Goal: Information Seeking & Learning: Learn about a topic

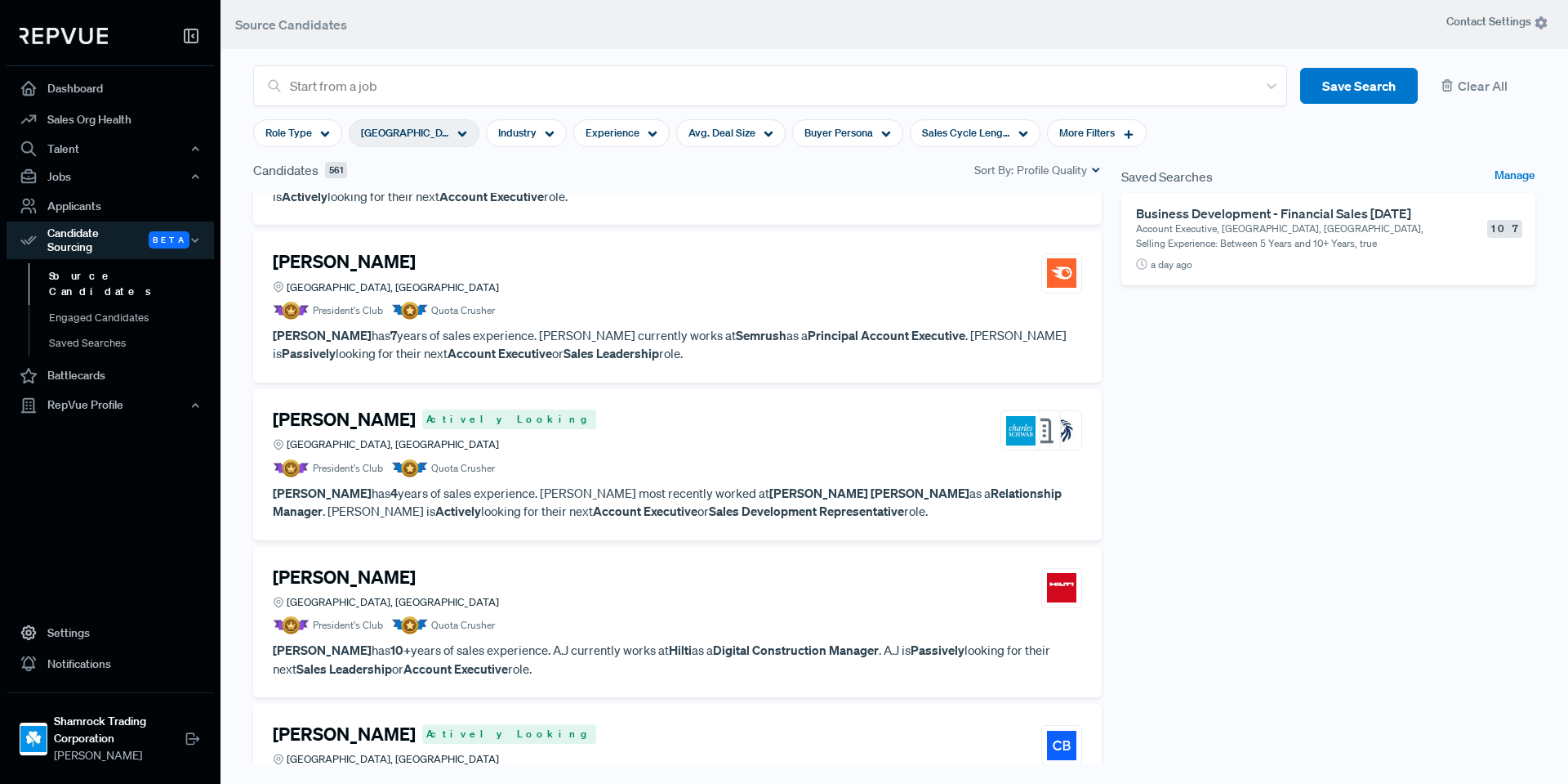
scroll to position [1770, 0]
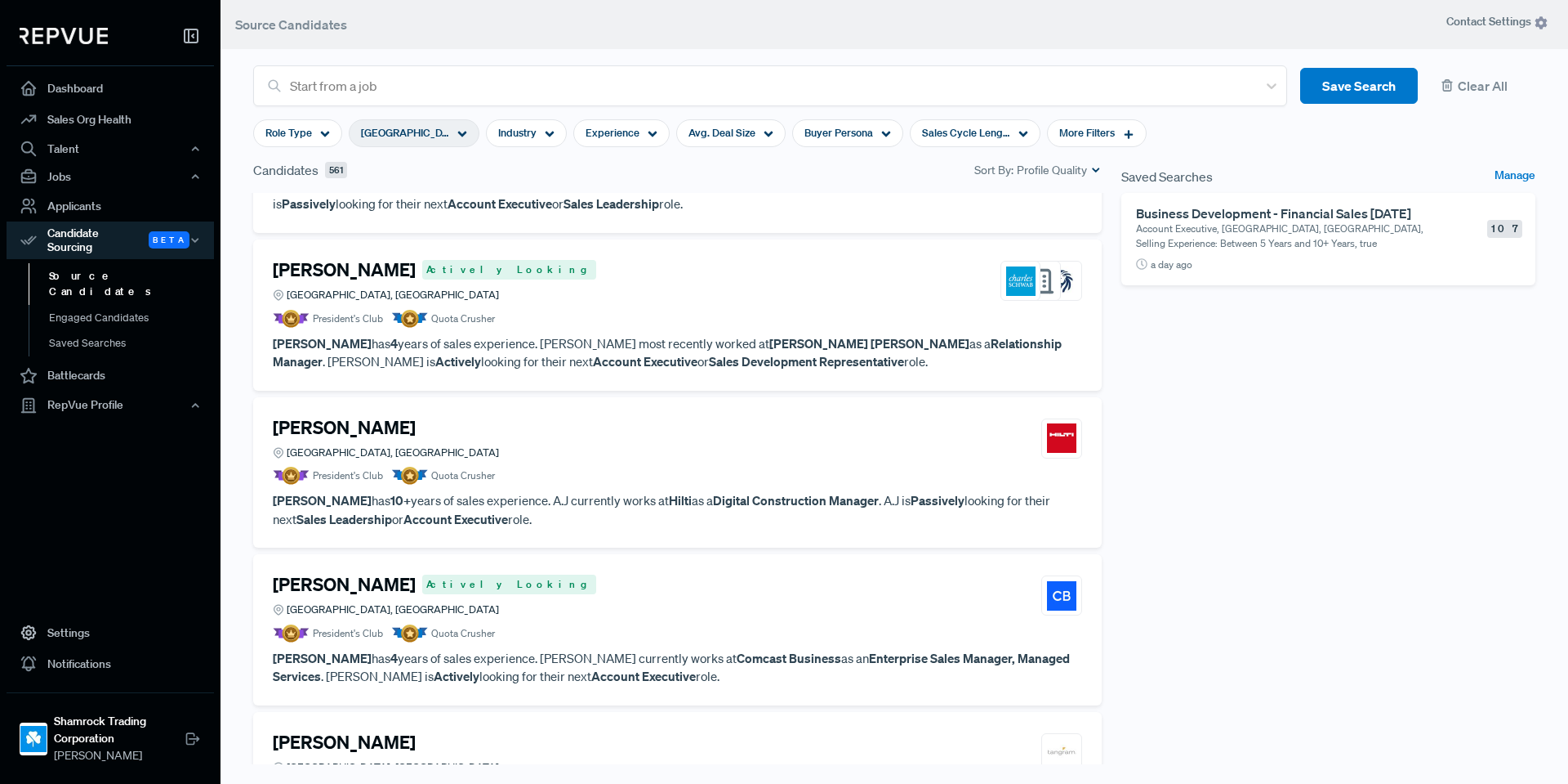
click at [486, 470] on span "Quota Crusher" at bounding box center [463, 476] width 64 height 15
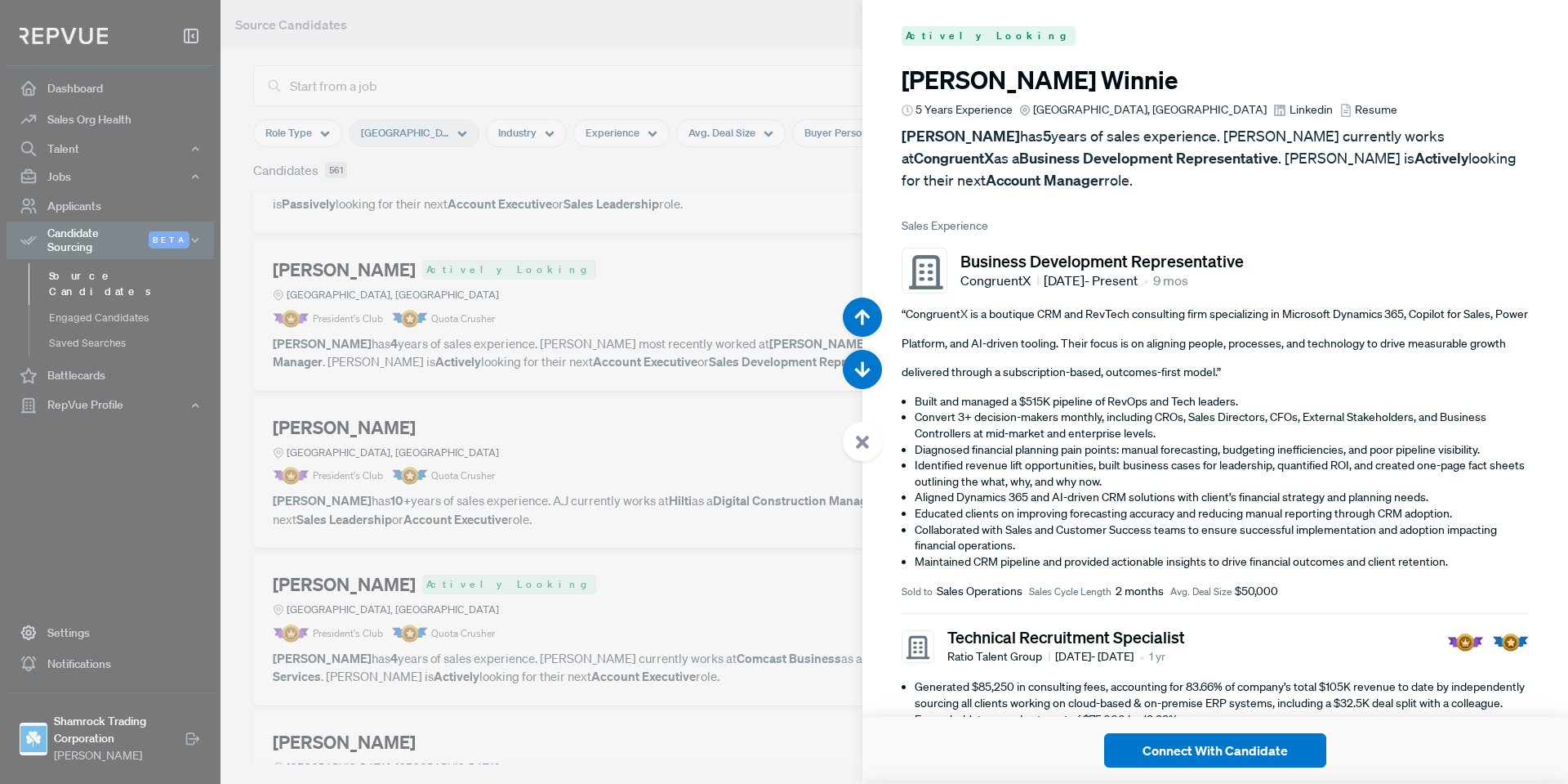
scroll to position [10189, 0]
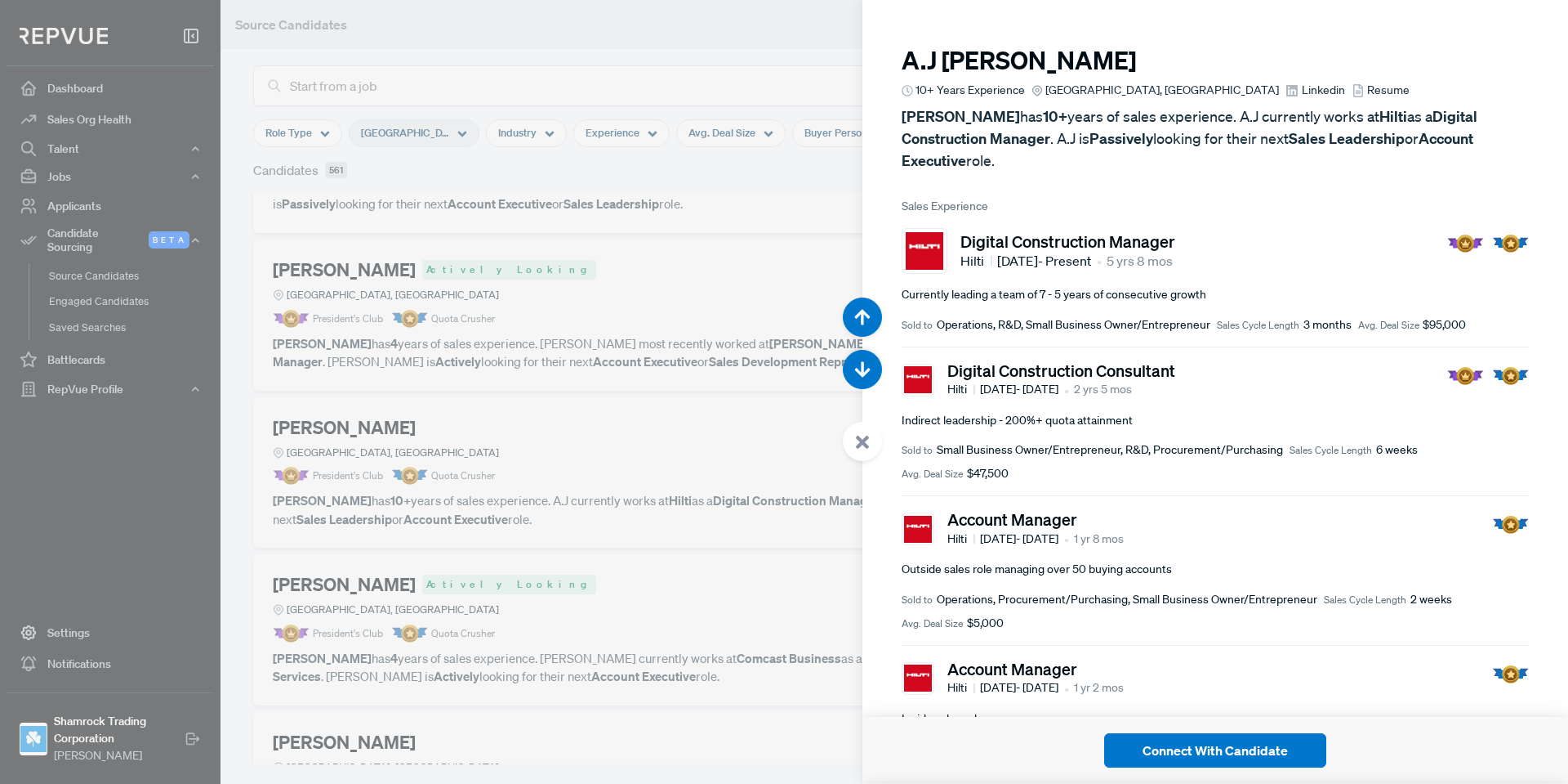
drag, startPoint x: 861, startPoint y: 462, endPoint x: 848, endPoint y: 464, distance: 13.2
click at [860, 459] on body "Dashboard Sales Org Health Talent Talent Data Talent Profiles Talent Competitor…" at bounding box center [784, 392] width 1568 height 784
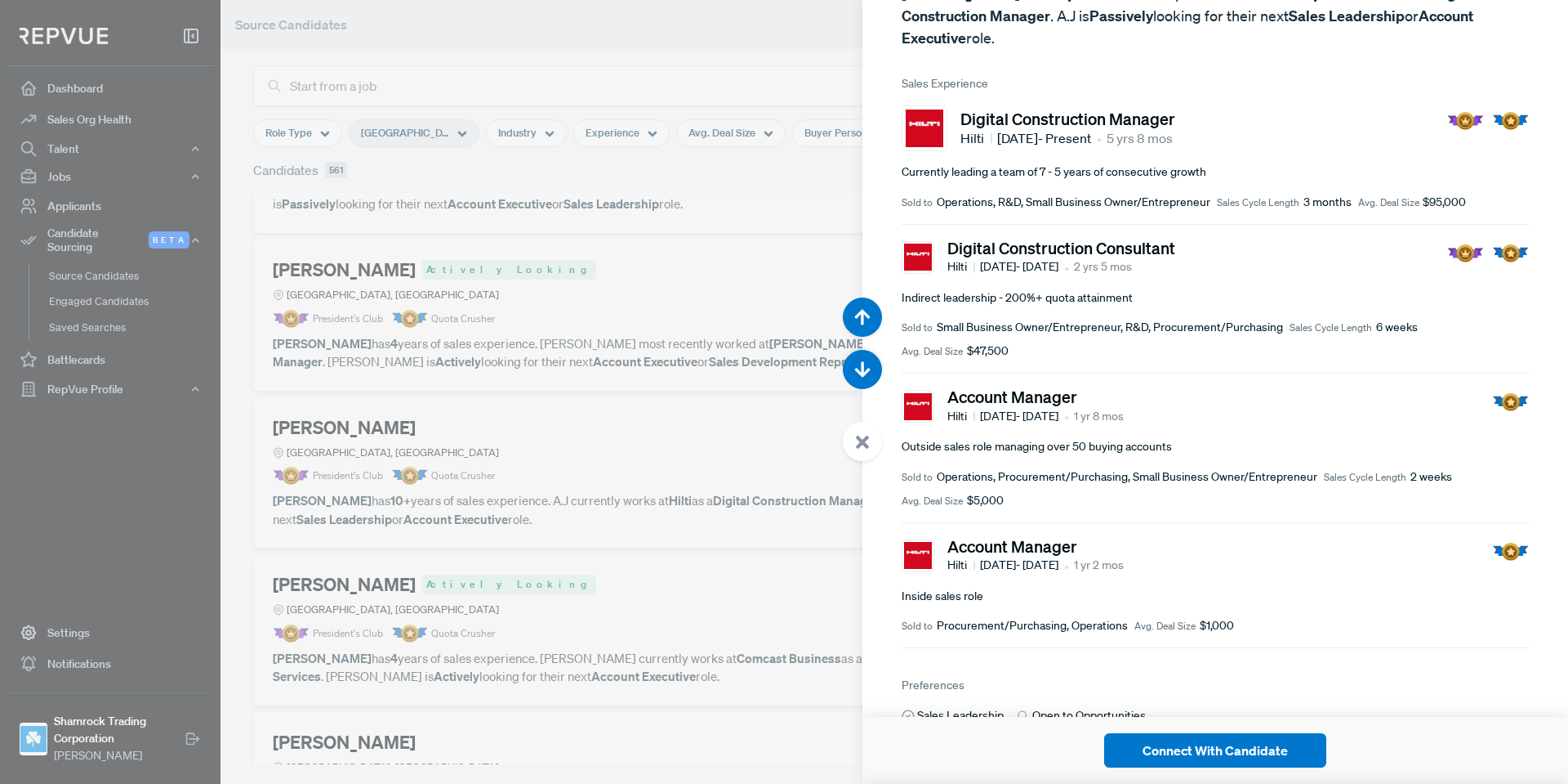
scroll to position [245, 0]
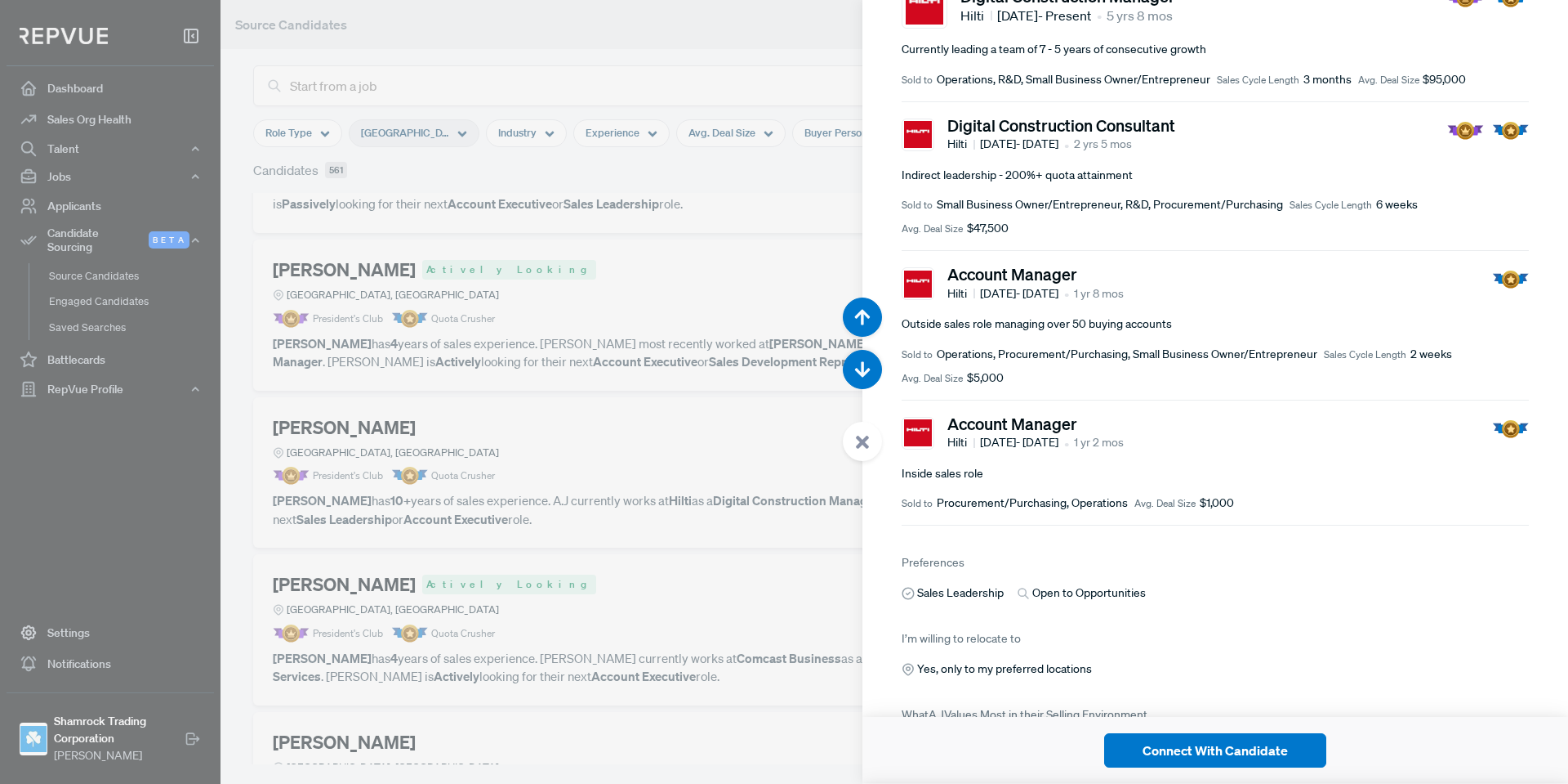
click at [1073, 396] on article "Account Manager Hilti [DATE] - [DATE] • 1 yr 8 mos Outside sales role managing …" at bounding box center [1215, 326] width 627 height 150
click at [1075, 458] on article "Account Manager Hilti [DATE] - [DATE] • 1 yr 2 mos Inside sales role Sold to Pr…" at bounding box center [1215, 463] width 627 height 126
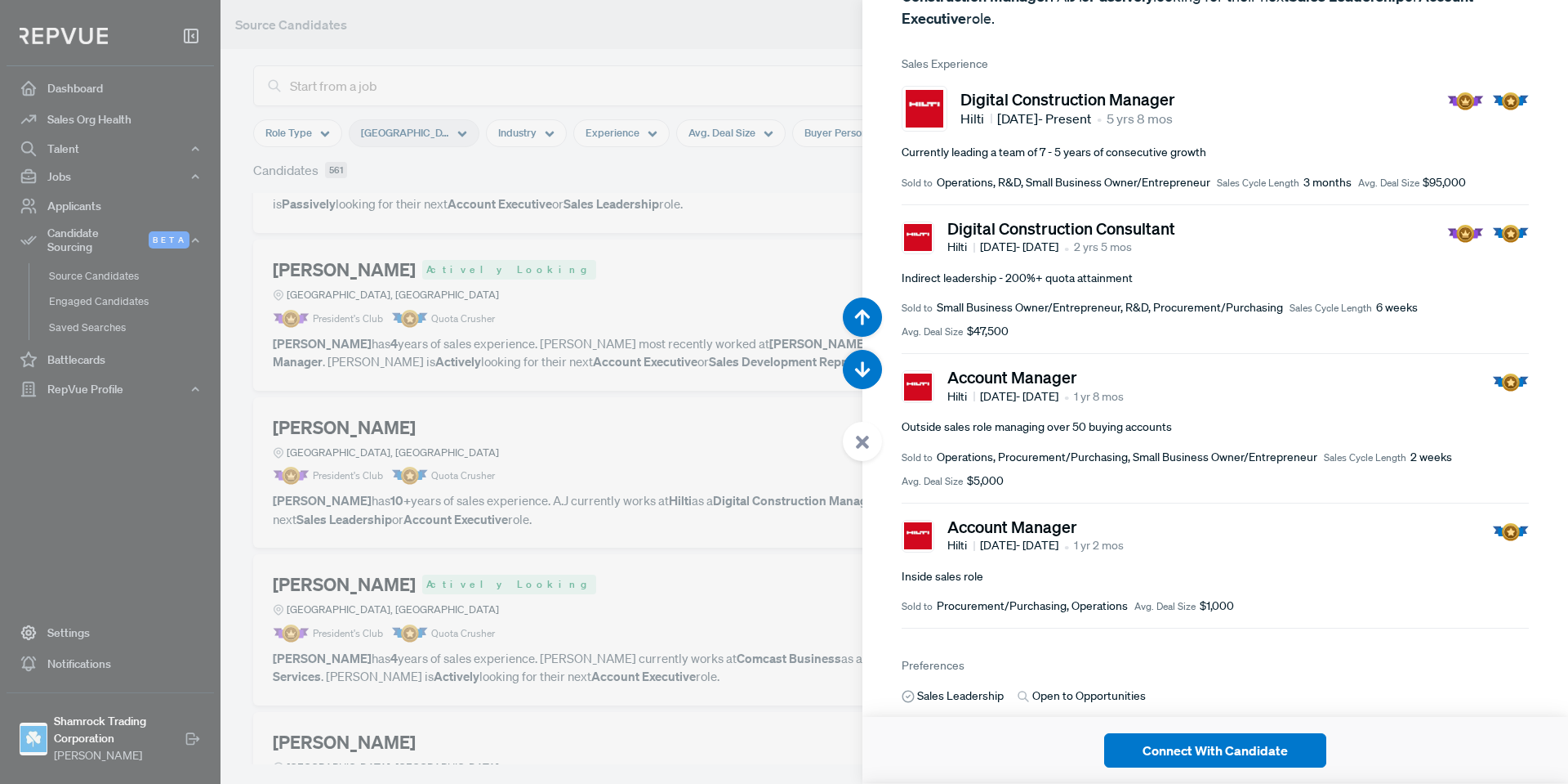
scroll to position [0, 0]
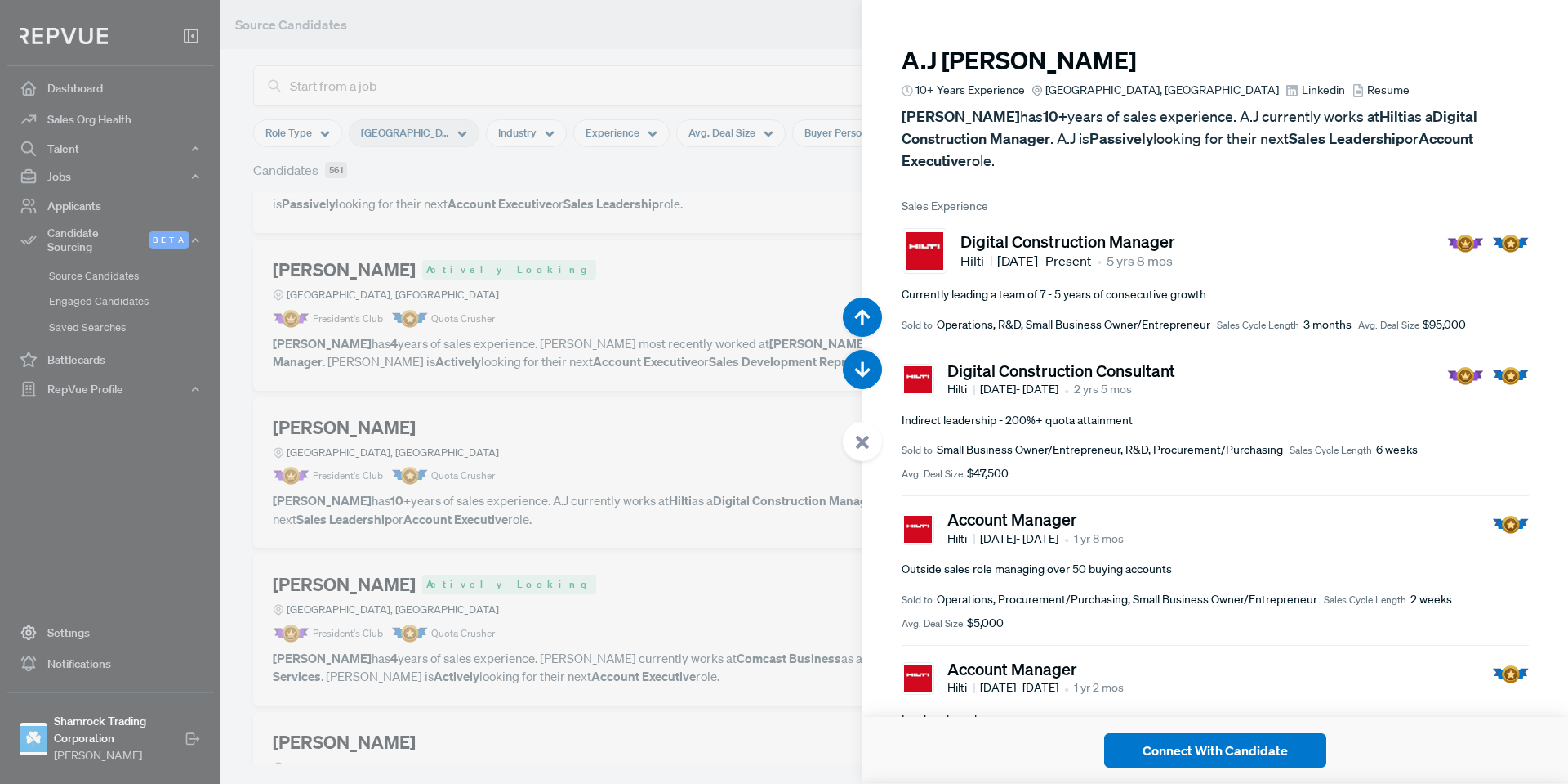
click at [1302, 85] on span "Linkedin" at bounding box center [1324, 90] width 44 height 17
click at [868, 454] on div at bounding box center [862, 441] width 39 height 39
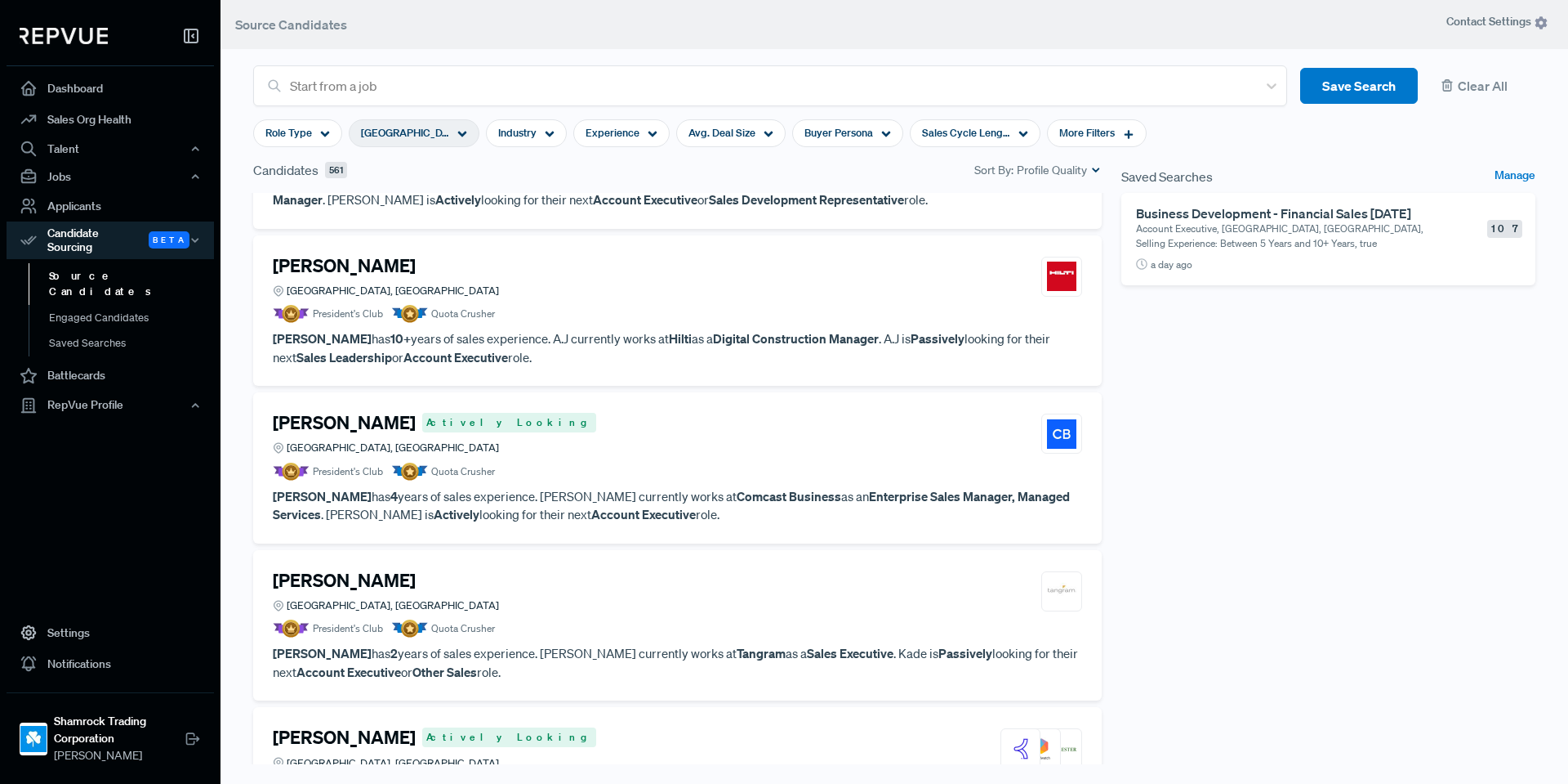
scroll to position [1934, 0]
click at [654, 454] on div "[PERSON_NAME] Actively Looking [GEOGRAPHIC_DATA], [GEOGRAPHIC_DATA]" at bounding box center [677, 432] width 810 height 44
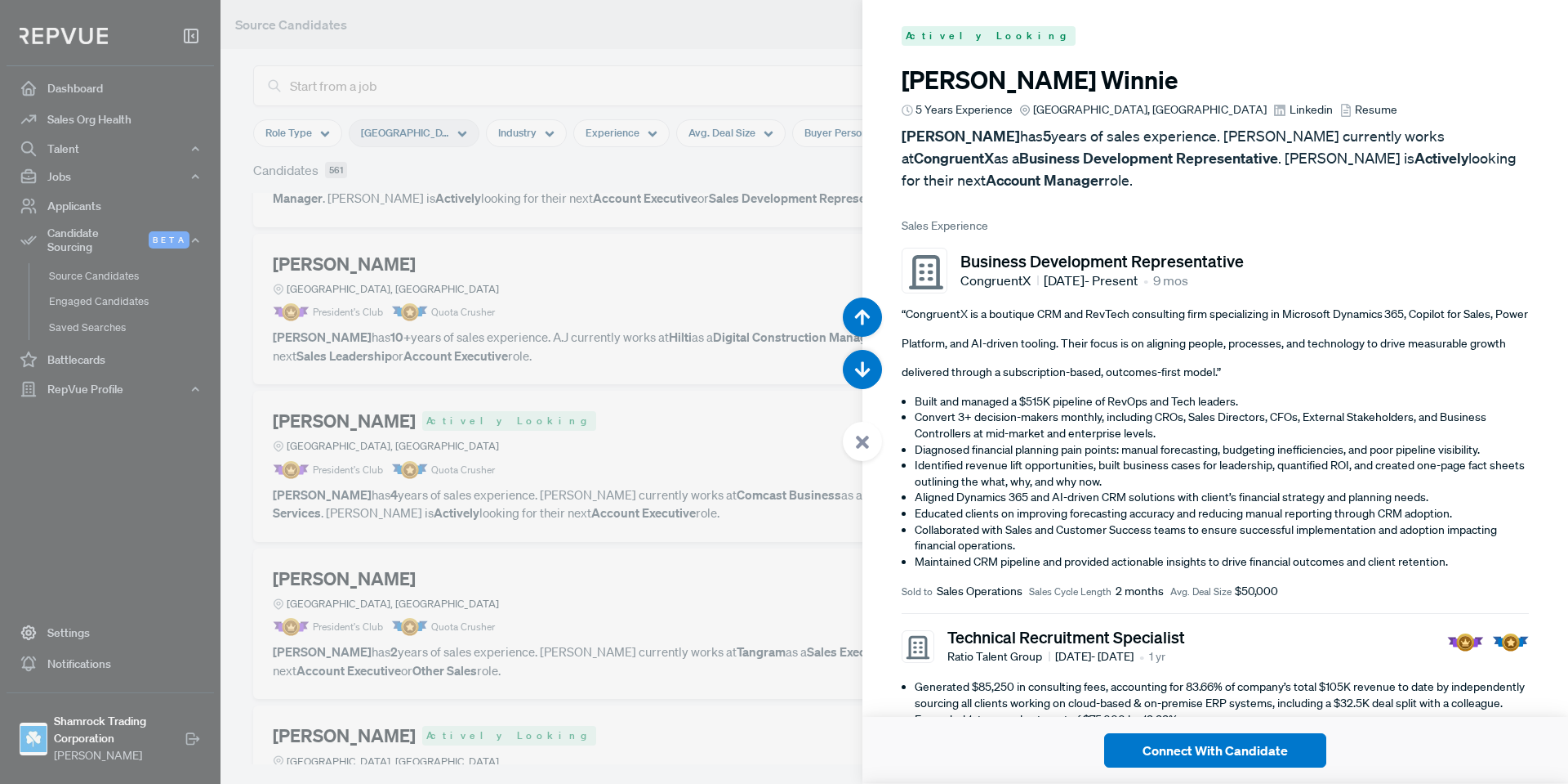
scroll to position [10973, 0]
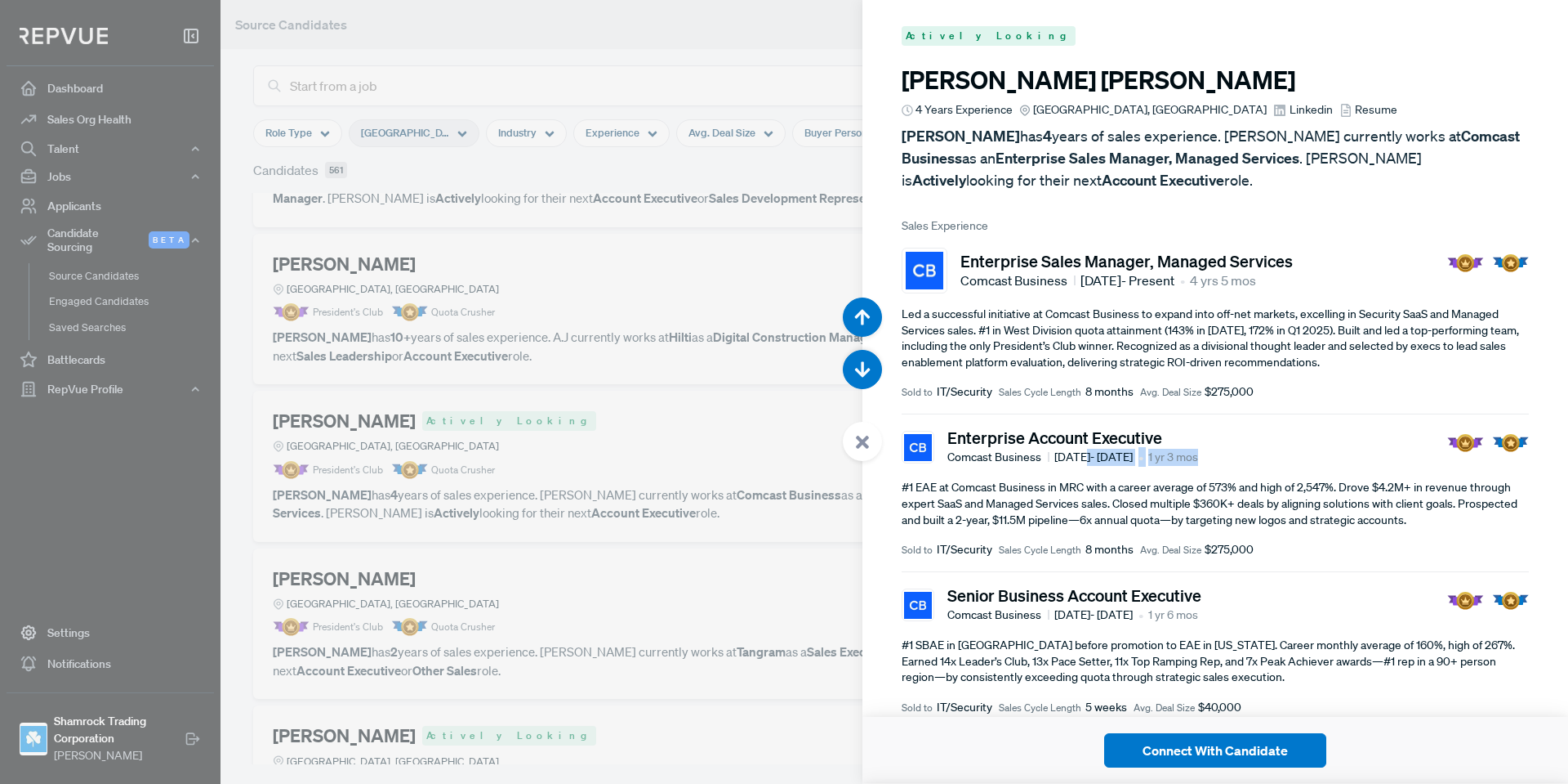
drag, startPoint x: 1200, startPoint y: 462, endPoint x: 1081, endPoint y: 462, distance: 119.0
click at [1081, 462] on div "Enterprise Account Executive Comcast Business [DATE] - [DATE] • 1 yr 3 mos" at bounding box center [1215, 446] width 627 height 39
click at [1257, 454] on div "Enterprise Account Executive Comcast Business [DATE] - [DATE] • 1 yr 3 mos" at bounding box center [1215, 446] width 627 height 39
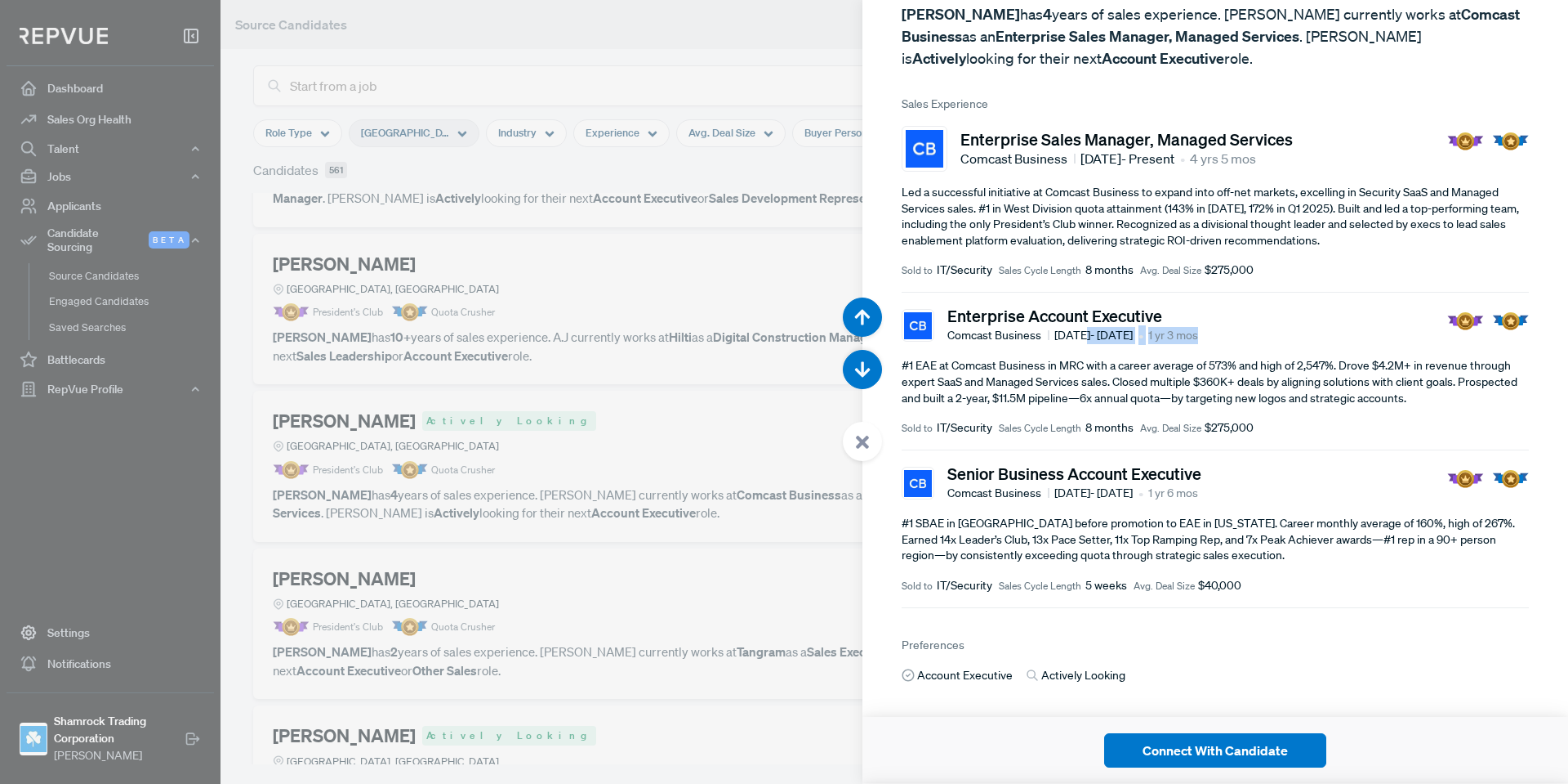
scroll to position [0, 0]
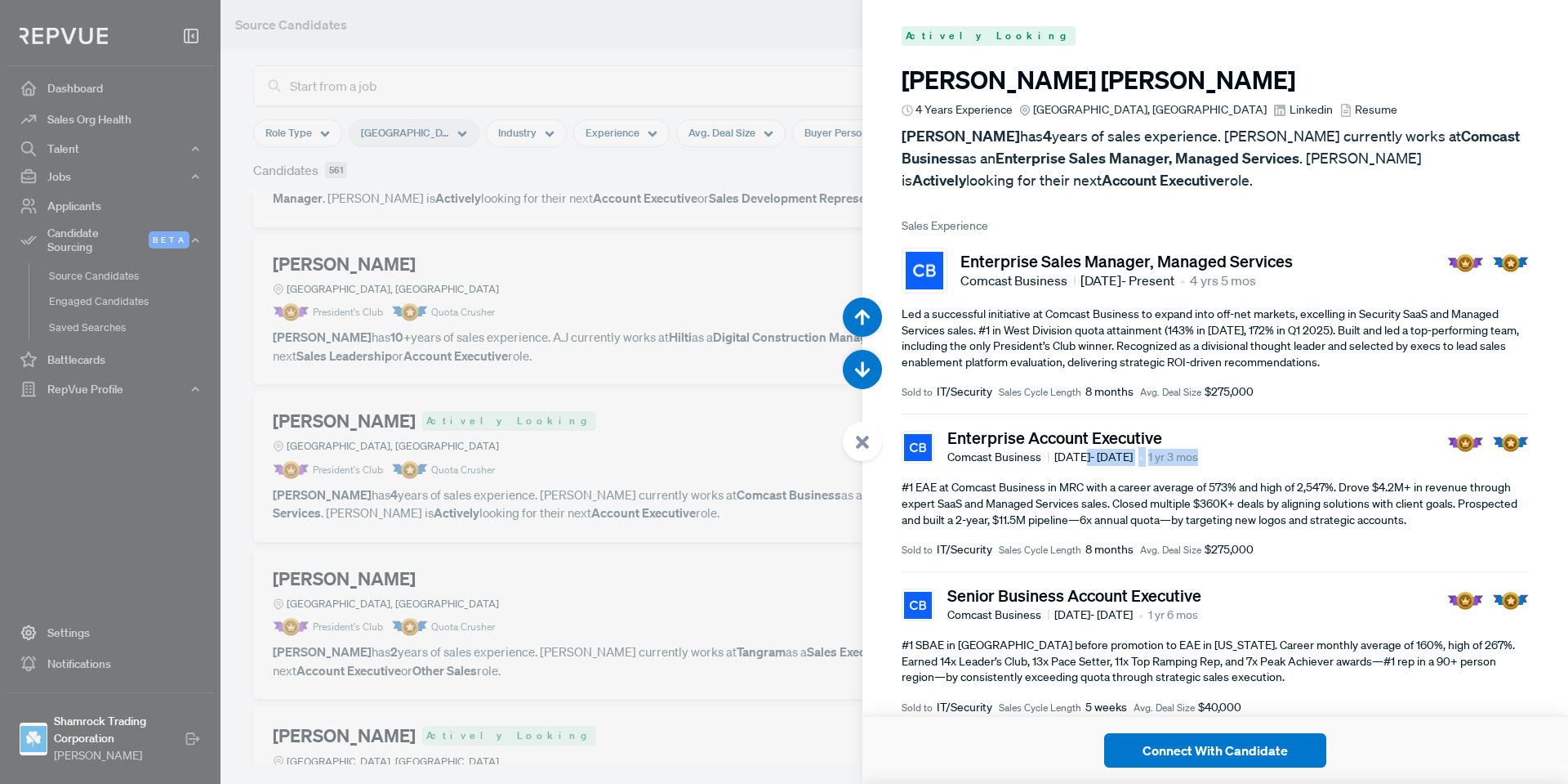
click at [1290, 113] on span "Linkedin" at bounding box center [1312, 110] width 44 height 17
click at [862, 444] on use at bounding box center [863, 442] width 13 height 13
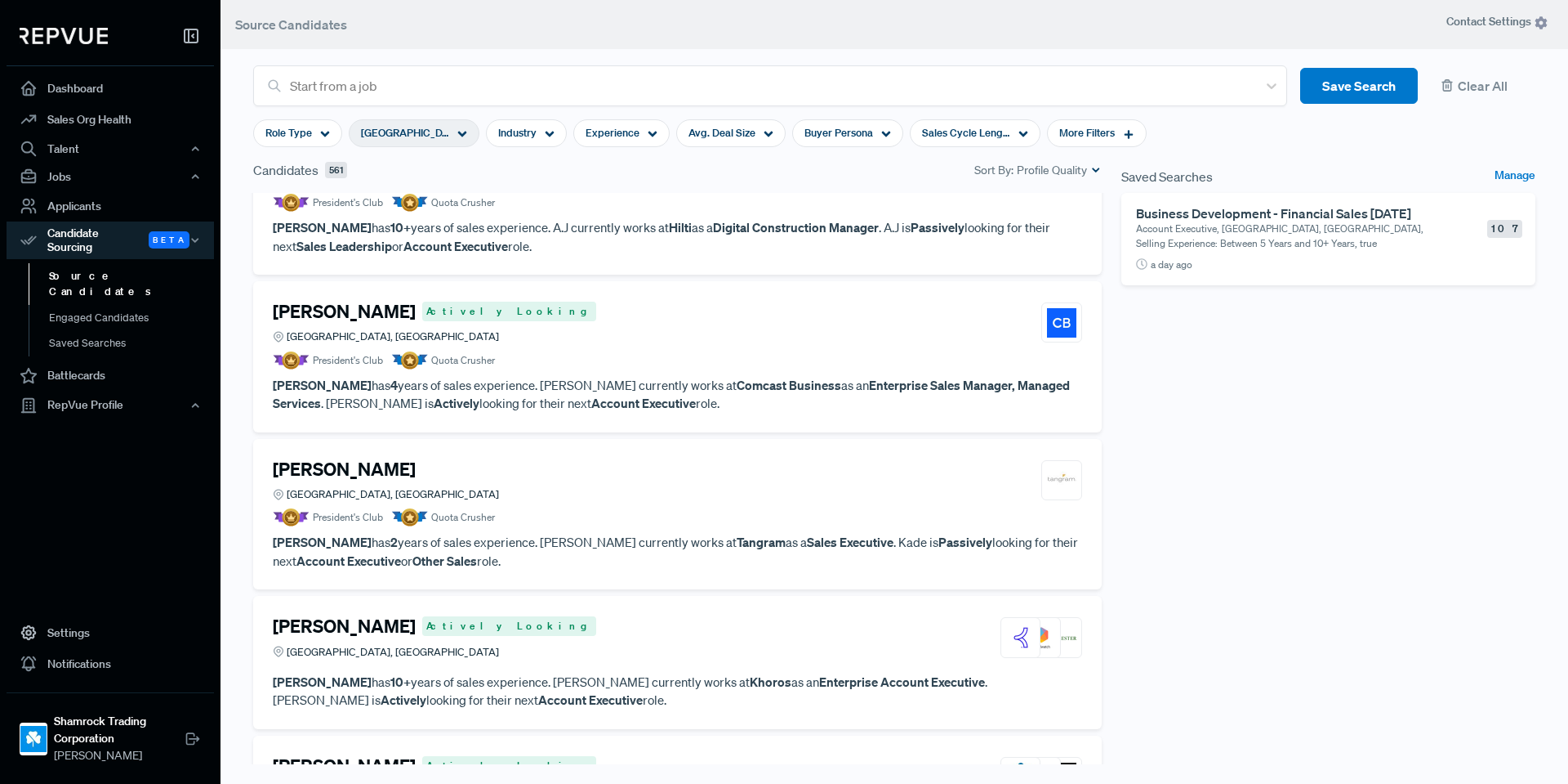
scroll to position [2179, 0]
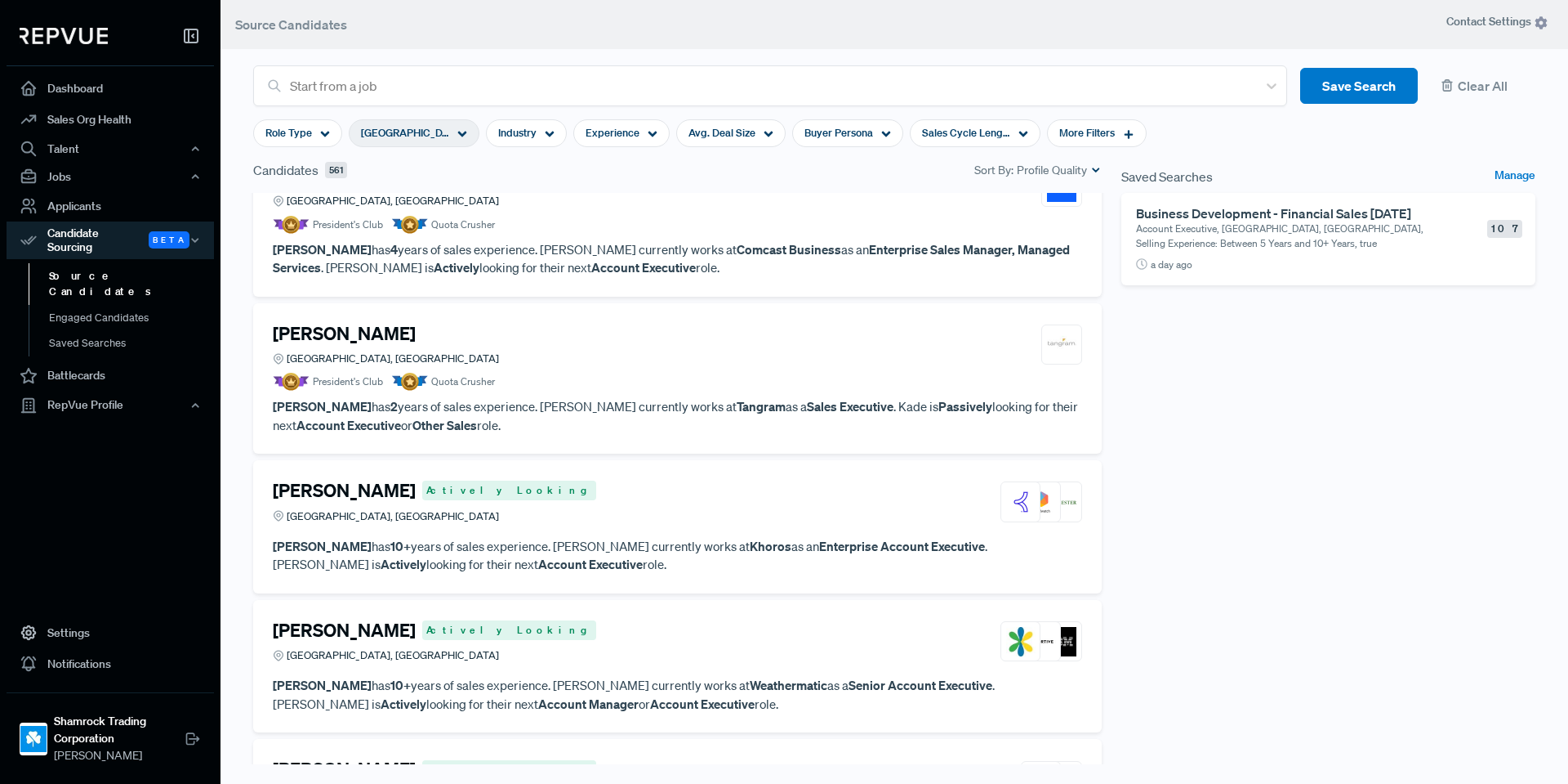
click at [716, 503] on div "[PERSON_NAME] Actively Looking [GEOGRAPHIC_DATA], [GEOGRAPHIC_DATA]" at bounding box center [677, 502] width 810 height 44
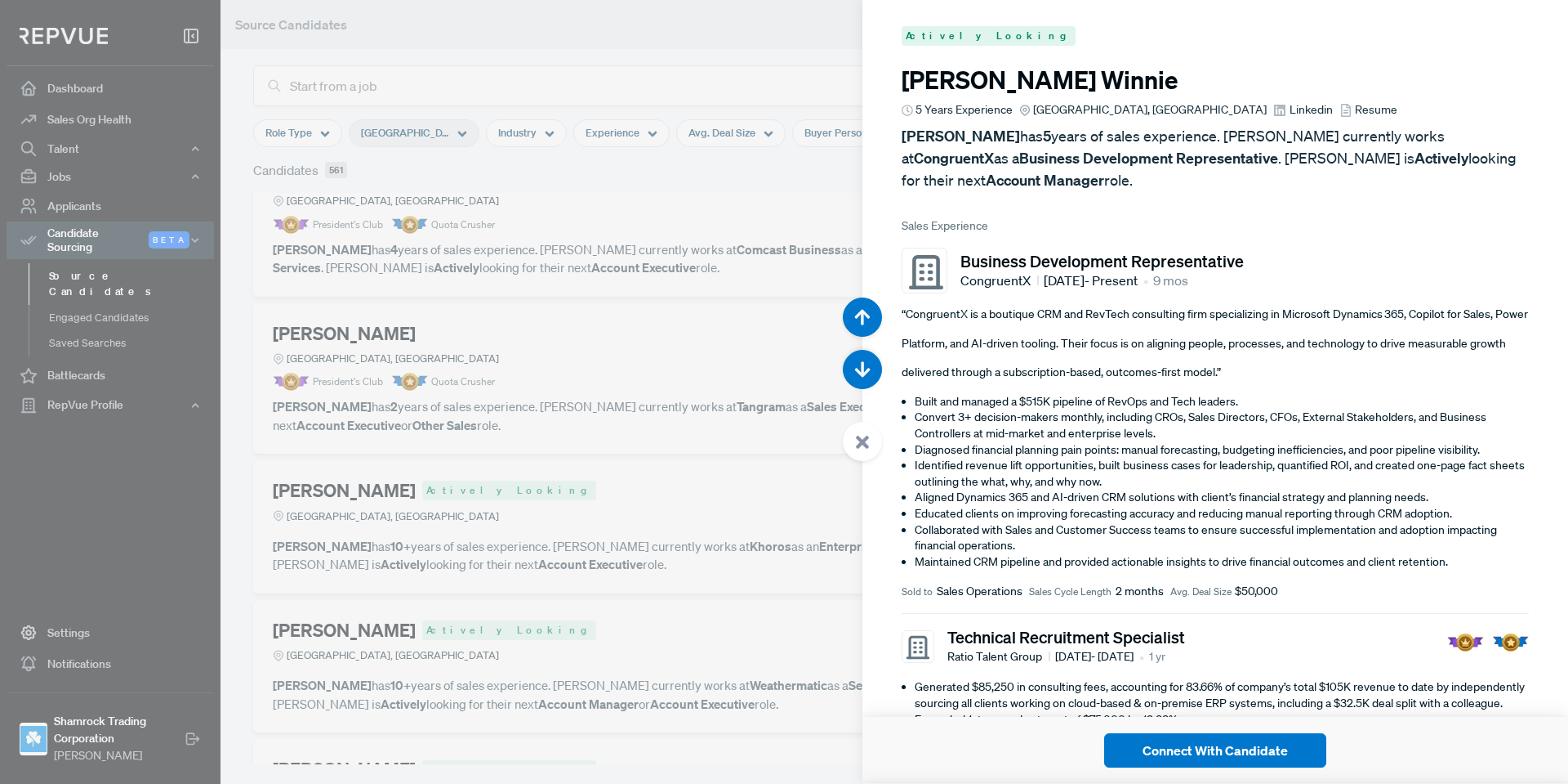
scroll to position [12540, 0]
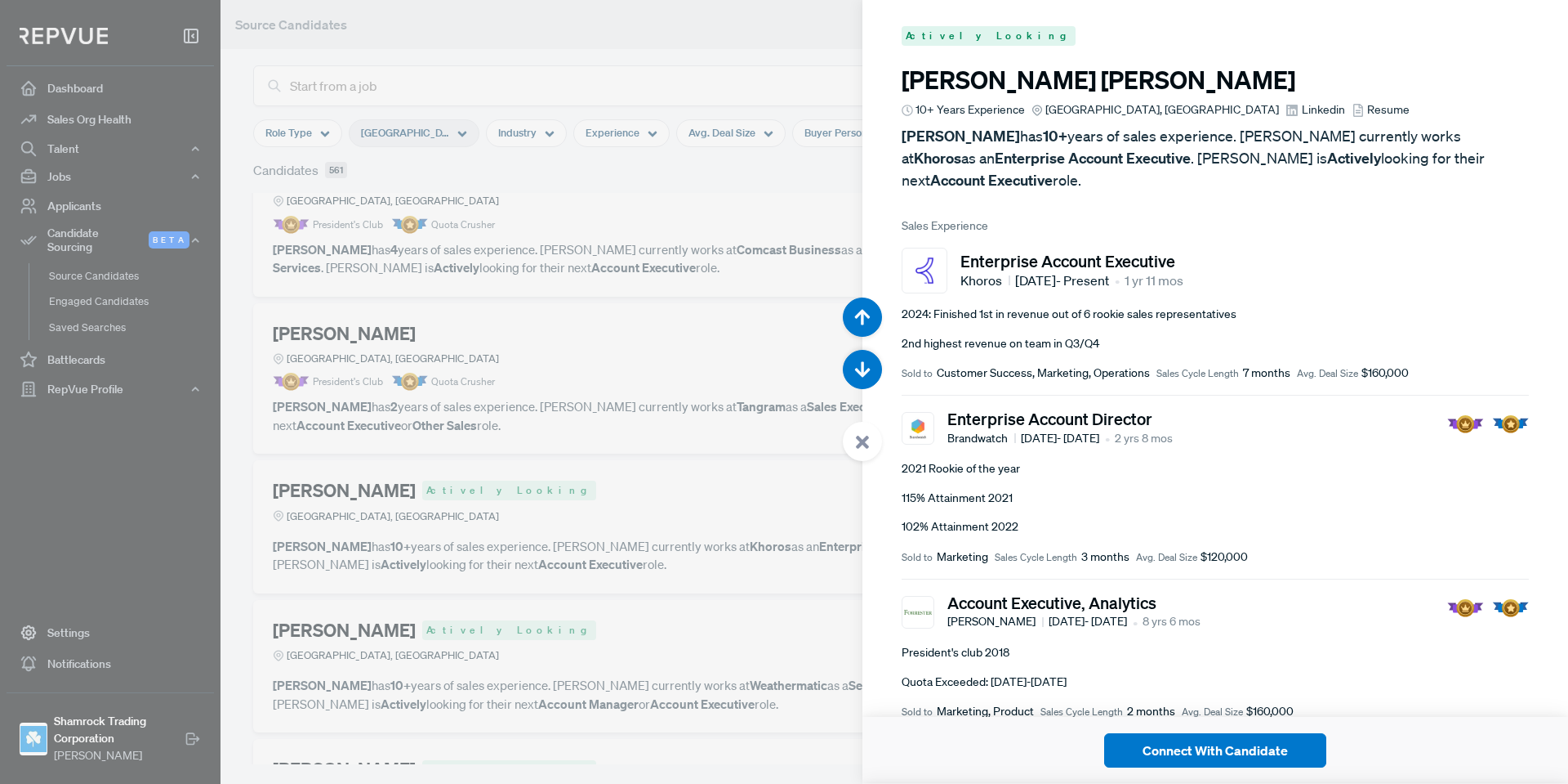
click at [1302, 109] on span "Linkedin" at bounding box center [1324, 110] width 44 height 17
drag, startPoint x: 864, startPoint y: 435, endPoint x: 820, endPoint y: 425, distance: 45.1
click at [865, 435] on icon at bounding box center [863, 442] width 15 height 15
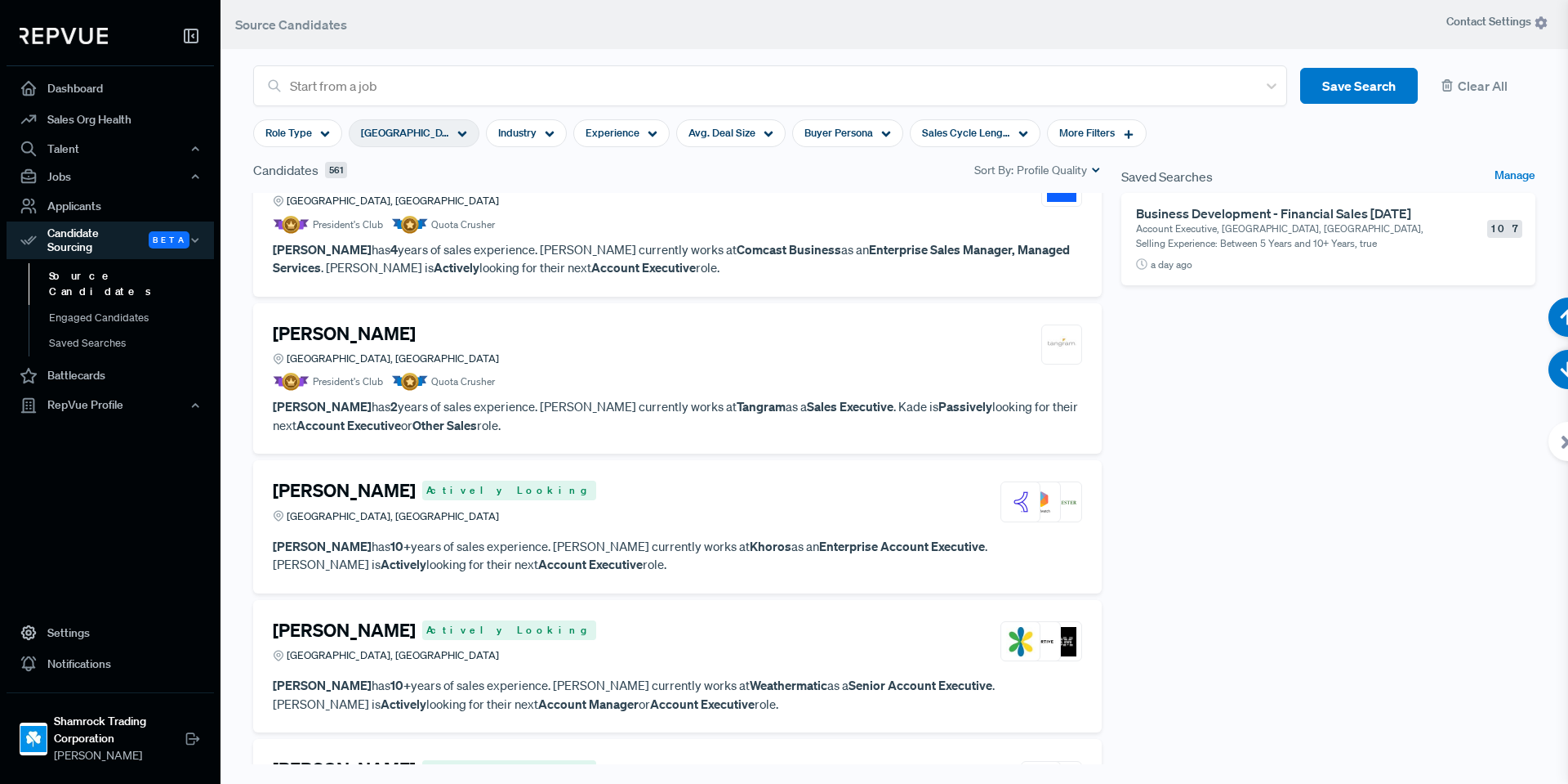
click at [733, 327] on div "[PERSON_NAME][GEOGRAPHIC_DATA], [GEOGRAPHIC_DATA]" at bounding box center [677, 344] width 810 height 44
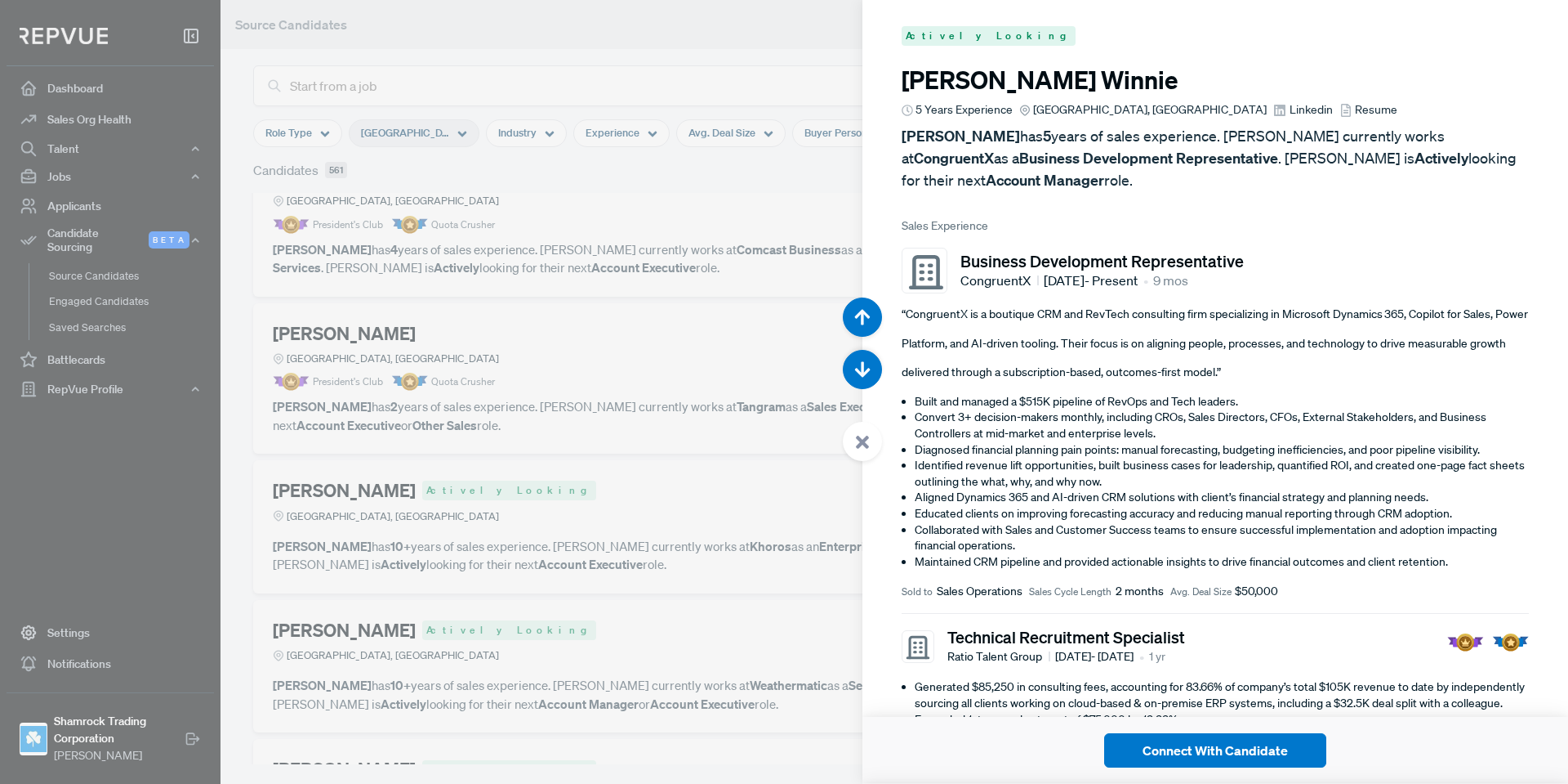
scroll to position [11757, 0]
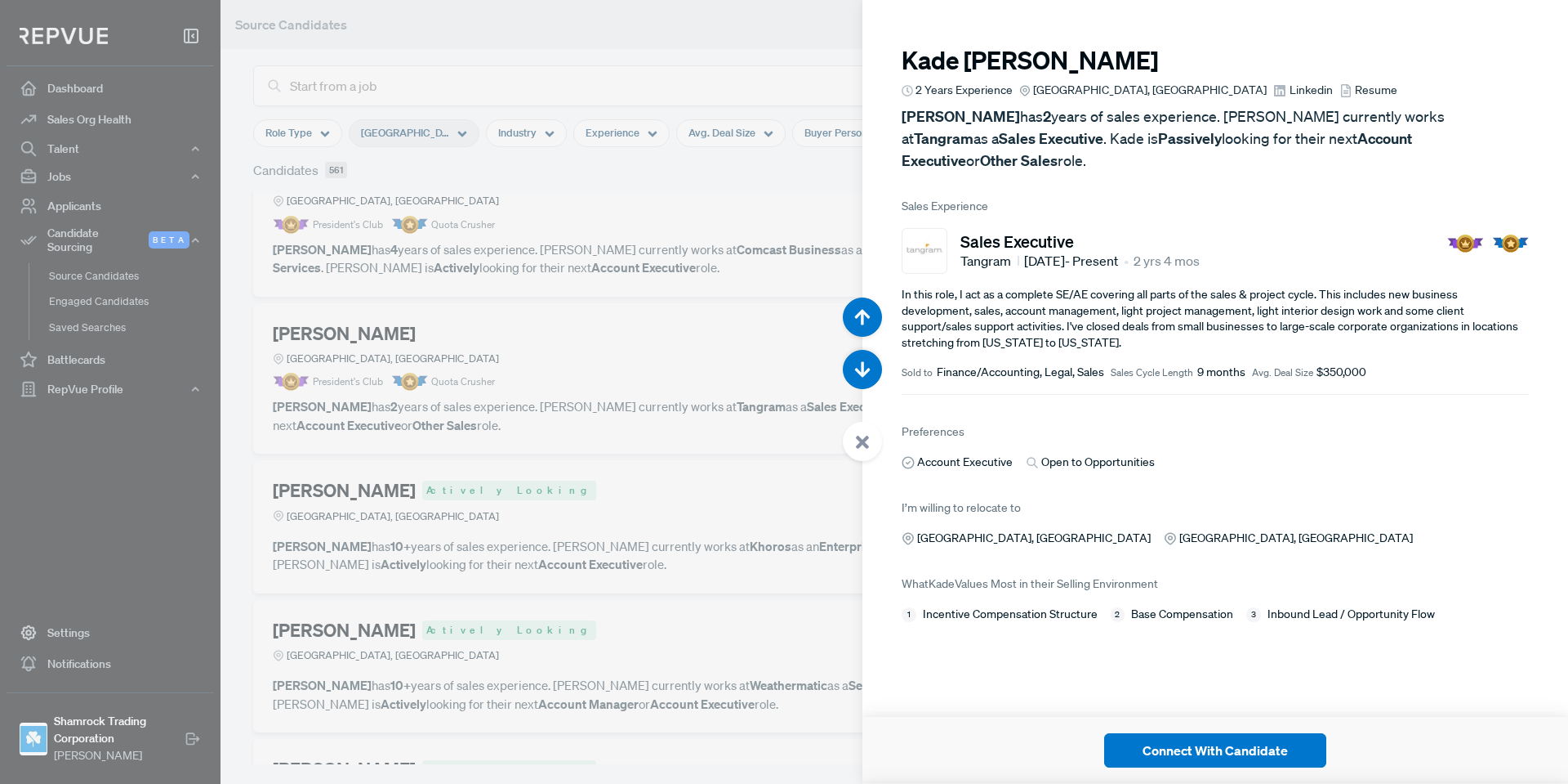
click at [851, 433] on div at bounding box center [862, 441] width 39 height 39
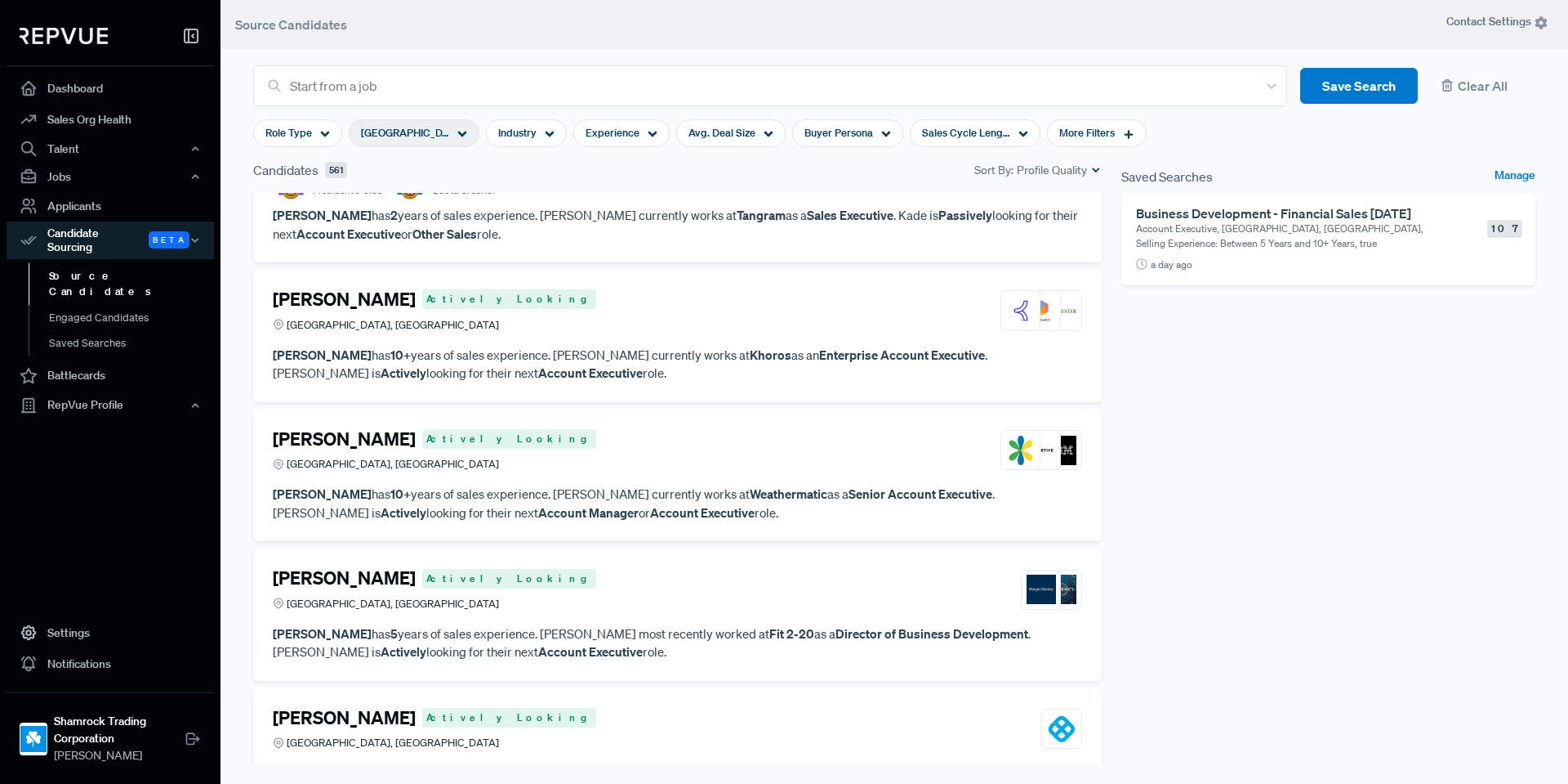
scroll to position [2587, 0]
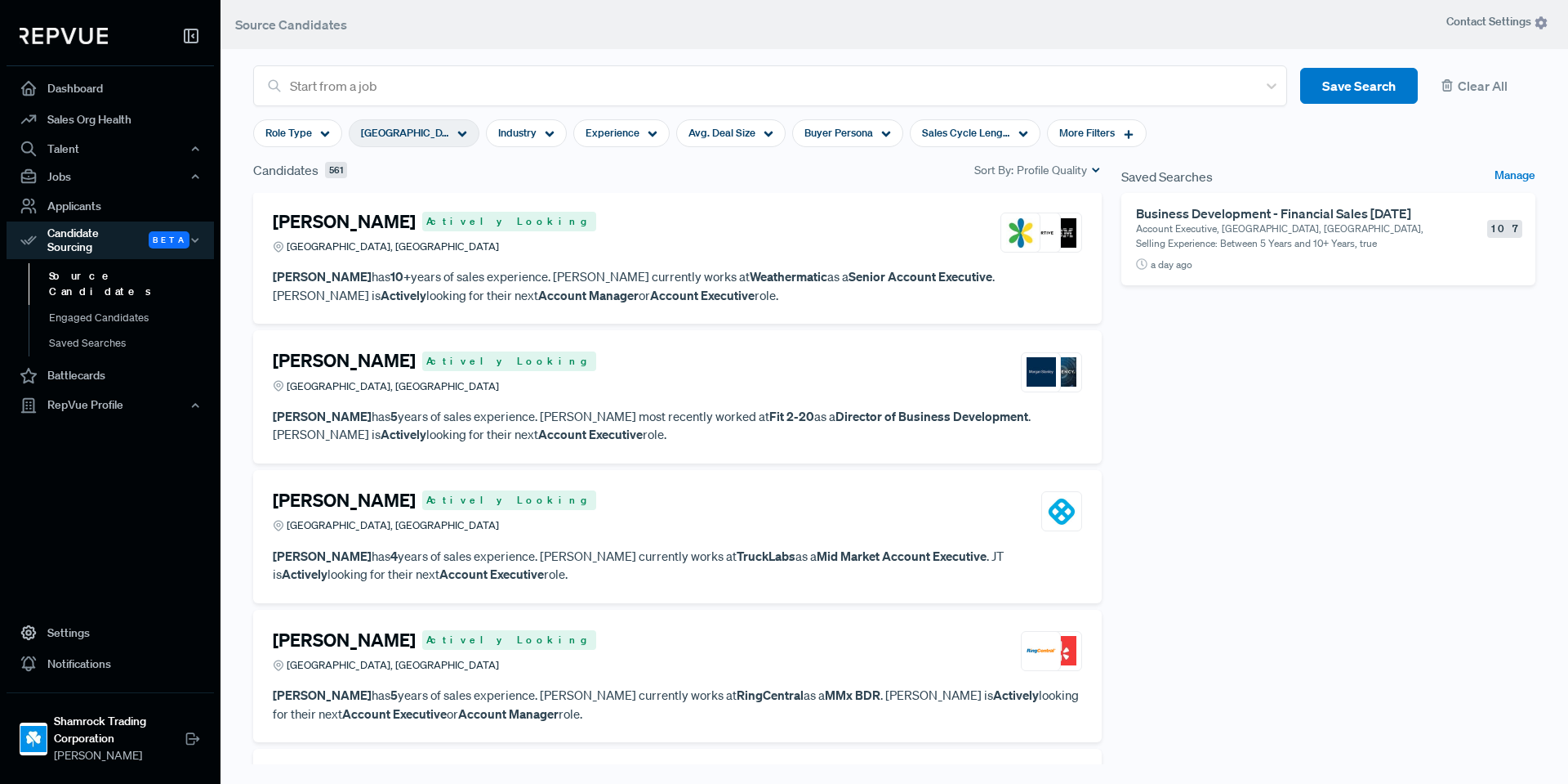
click at [722, 260] on article "[PERSON_NAME] Actively Looking Richardson, [GEOGRAPHIC_DATA]" at bounding box center [677, 236] width 810 height 50
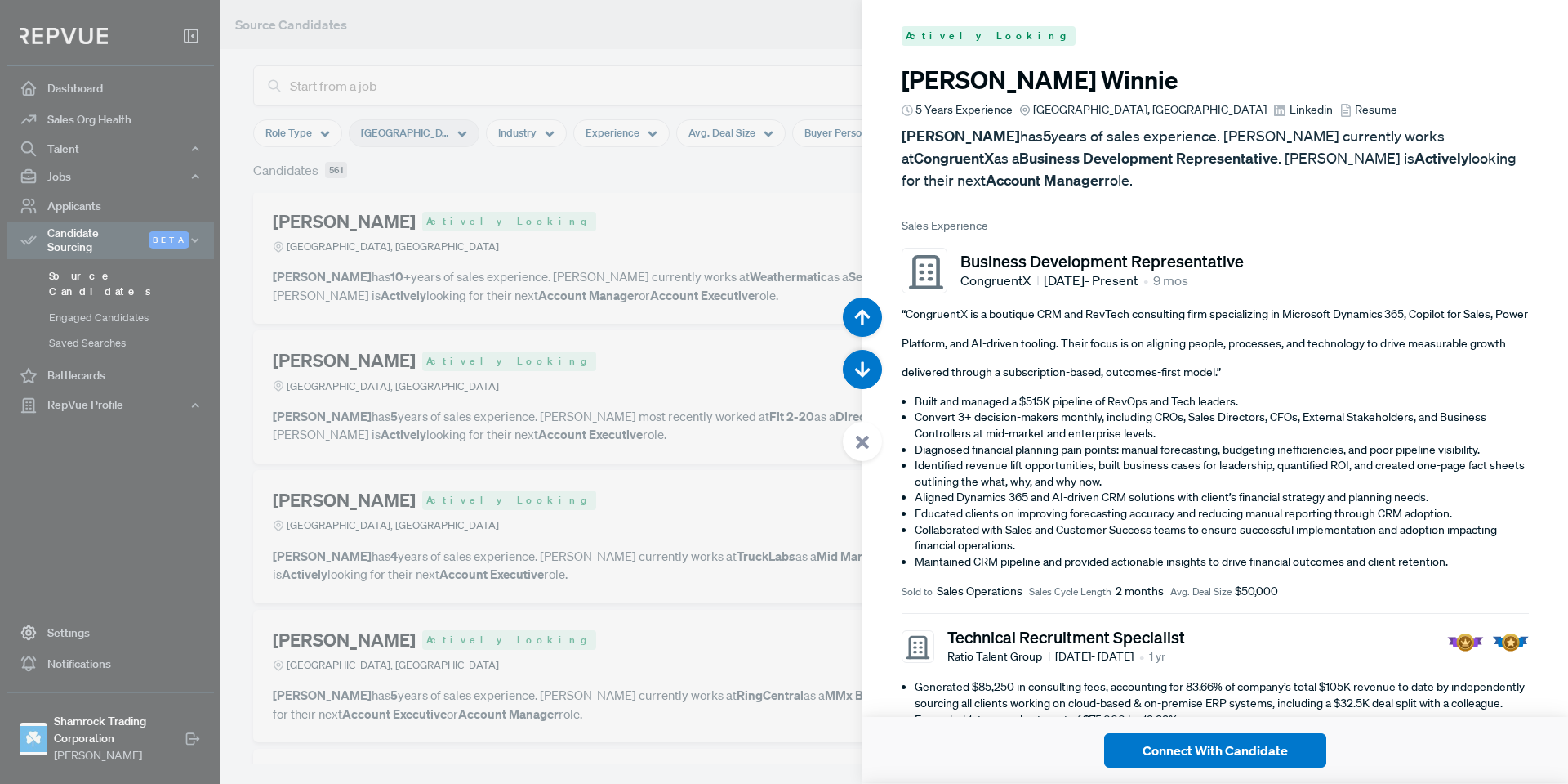
scroll to position [13324, 0]
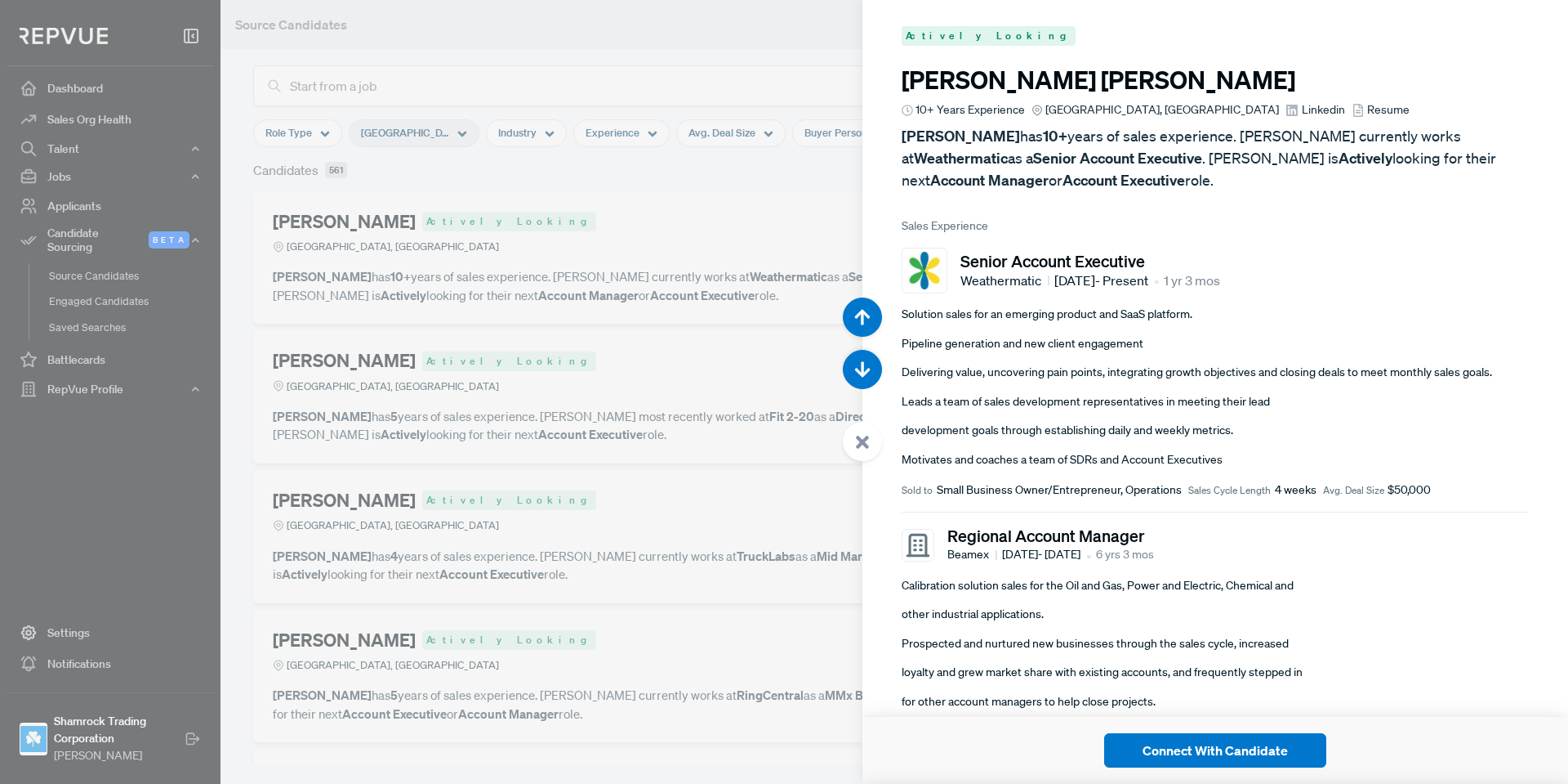
click at [1302, 108] on span "Linkedin" at bounding box center [1324, 110] width 44 height 17
click at [863, 443] on use at bounding box center [863, 442] width 13 height 13
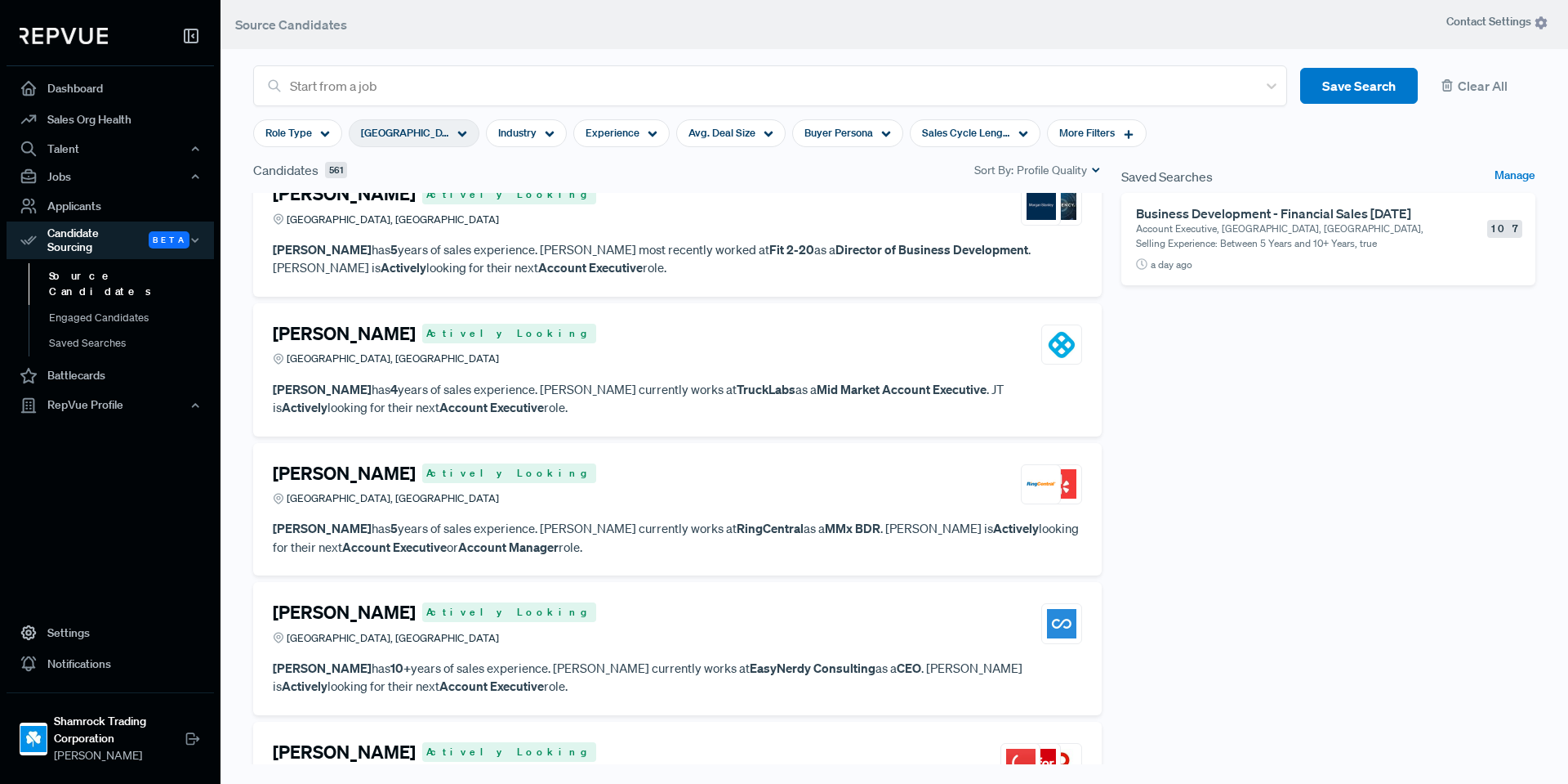
scroll to position [2833, 0]
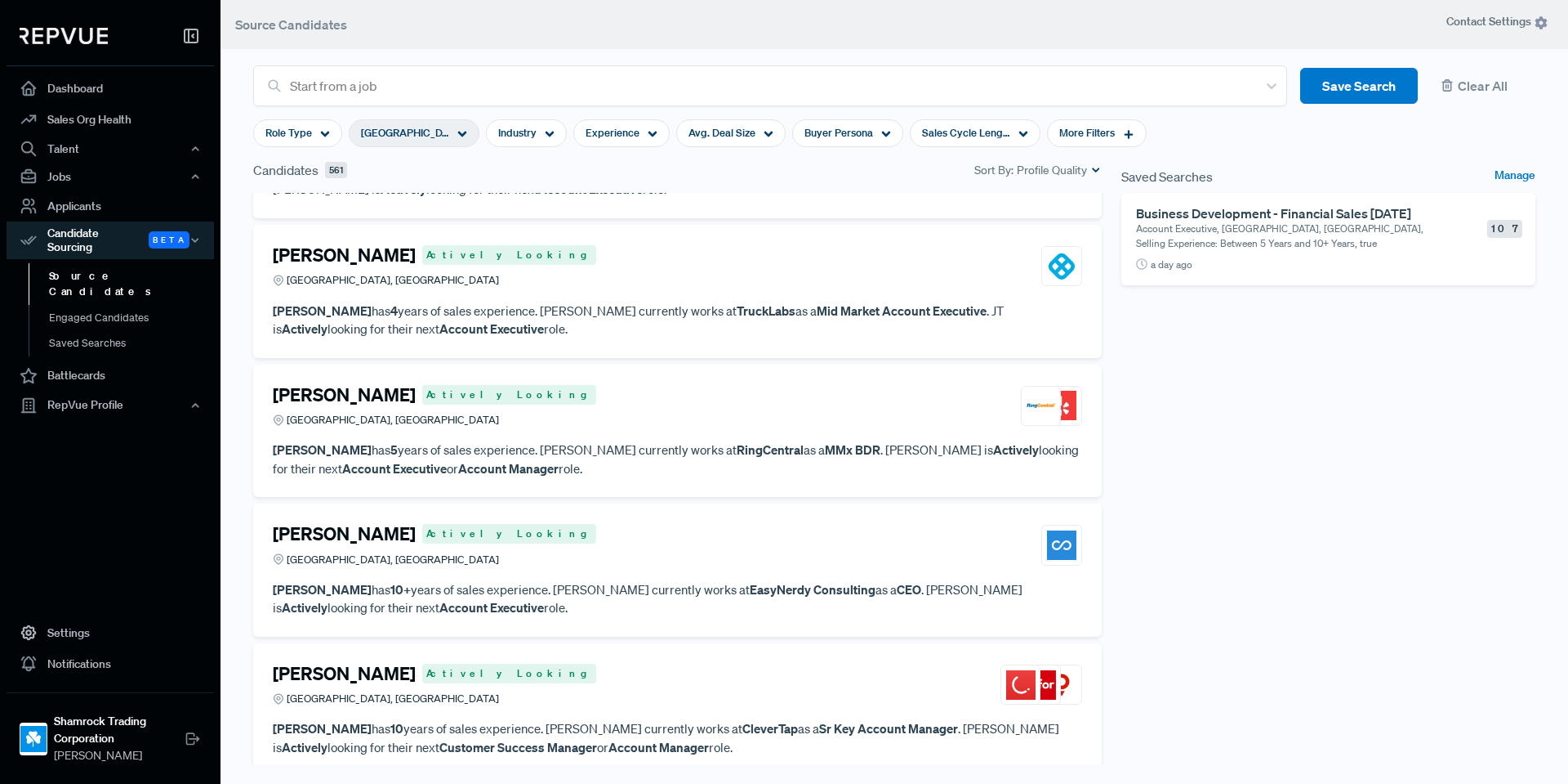
click at [686, 322] on p "[PERSON_NAME] has 4 years of sales experience. [PERSON_NAME] currently works at…" at bounding box center [677, 320] width 810 height 37
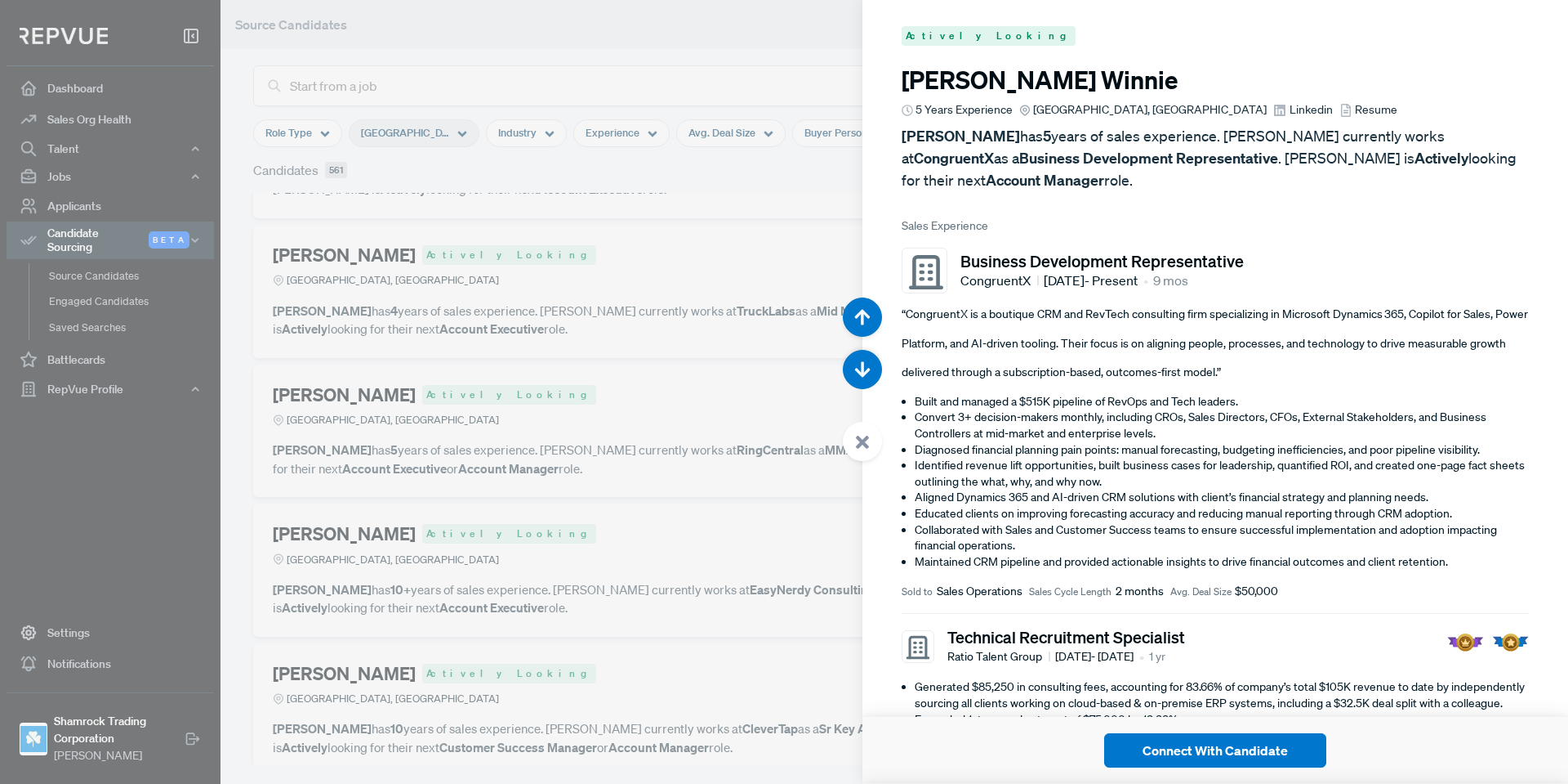
scroll to position [14892, 0]
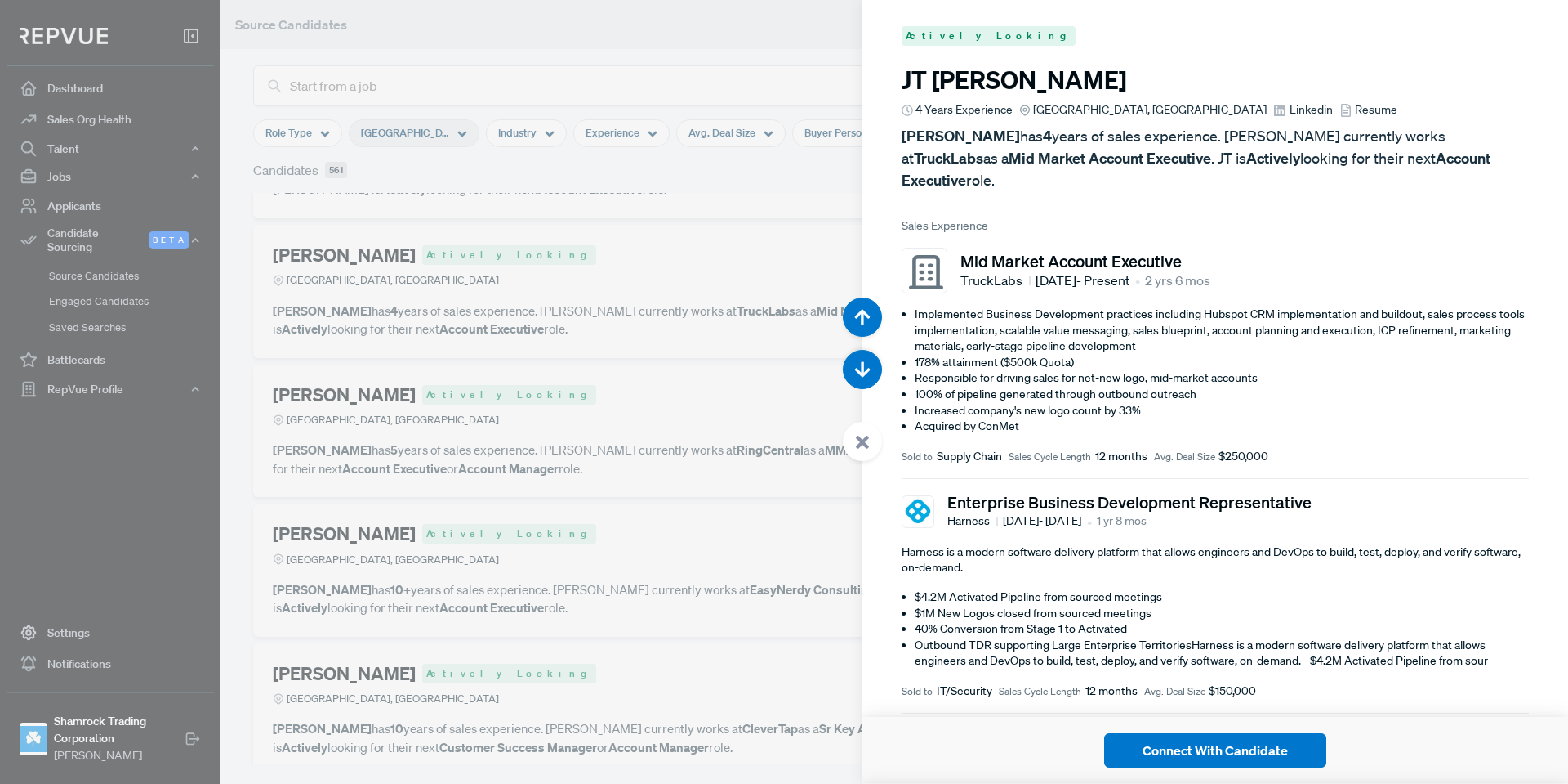
click at [1290, 108] on span "Linkedin" at bounding box center [1312, 110] width 44 height 17
click at [863, 448] on icon at bounding box center [863, 442] width 15 height 15
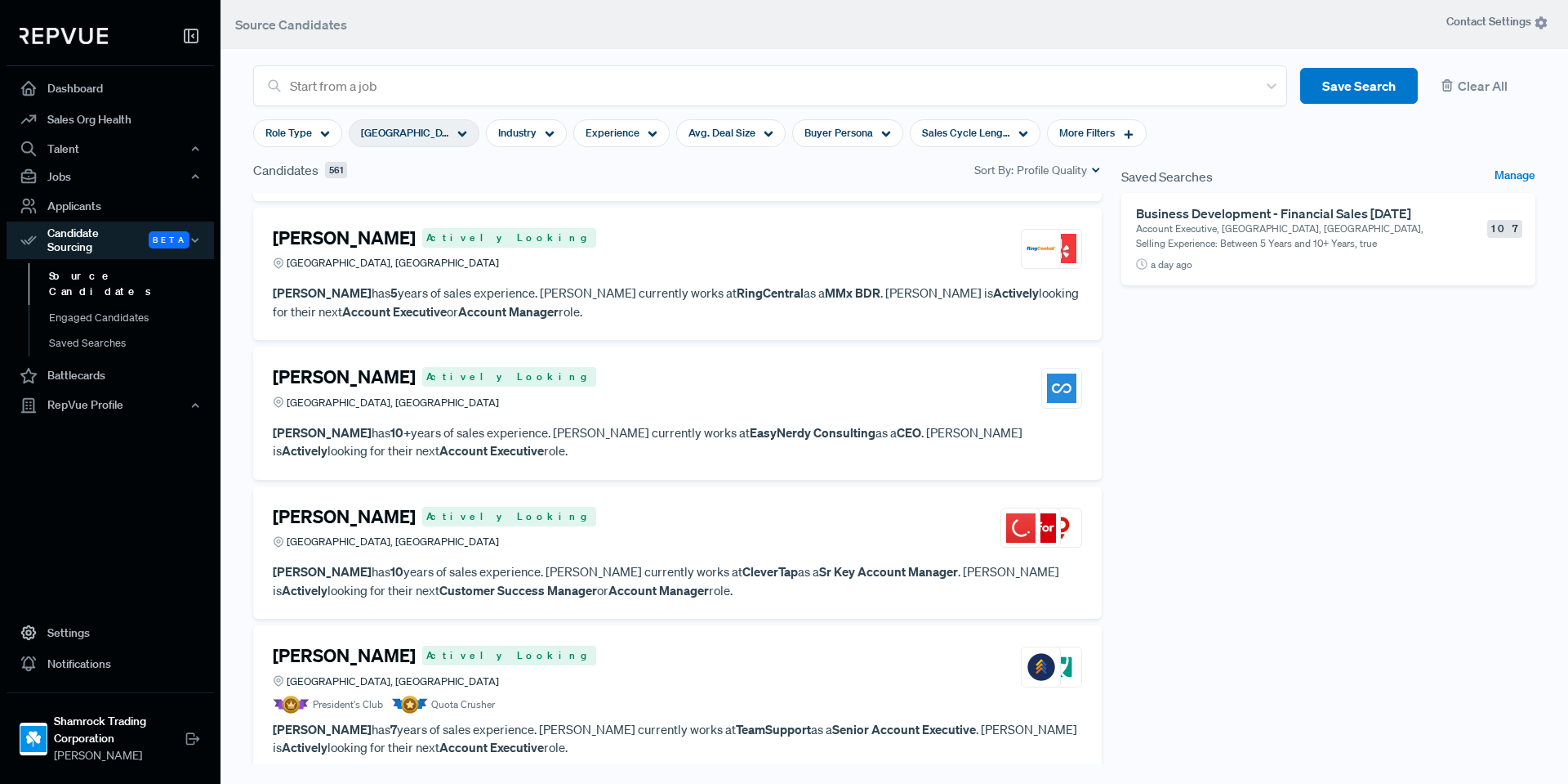
scroll to position [2996, 0]
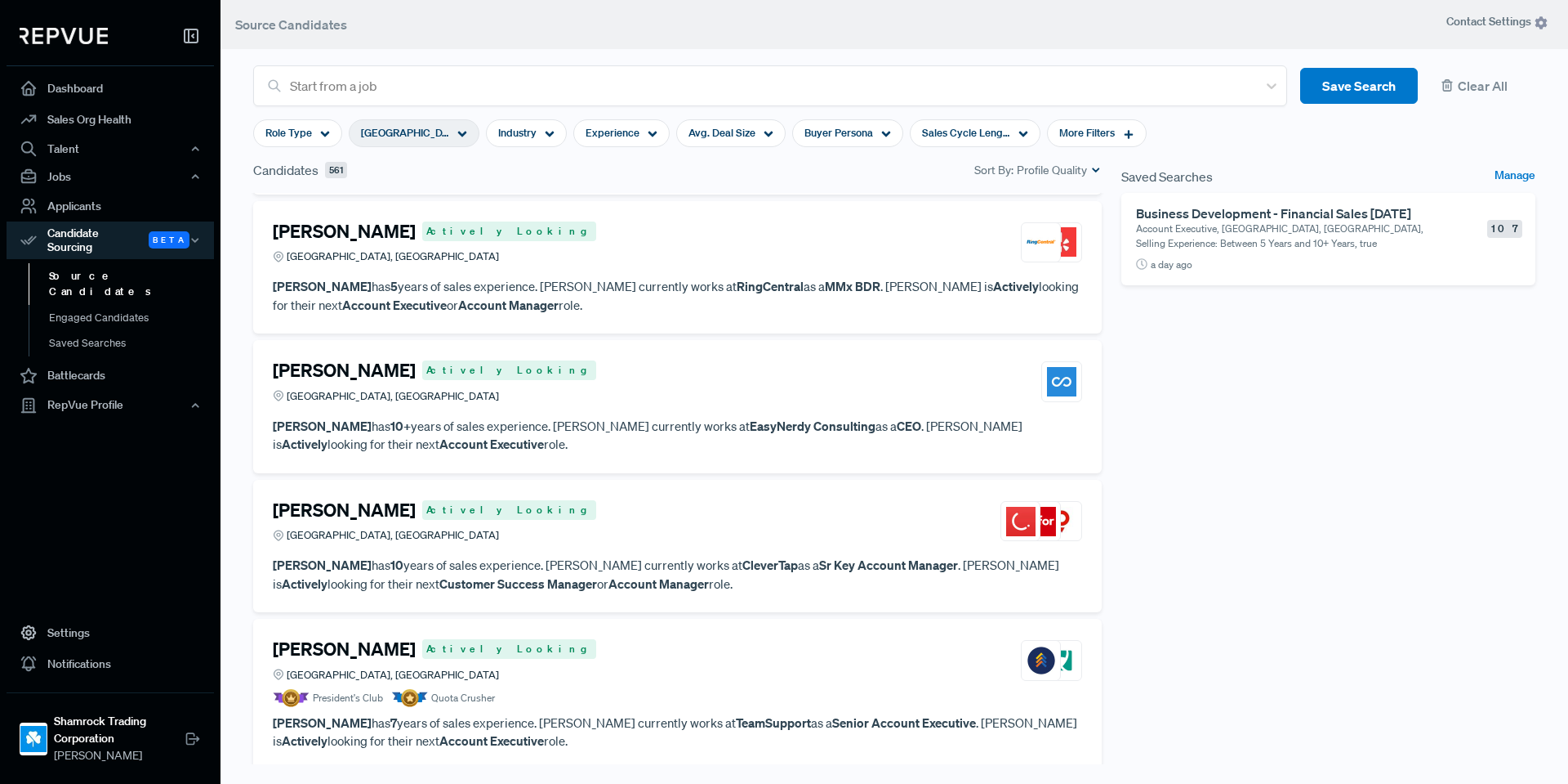
click at [722, 392] on div "[PERSON_NAME] Actively Looking [GEOGRAPHIC_DATA], [GEOGRAPHIC_DATA]" at bounding box center [677, 381] width 810 height 44
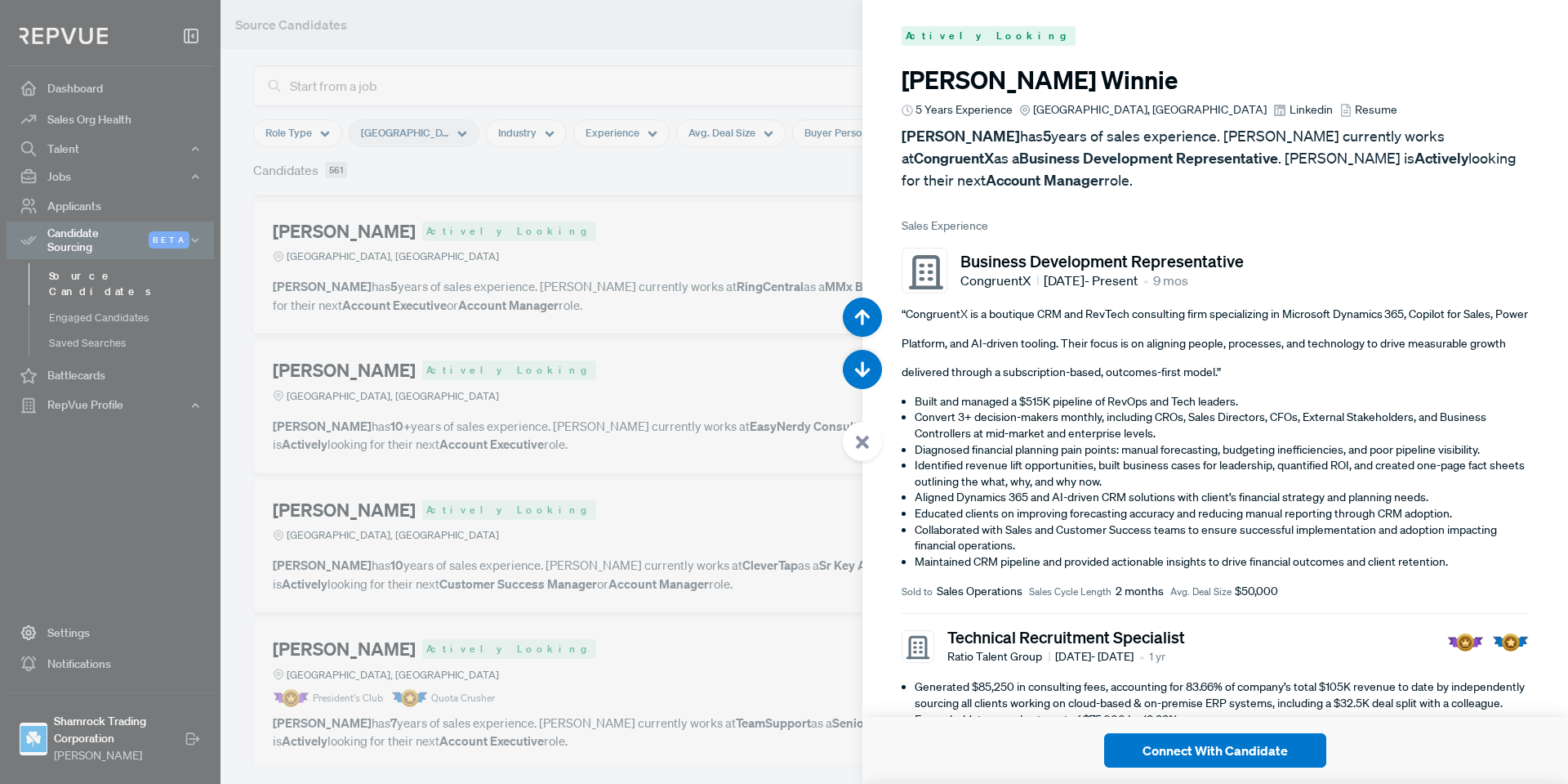
scroll to position [16459, 0]
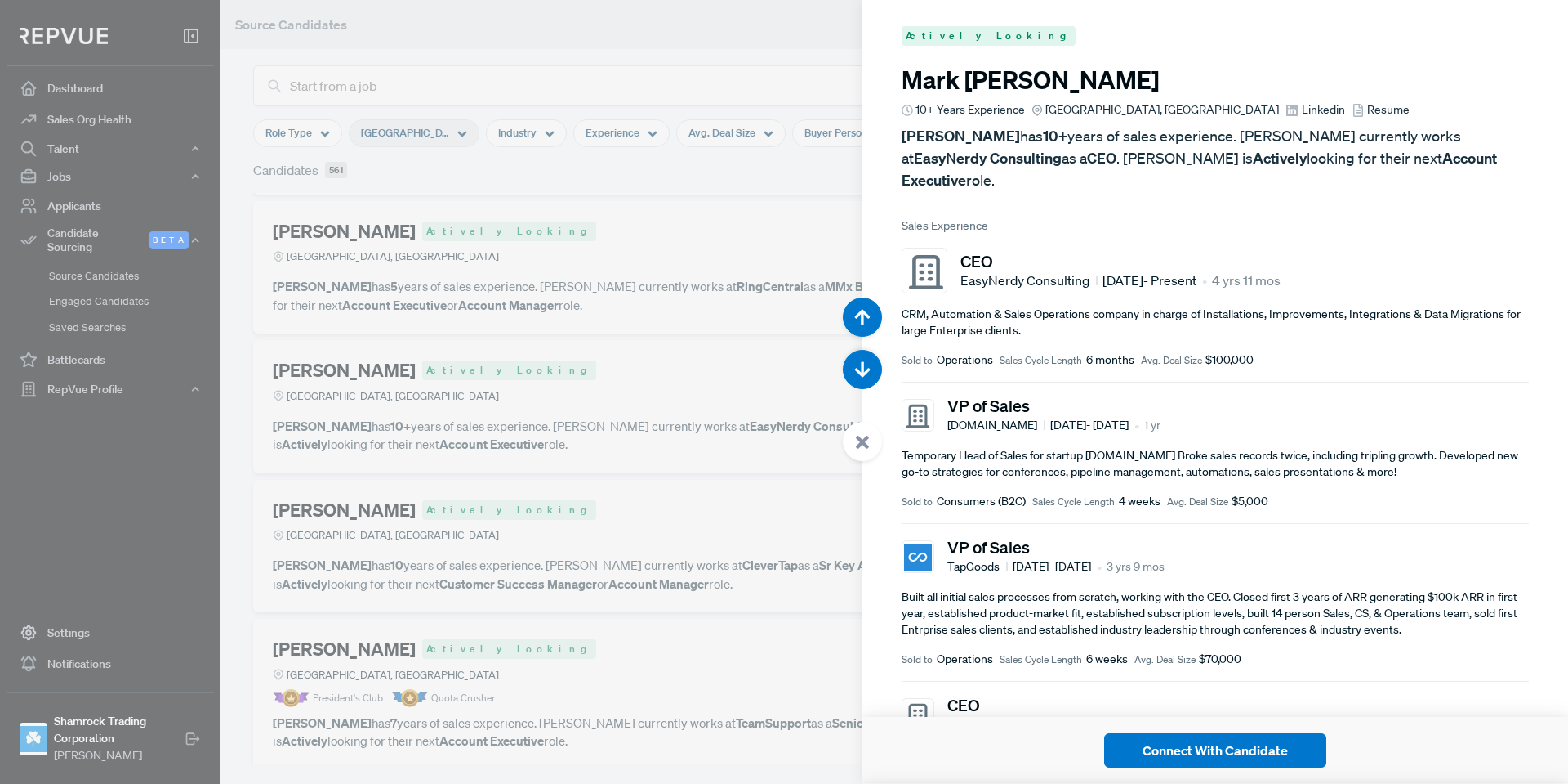
click at [869, 436] on icon at bounding box center [863, 442] width 15 height 15
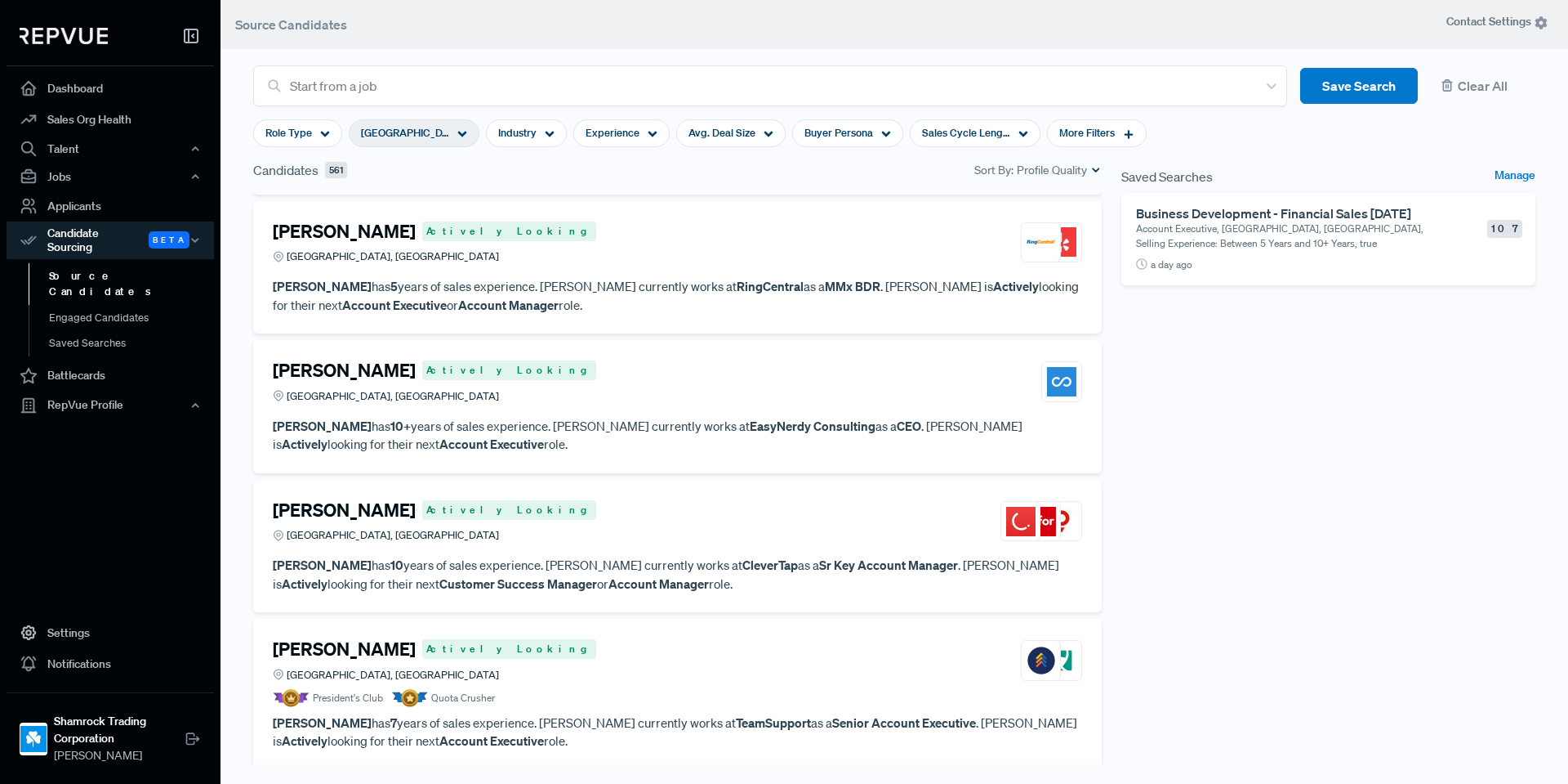
scroll to position [3231, 0]
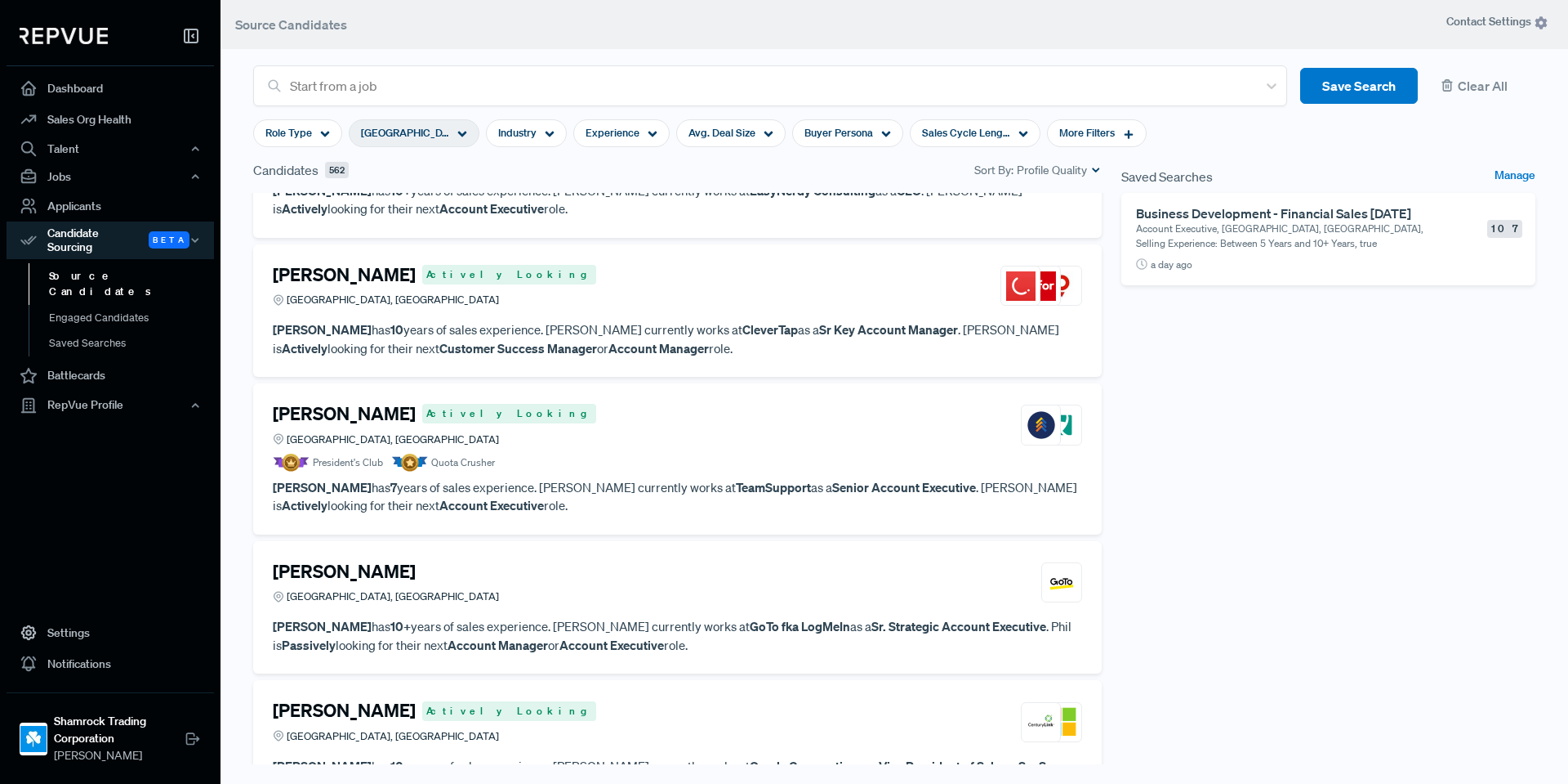
click at [661, 595] on div "[PERSON_NAME] [GEOGRAPHIC_DATA], [GEOGRAPHIC_DATA]" at bounding box center [677, 582] width 810 height 44
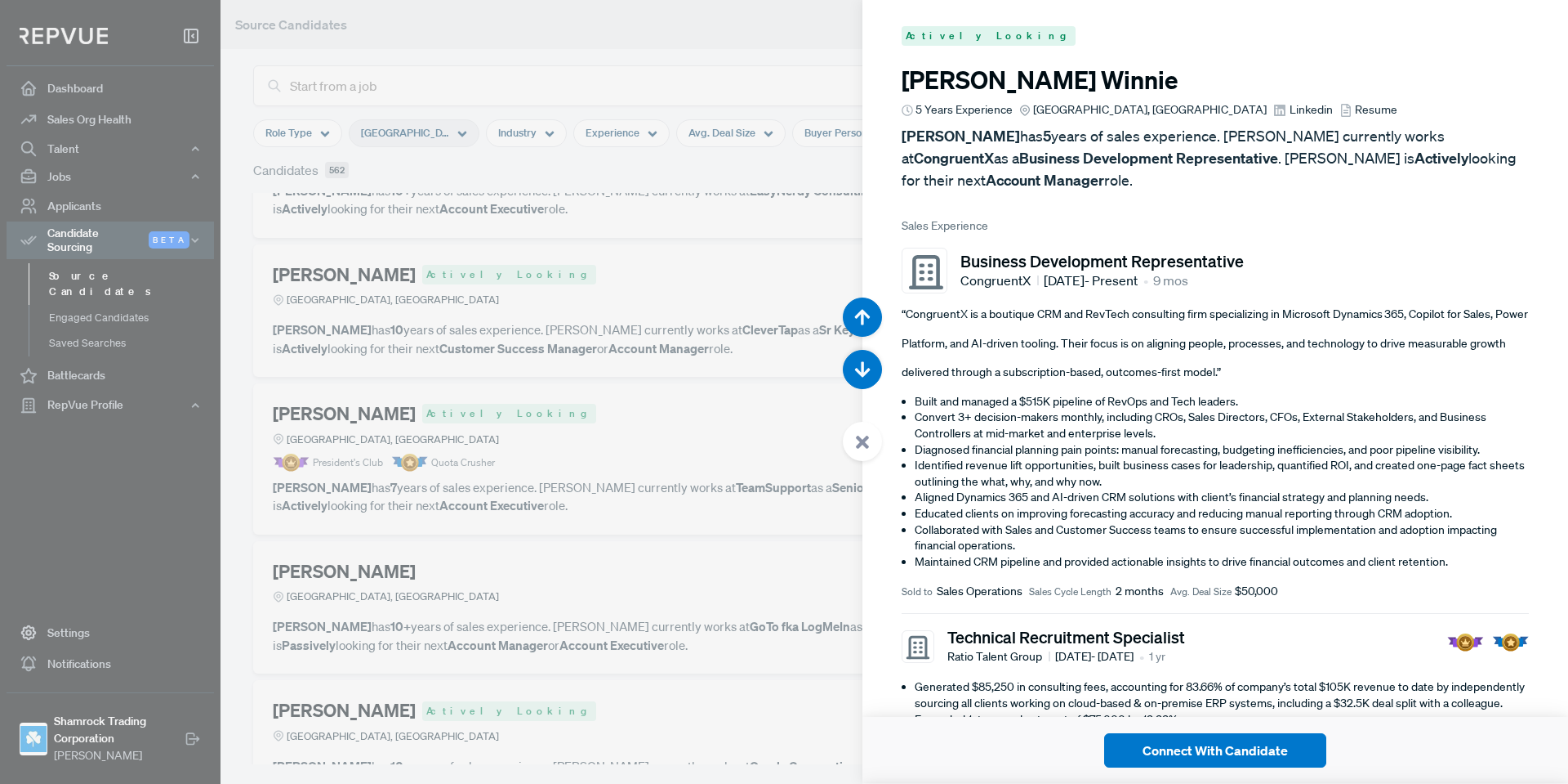
scroll to position [18810, 0]
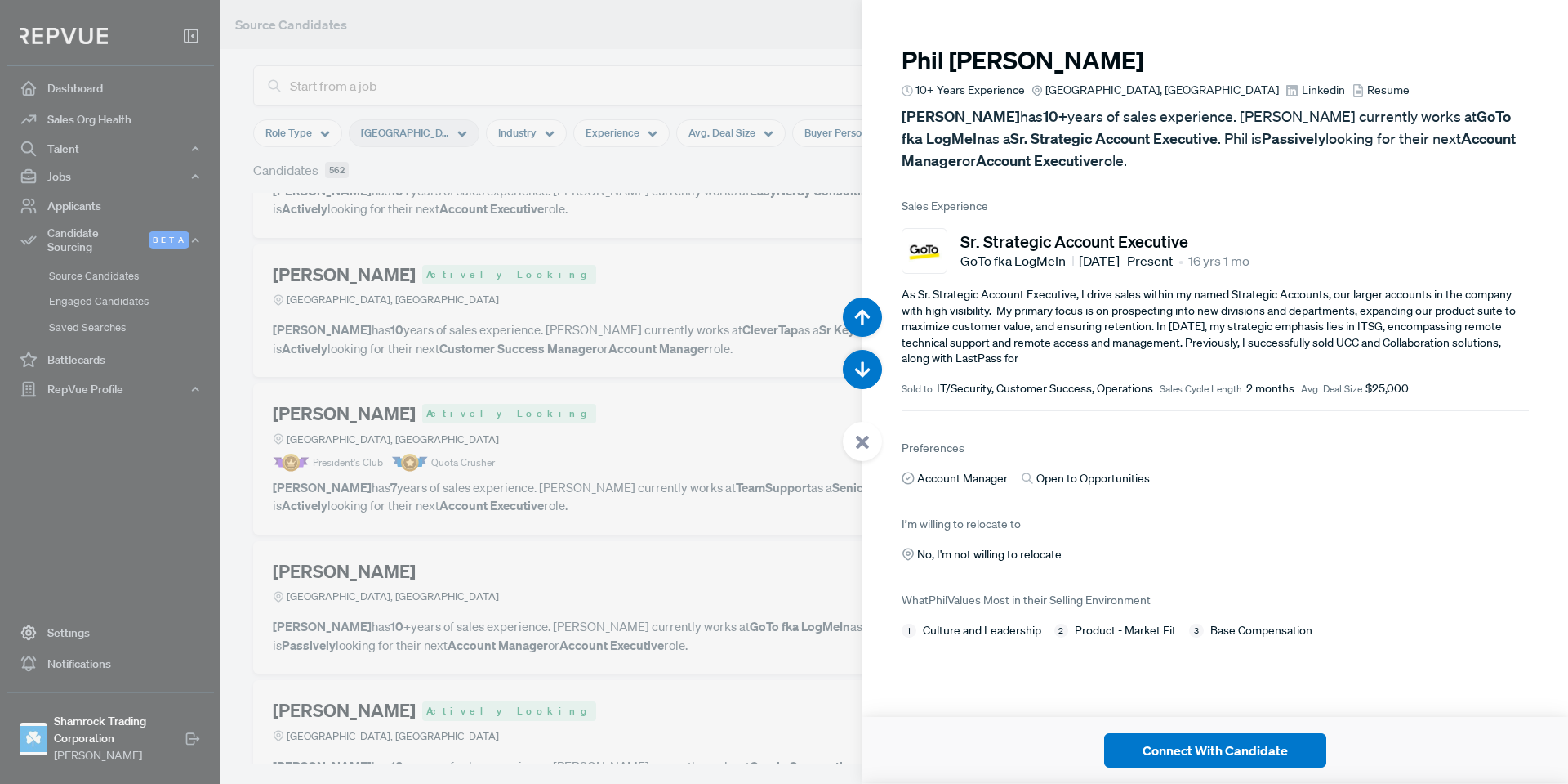
click at [874, 440] on div at bounding box center [862, 441] width 39 height 39
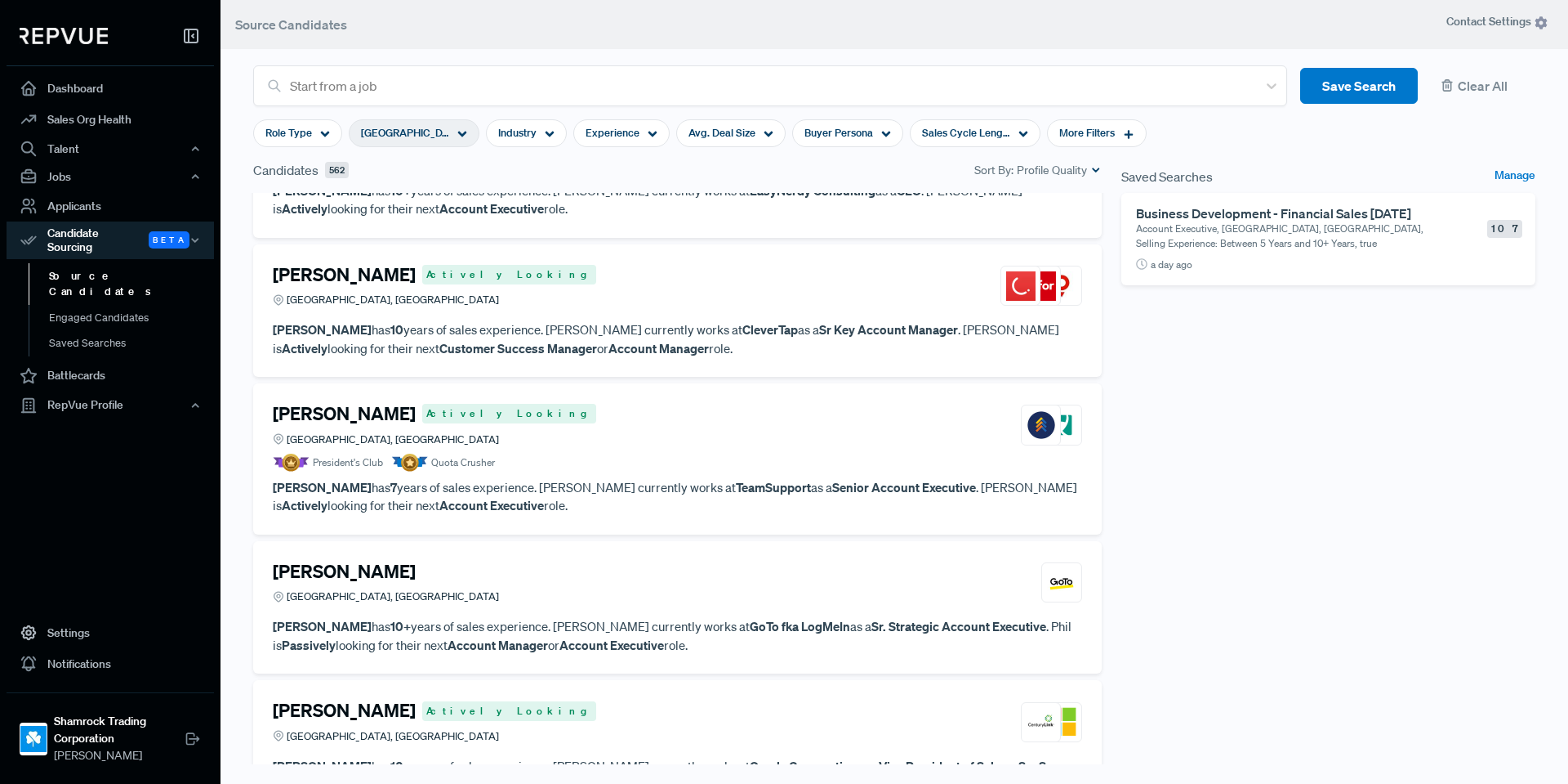
click at [1232, 504] on div "Saved Searches Manage Business Development - Financial Sales [DATE] Account Exe…" at bounding box center [1329, 472] width 434 height 624
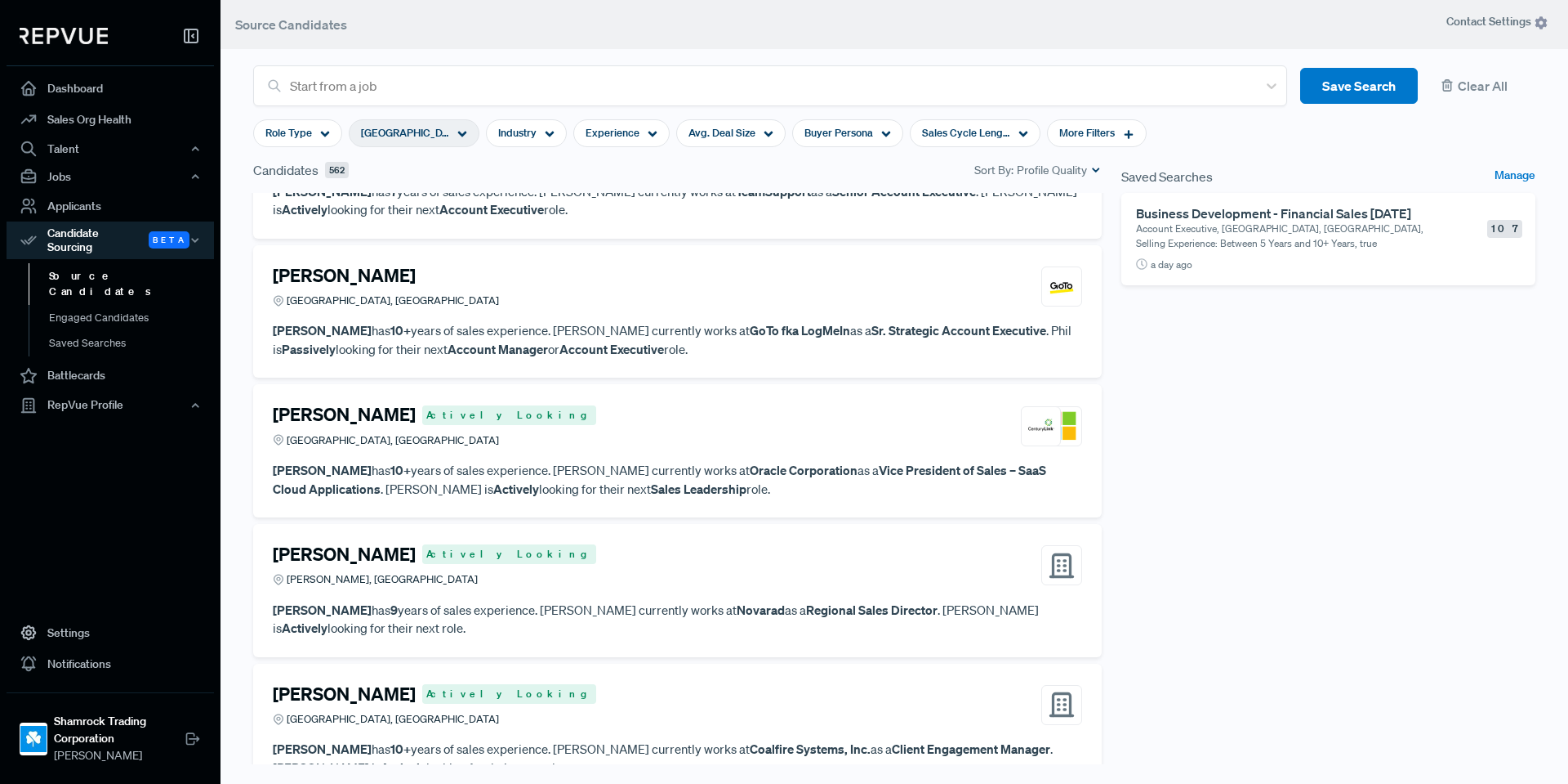
scroll to position [3558, 0]
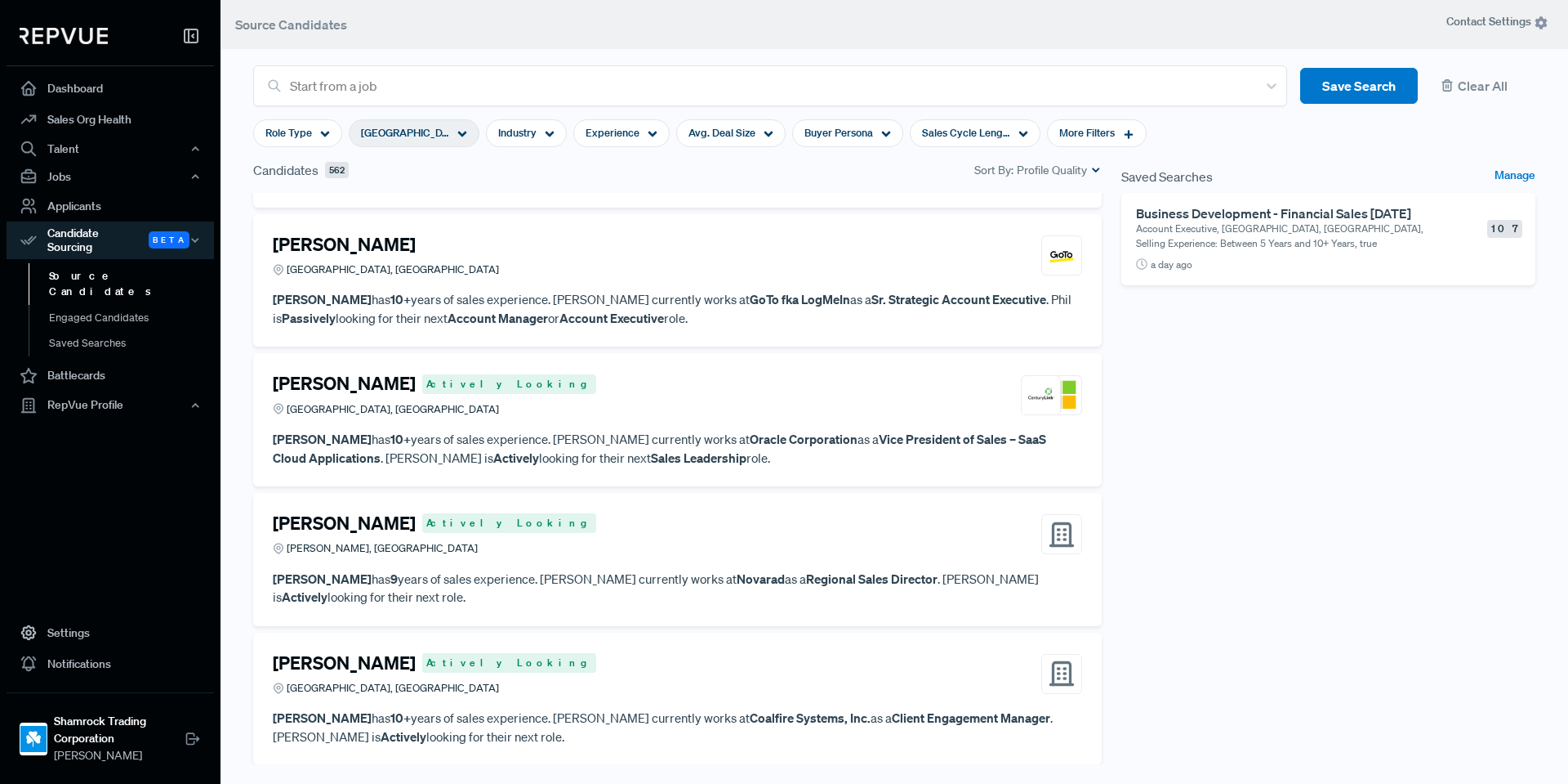
click at [705, 545] on div "[PERSON_NAME] Actively [PERSON_NAME], [GEOGRAPHIC_DATA]" at bounding box center [677, 534] width 810 height 44
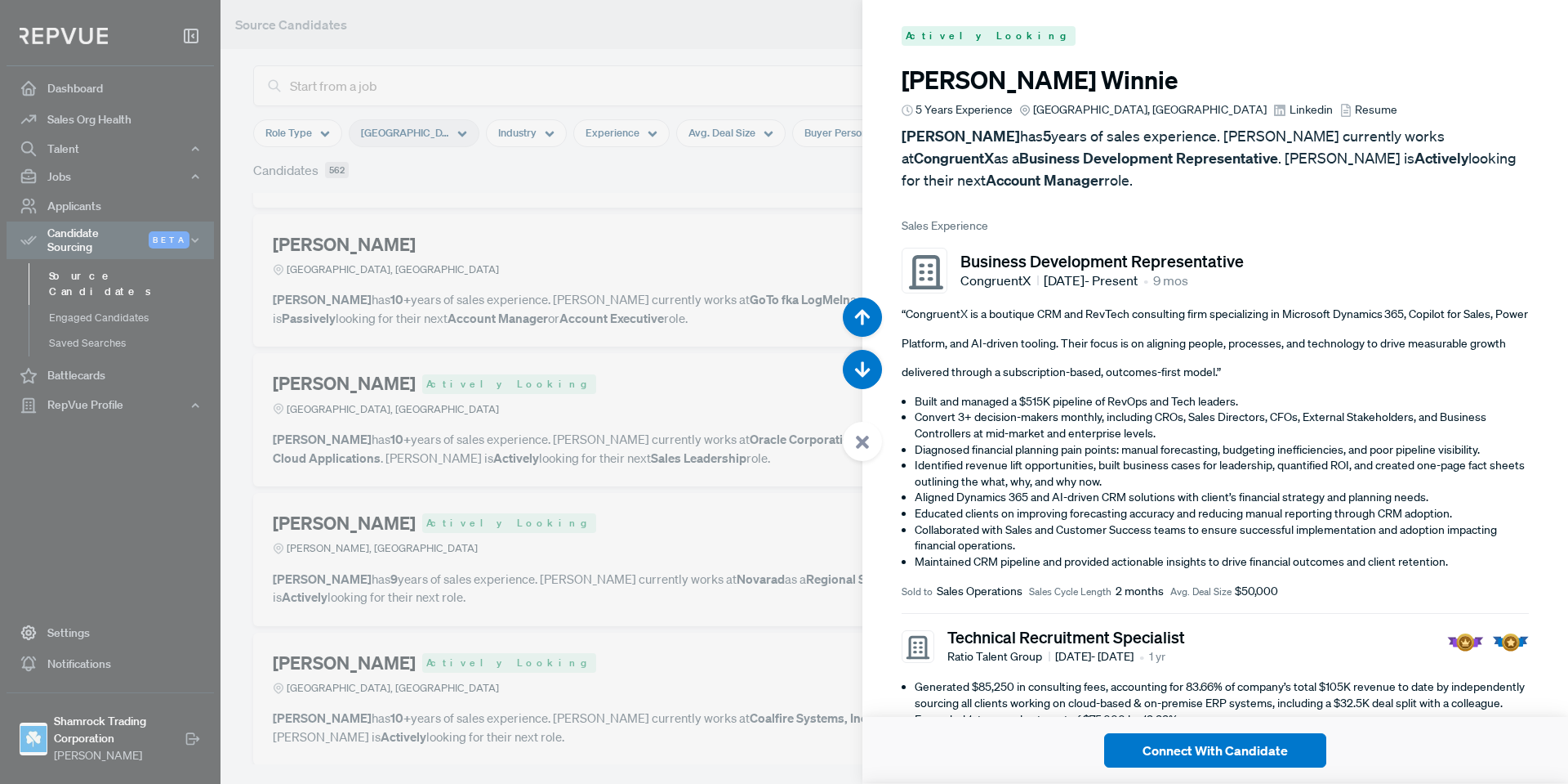
scroll to position [20378, 0]
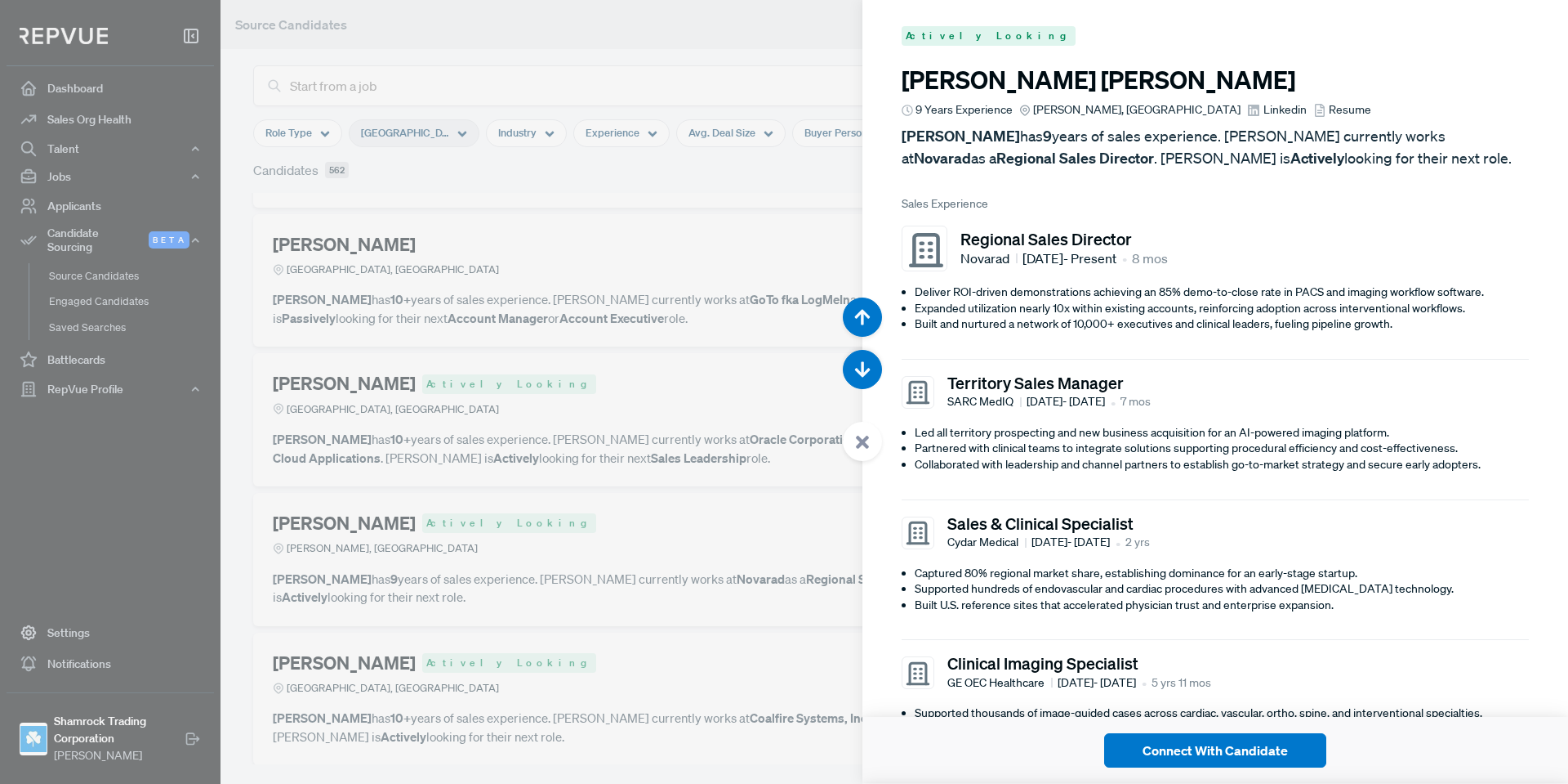
click at [866, 440] on use at bounding box center [863, 442] width 13 height 13
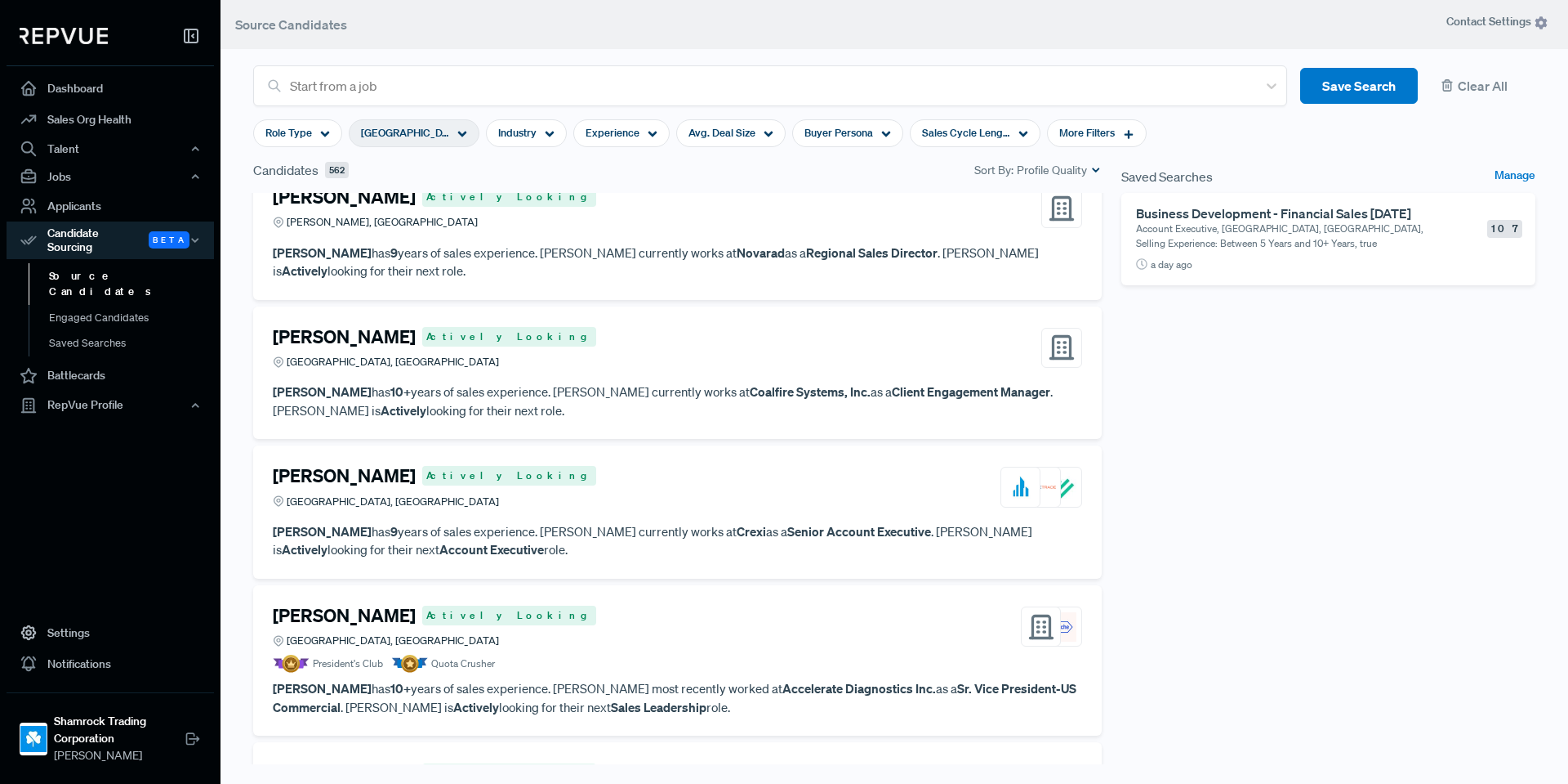
scroll to position [3886, 0]
click at [633, 487] on div "[PERSON_NAME] Actively Looking [GEOGRAPHIC_DATA], [GEOGRAPHIC_DATA]" at bounding box center [677, 486] width 810 height 44
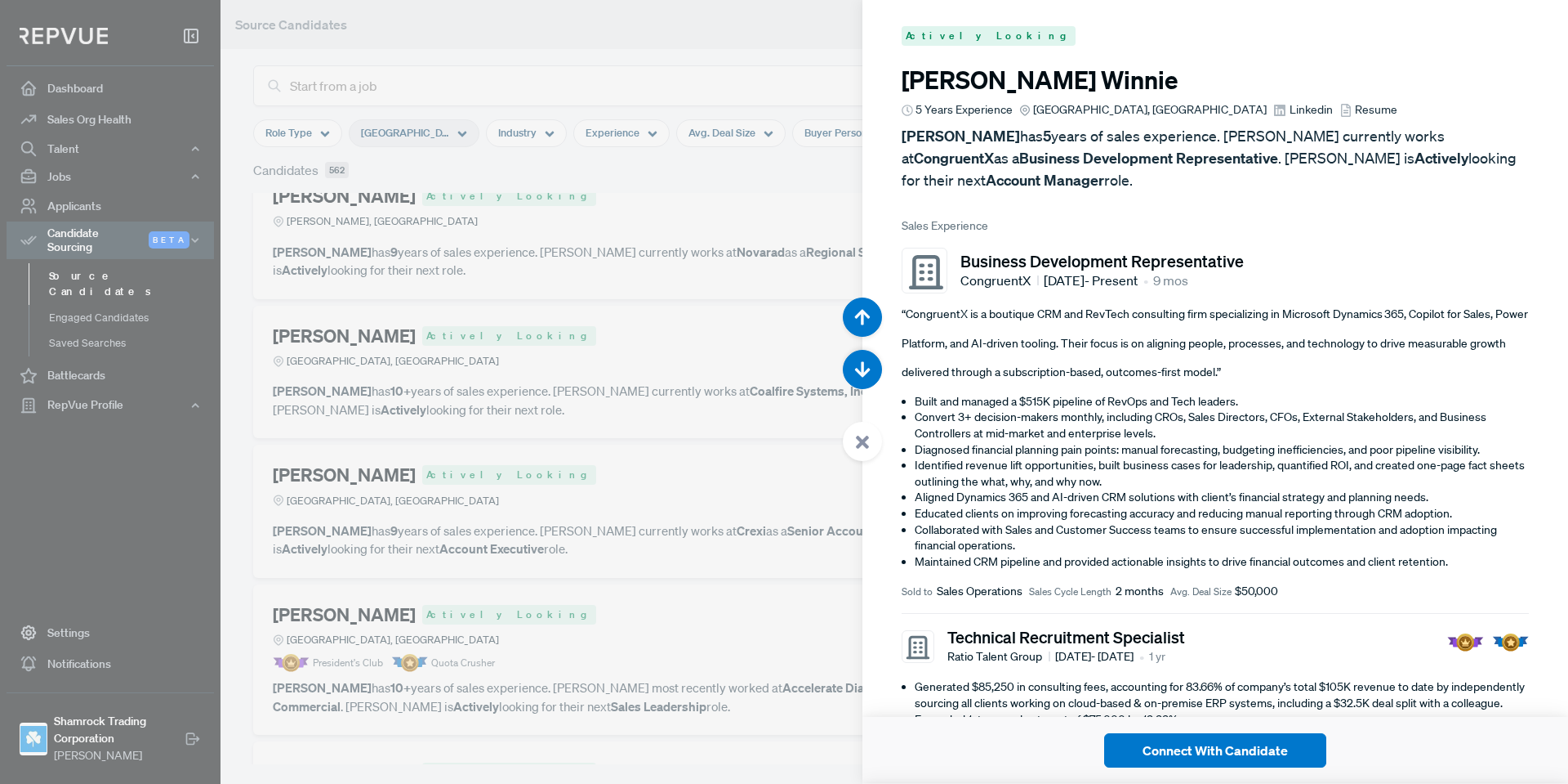
scroll to position [21945, 0]
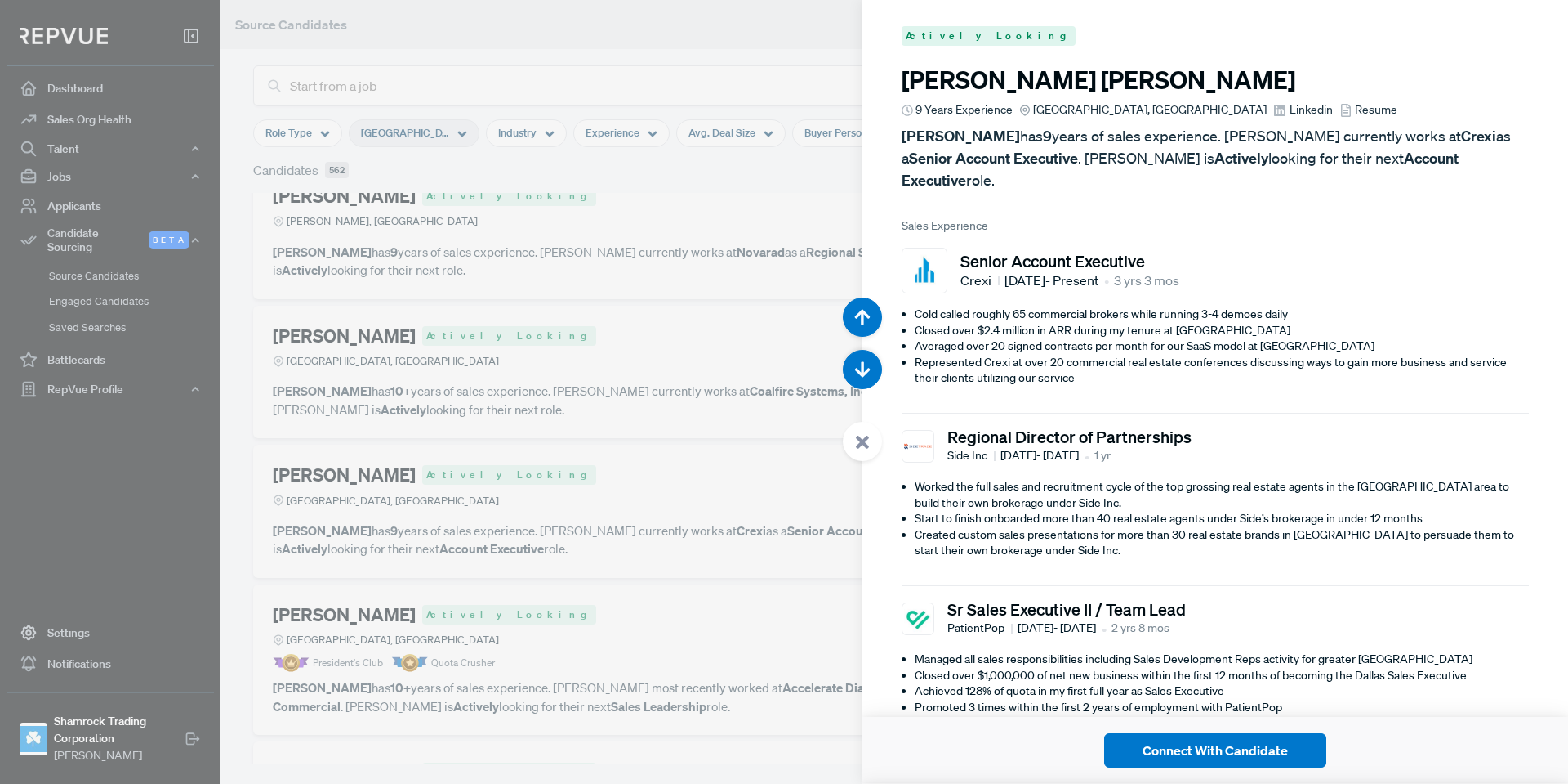
click at [1290, 114] on span "Linkedin" at bounding box center [1312, 110] width 44 height 17
click at [862, 448] on icon at bounding box center [863, 442] width 15 height 15
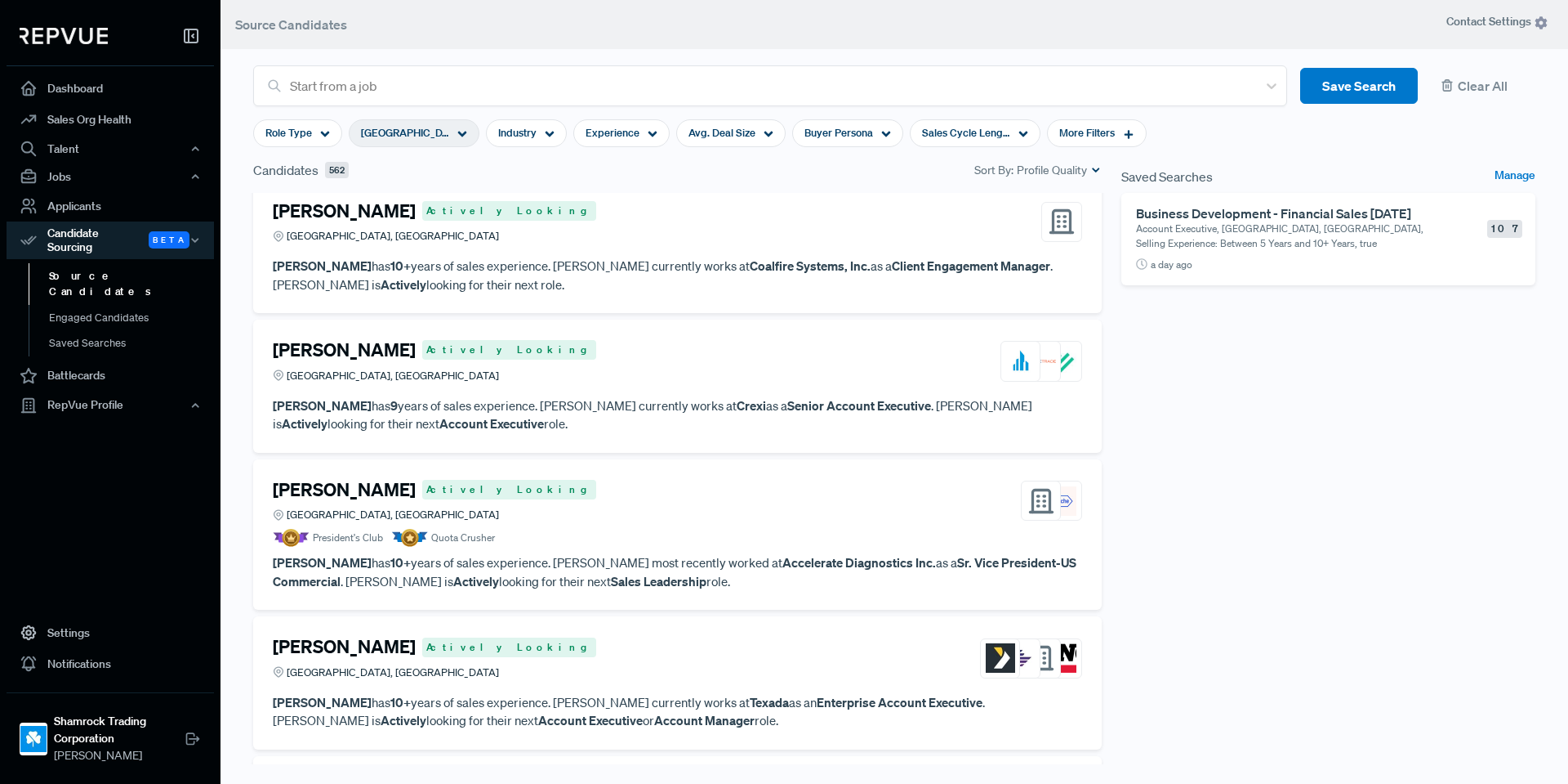
scroll to position [4130, 0]
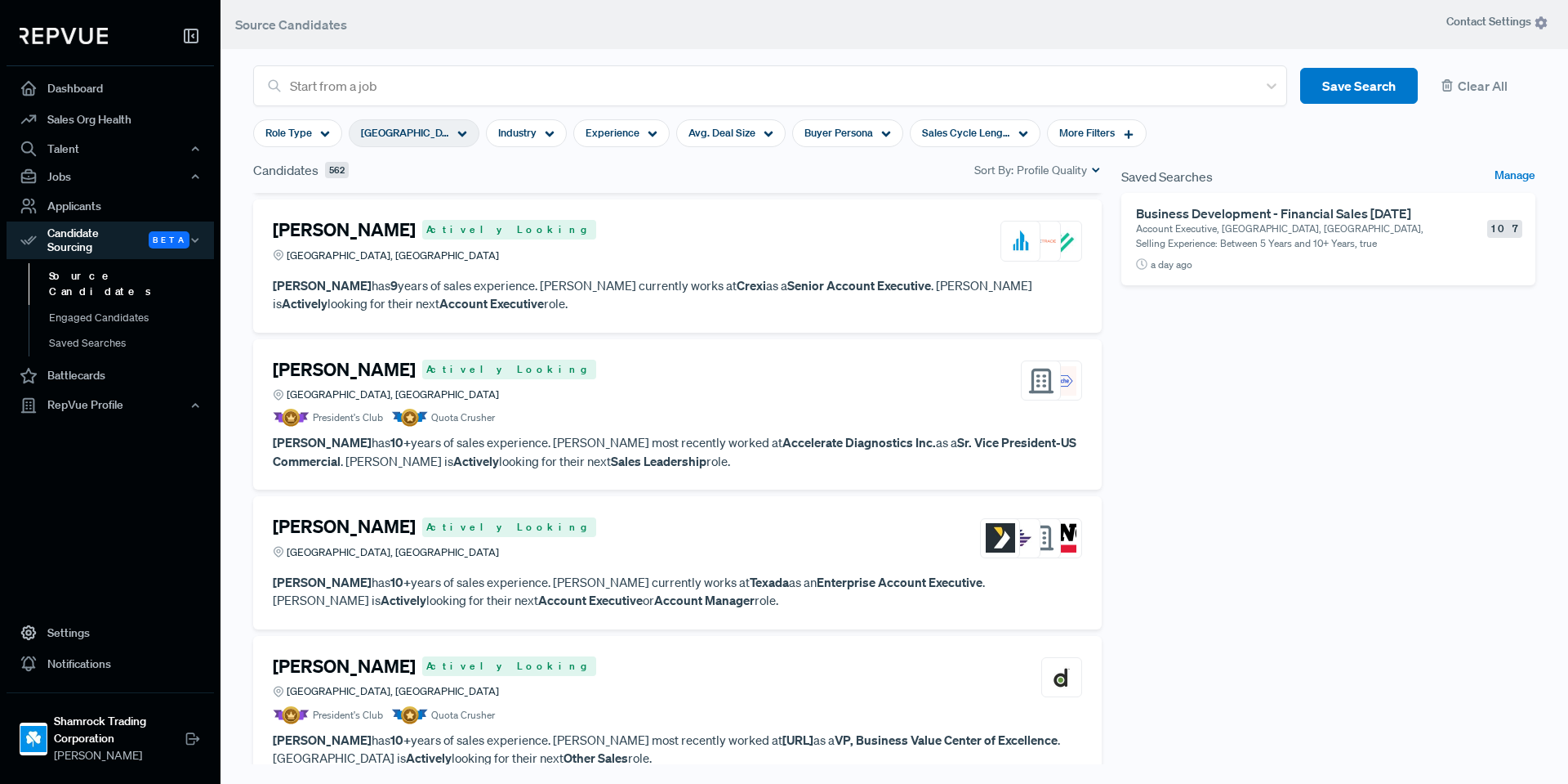
click at [727, 397] on div "[PERSON_NAME] Actively Looking [GEOGRAPHIC_DATA], [GEOGRAPHIC_DATA]" at bounding box center [677, 380] width 810 height 44
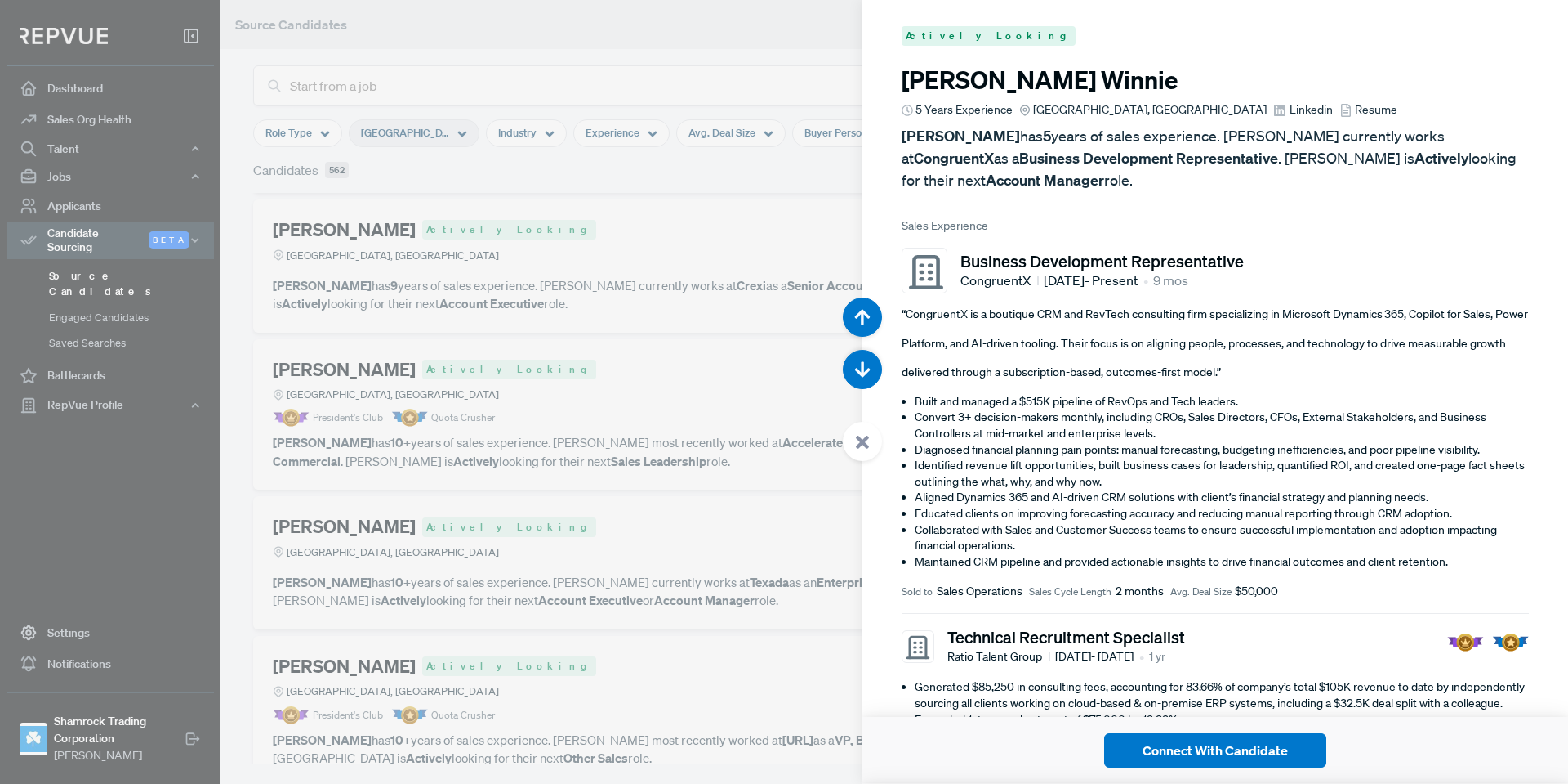
scroll to position [22729, 0]
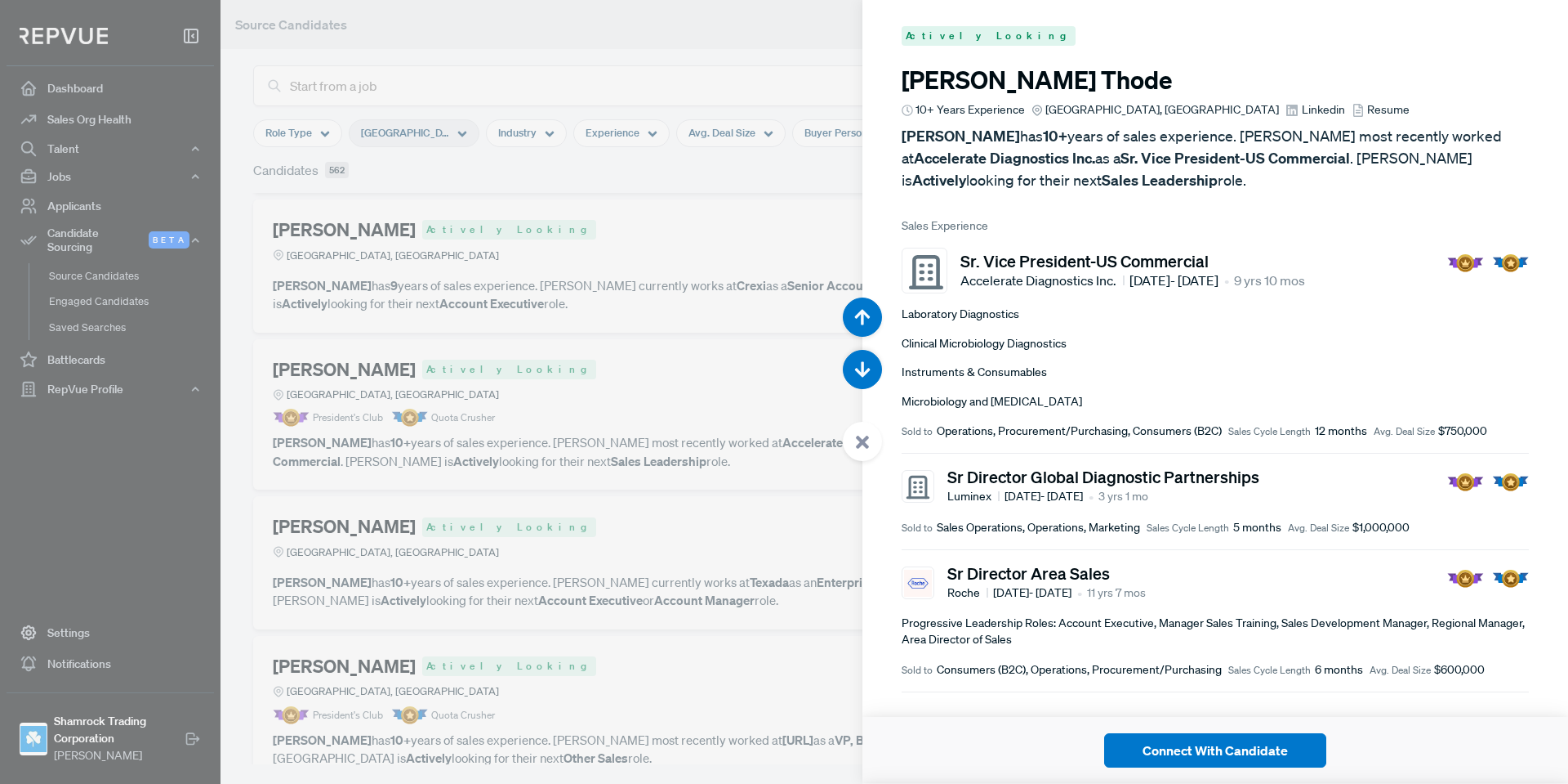
click at [864, 441] on use at bounding box center [863, 442] width 13 height 13
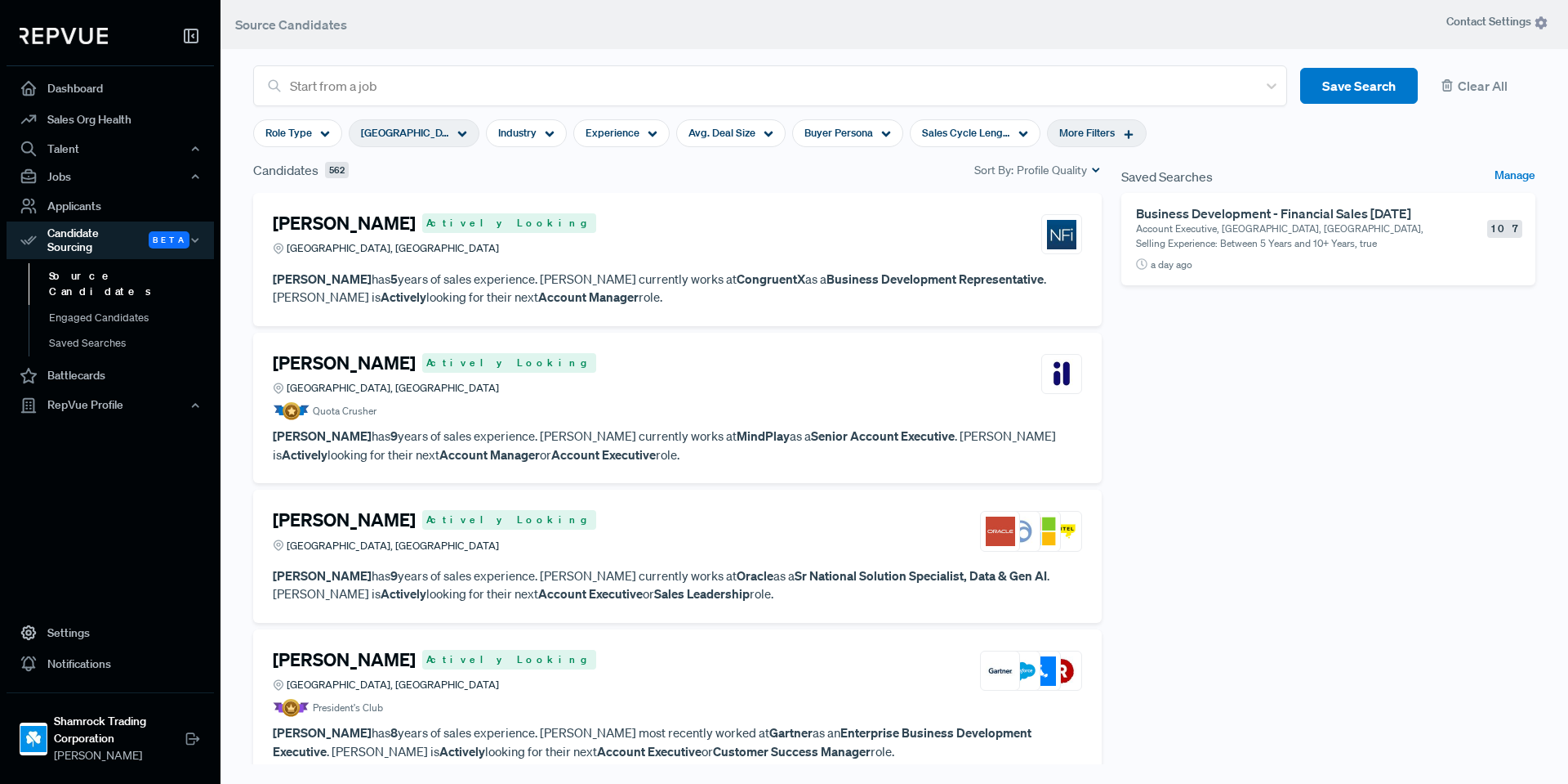
click at [1065, 136] on span "More Filters" at bounding box center [1087, 132] width 55 height 16
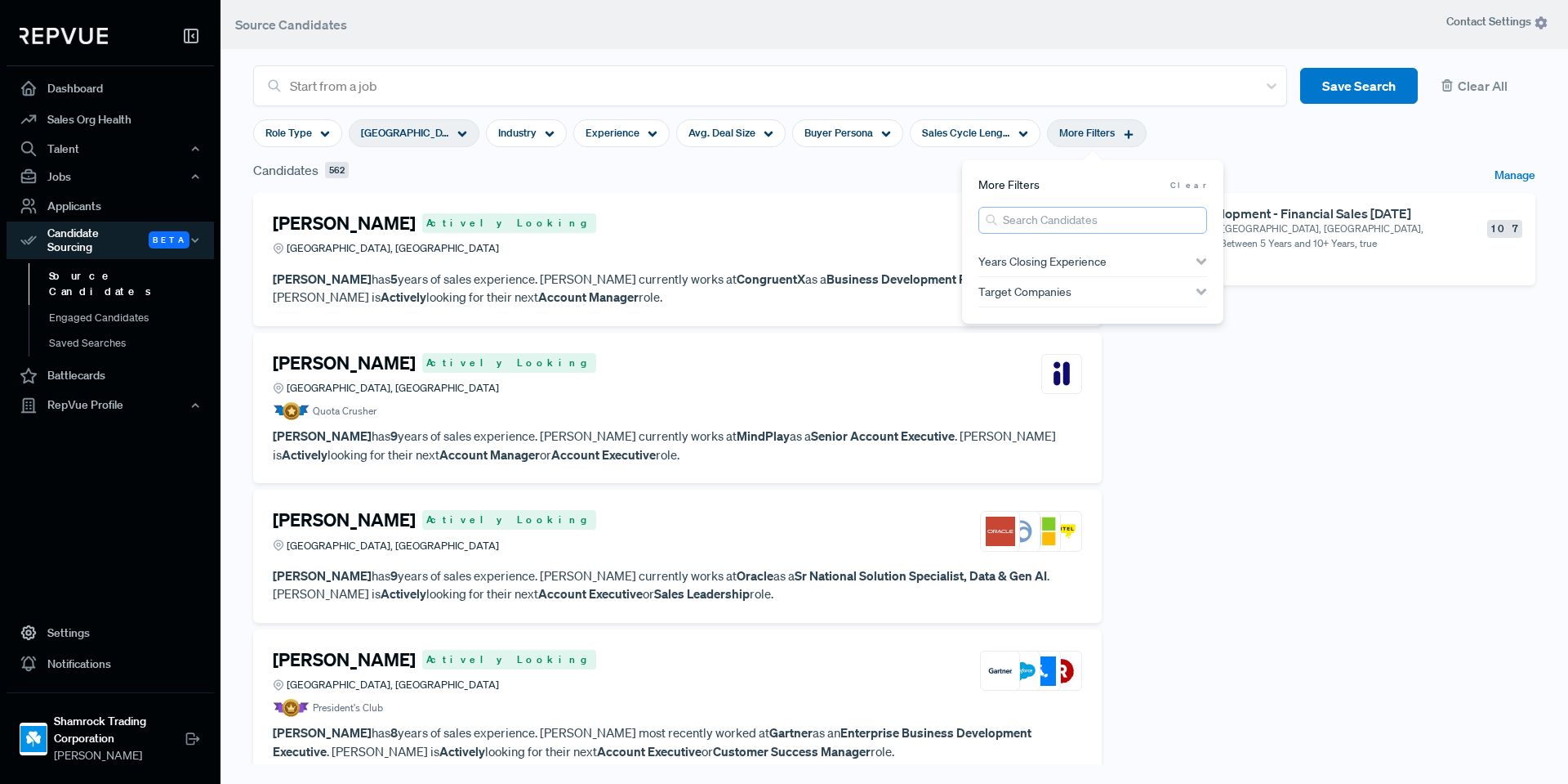
click at [1077, 212] on input "search" at bounding box center [1092, 220] width 229 height 27
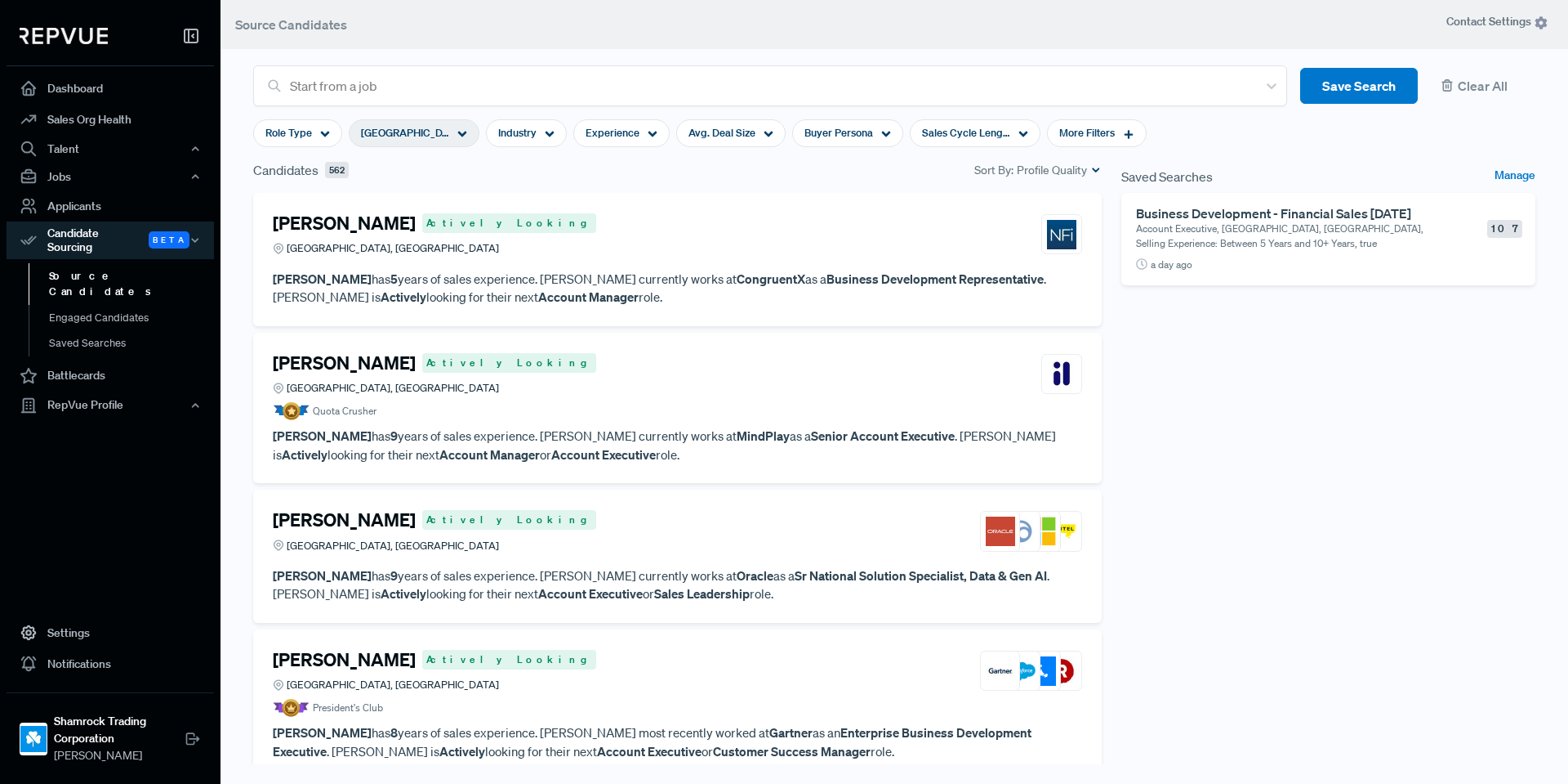
click at [1415, 369] on div "Saved Searches Manage Business Development - Financial Sales [DATE] Account Exe…" at bounding box center [1329, 472] width 434 height 624
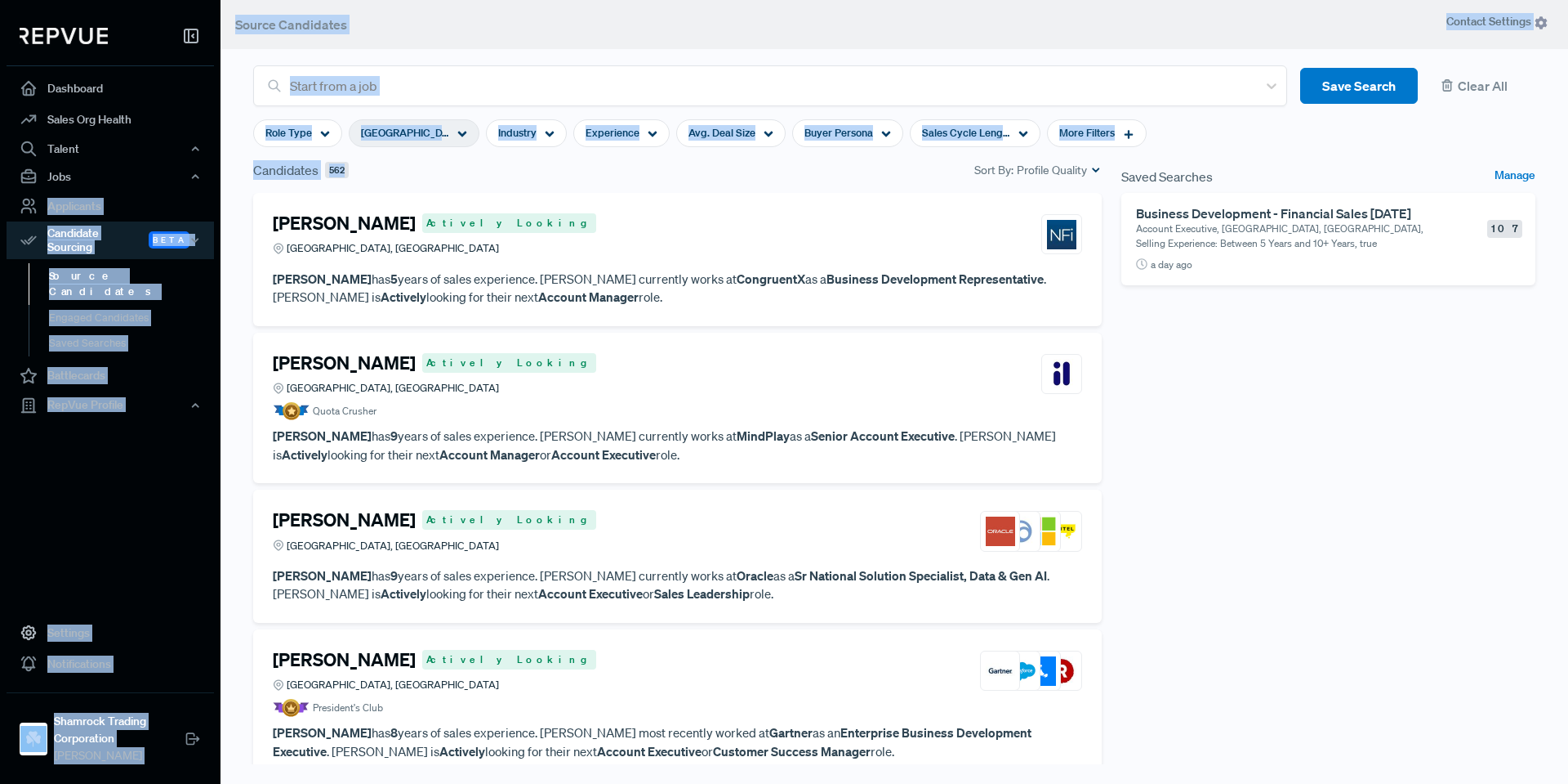
drag, startPoint x: 411, startPoint y: 183, endPoint x: 214, endPoint y: 177, distance: 197.1
click at [214, 177] on div "Dashboard Sales Org Health Talent Talent Data Talent Profiles Talent Competitor…" at bounding box center [784, 392] width 1568 height 784
click at [540, 178] on div "Candidates 562 Sort By: Profile Quality" at bounding box center [677, 169] width 849 height 19
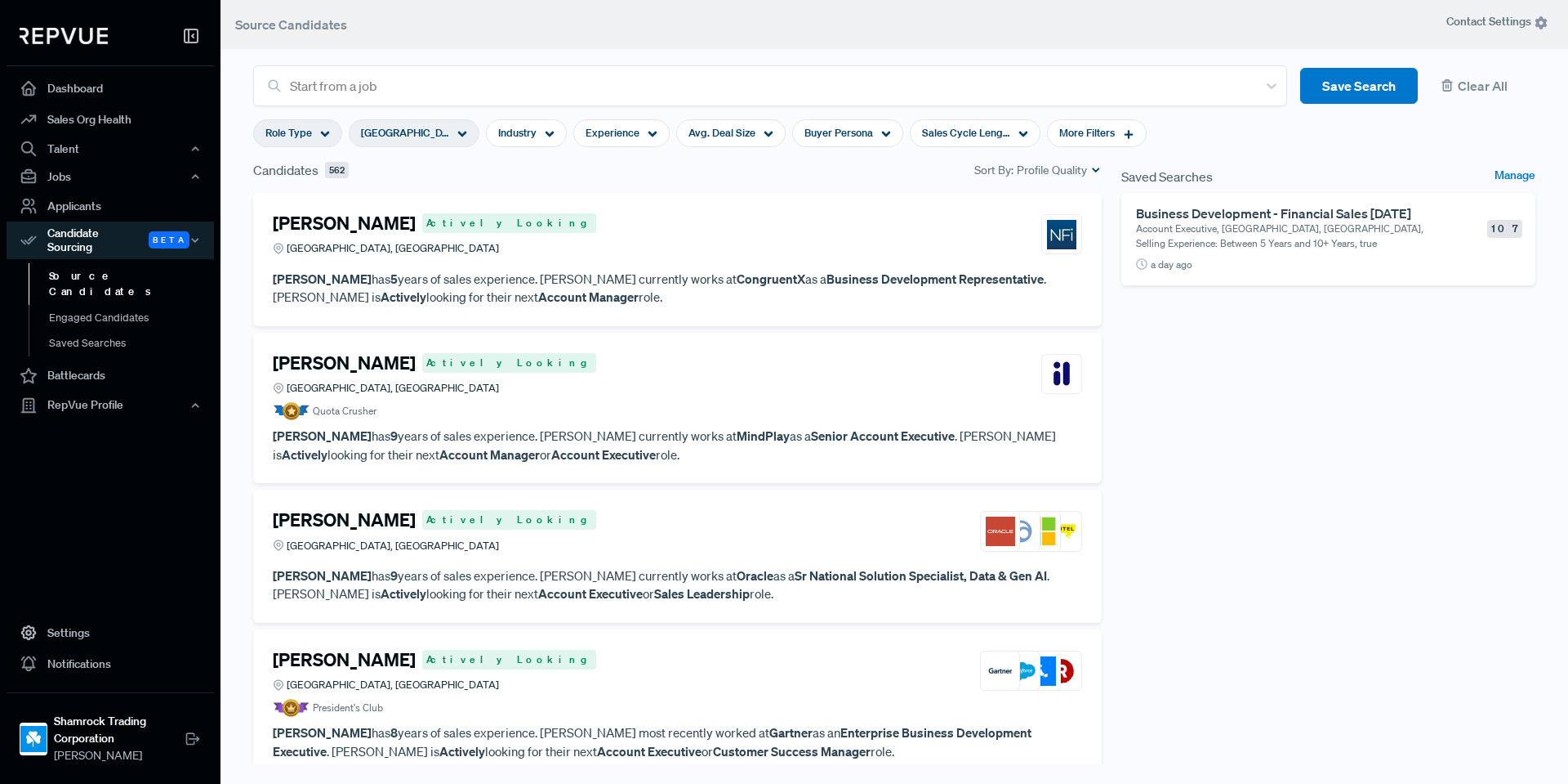
click at [279, 139] on span "Role Type" at bounding box center [289, 132] width 47 height 16
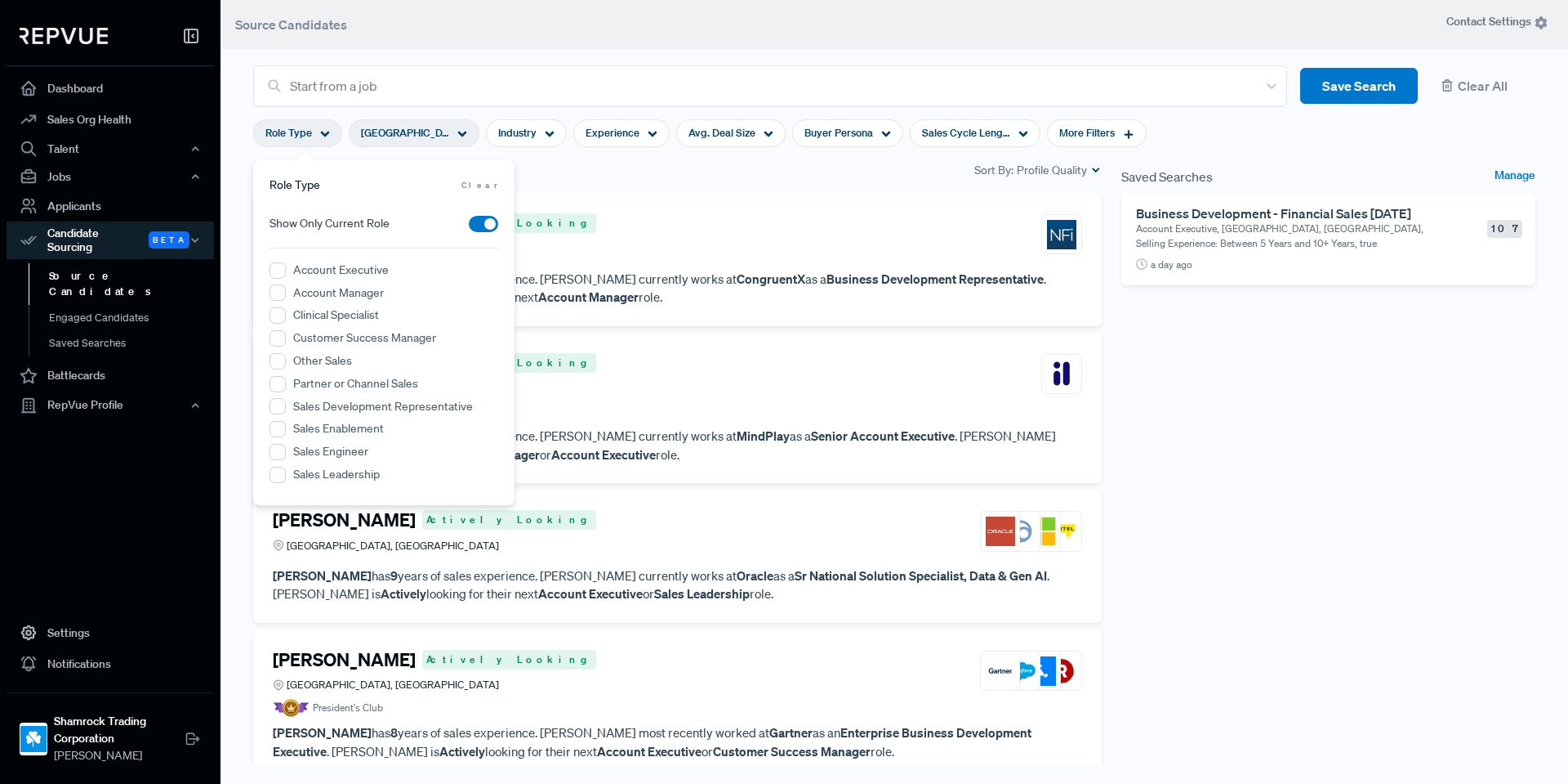
click at [618, 206] on div "[PERSON_NAME] Actively Looking Frisco, [GEOGRAPHIC_DATA] [PERSON_NAME] has 5 ye…" at bounding box center [677, 259] width 849 height 133
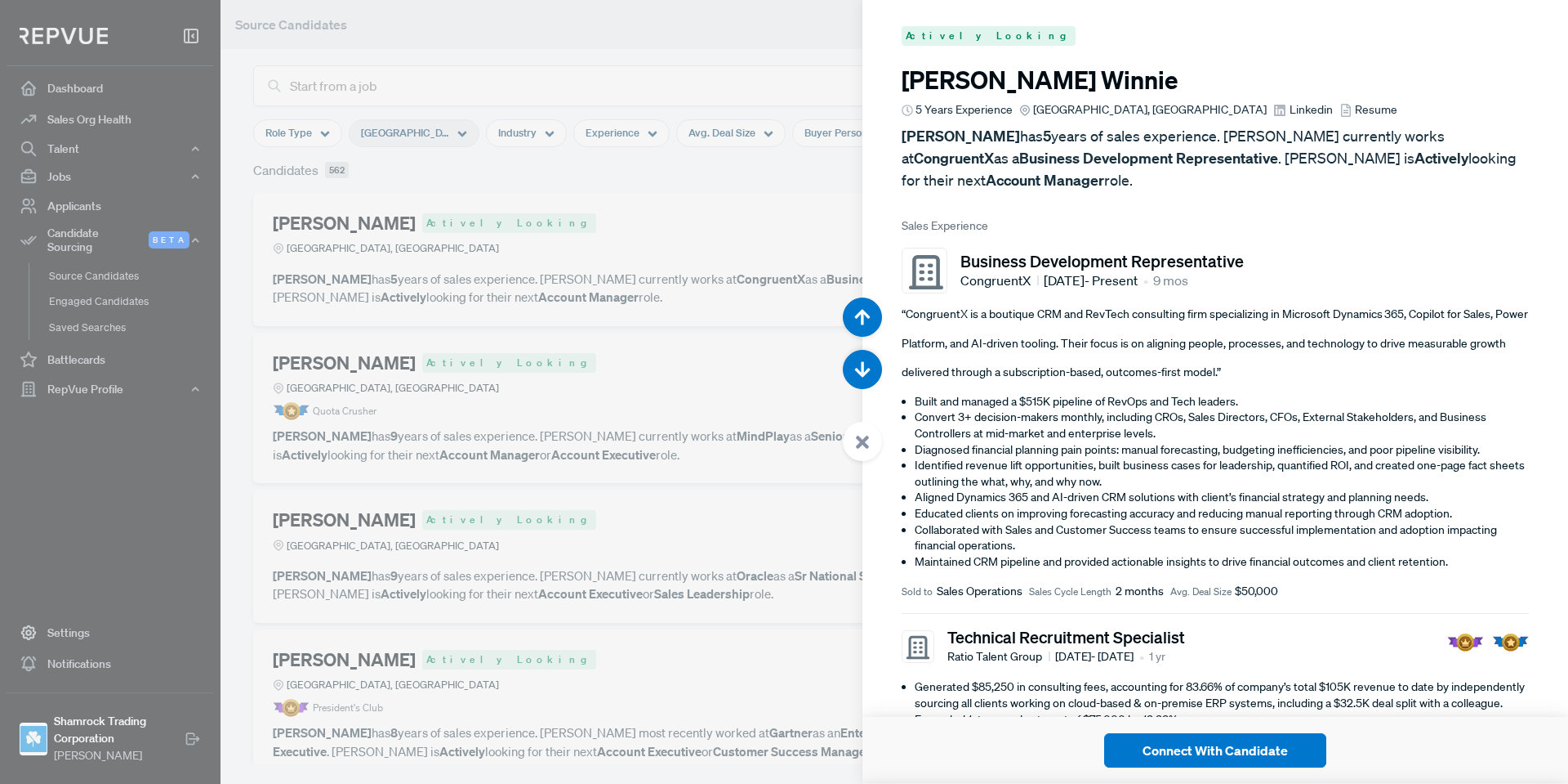
click at [879, 441] on div at bounding box center [862, 441] width 39 height 39
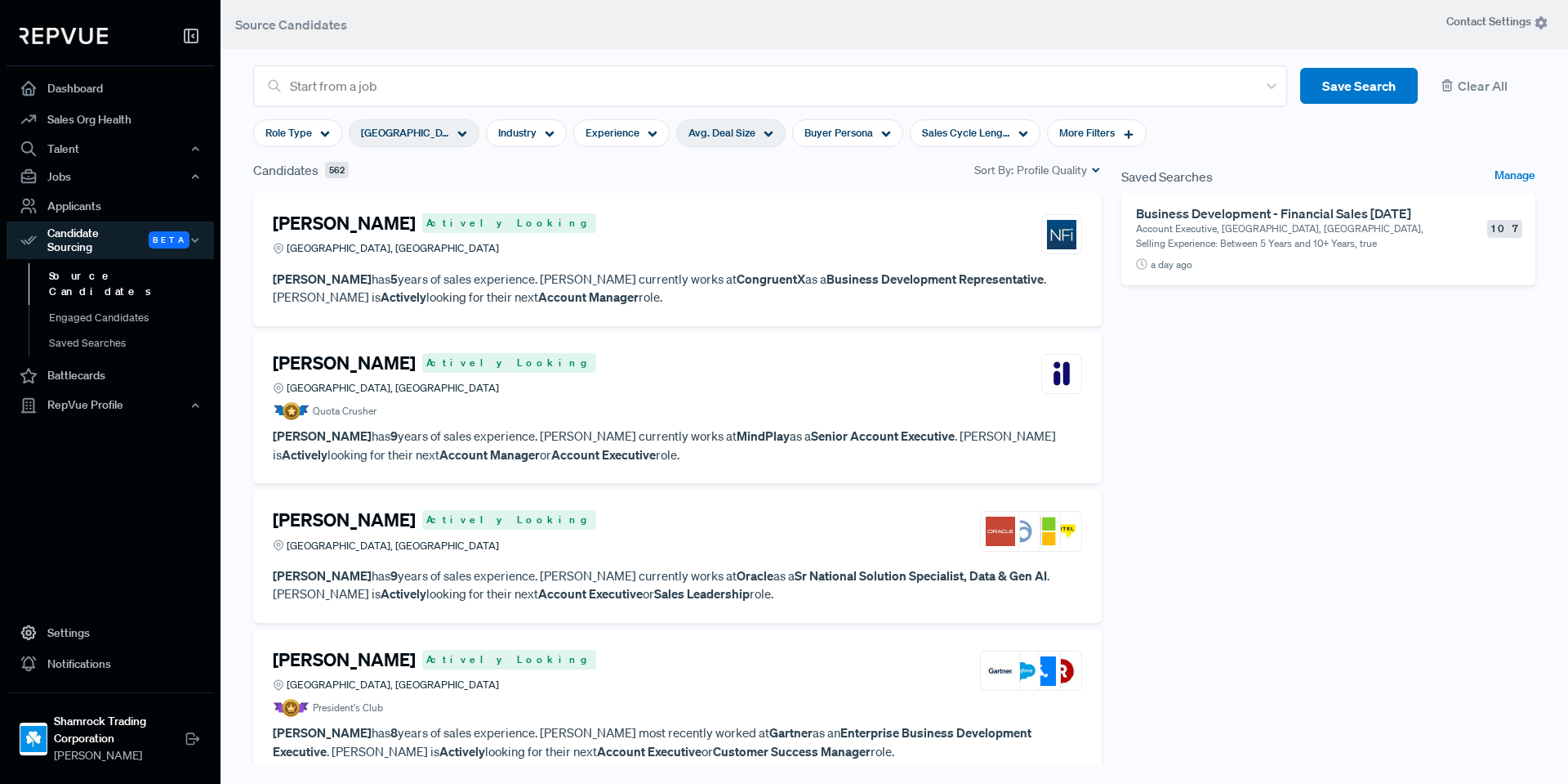
click at [748, 132] on span "Avg. Deal Size" at bounding box center [722, 132] width 67 height 16
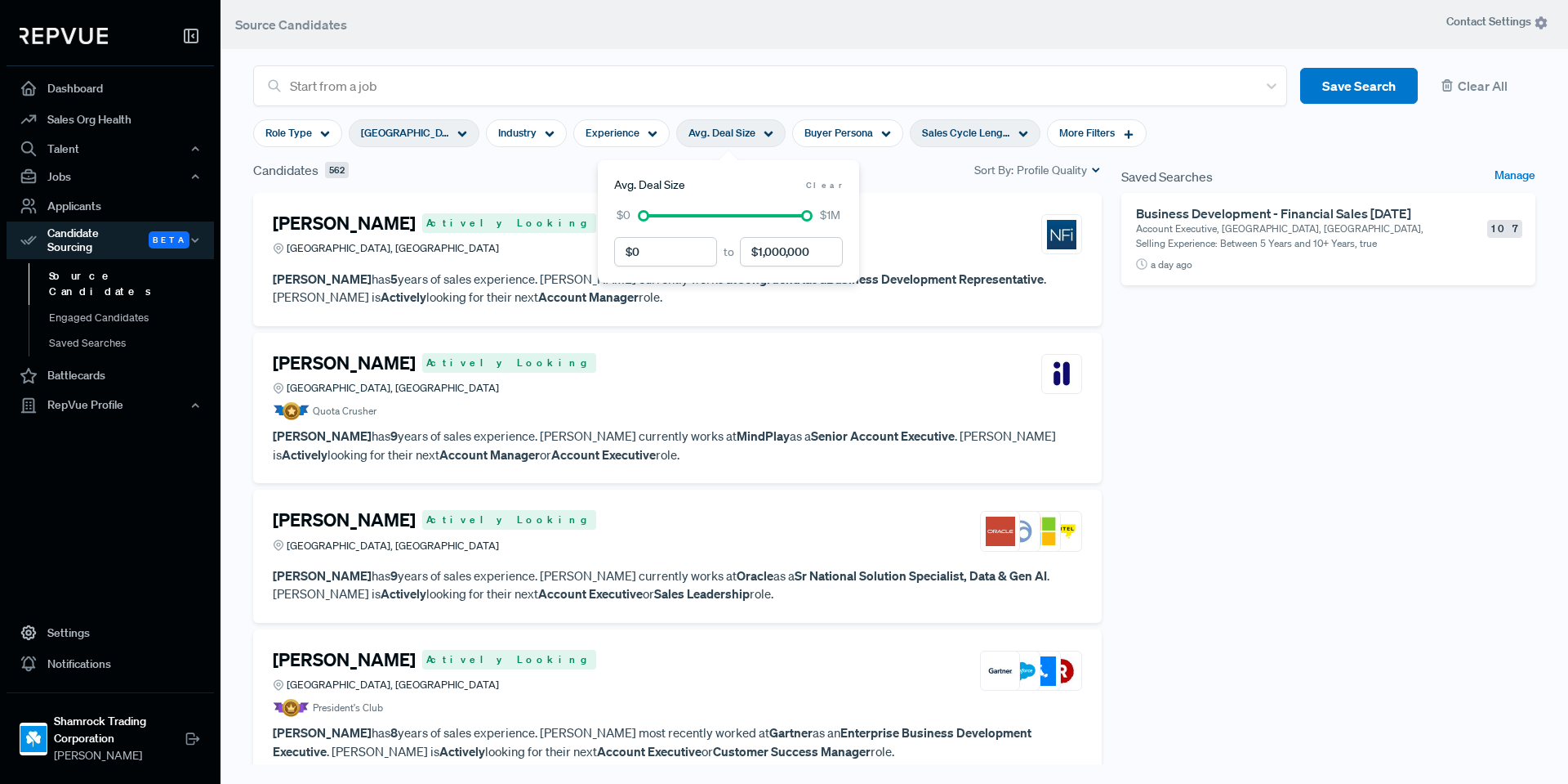
click at [967, 137] on span "Sales Cycle Length" at bounding box center [966, 132] width 88 height 16
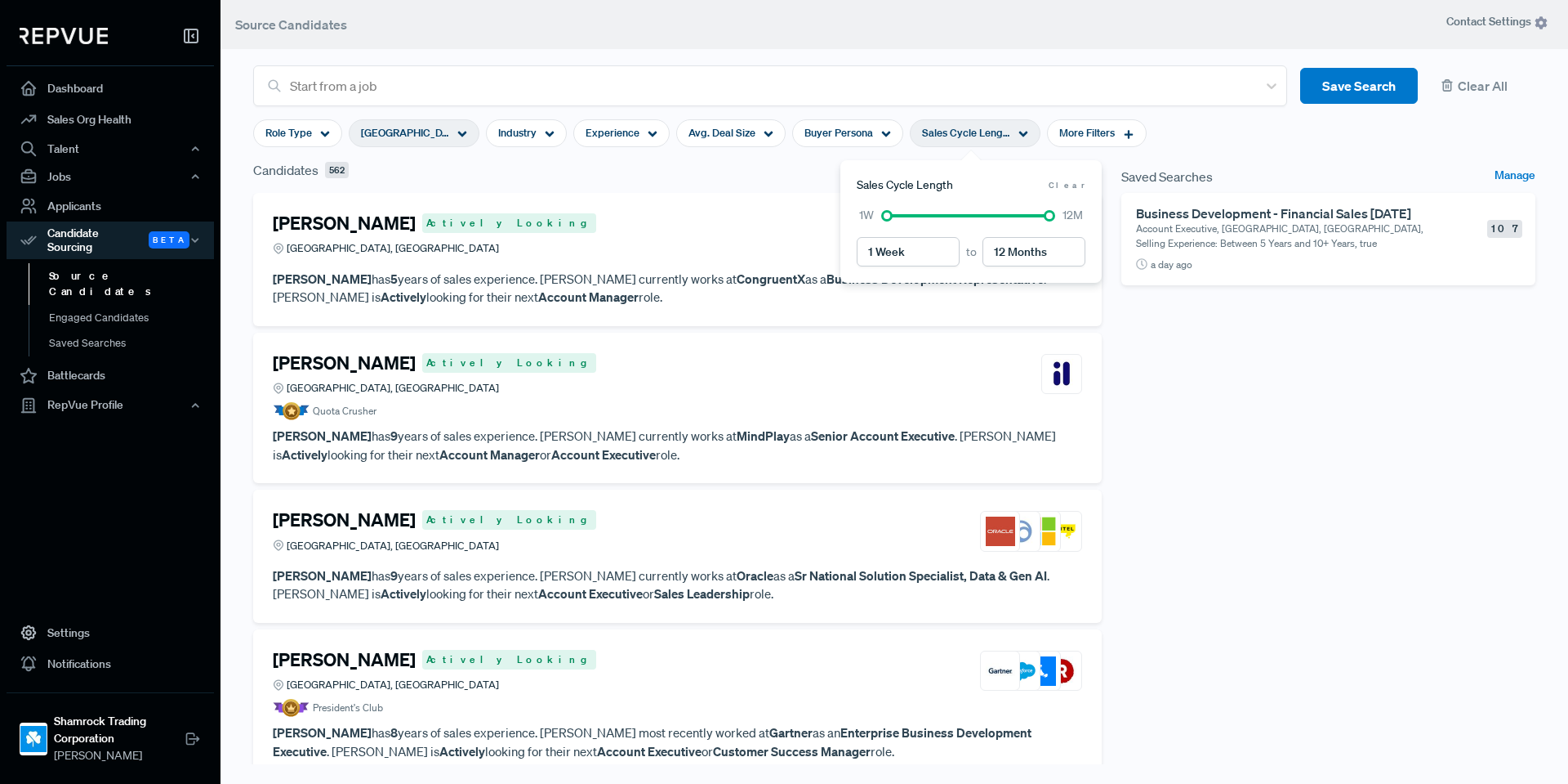
click at [663, 198] on div "[PERSON_NAME] Actively Looking Frisco, [GEOGRAPHIC_DATA] [PERSON_NAME] has 5 ye…" at bounding box center [677, 259] width 849 height 133
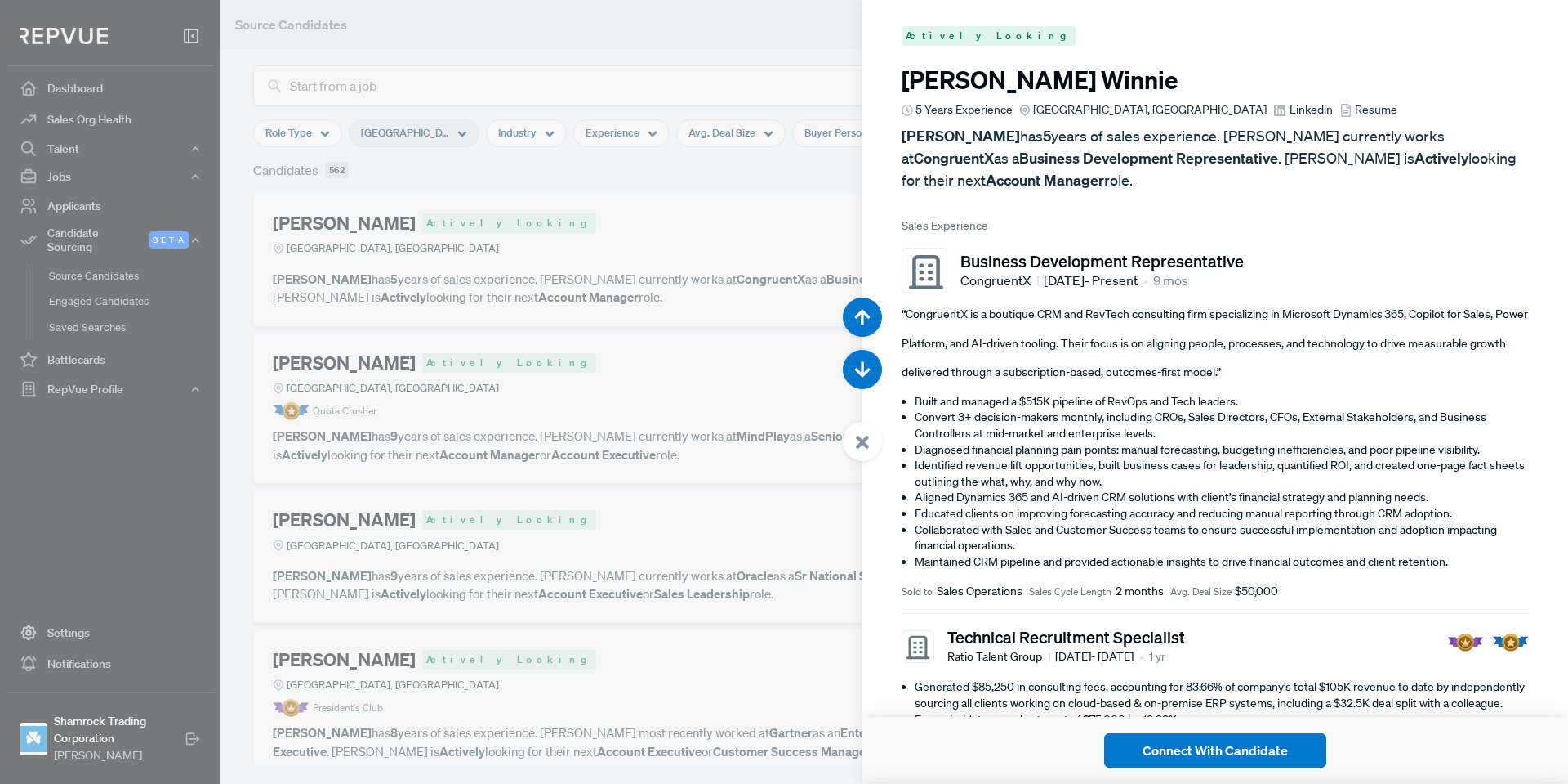
click at [786, 268] on div at bounding box center [784, 392] width 1568 height 784
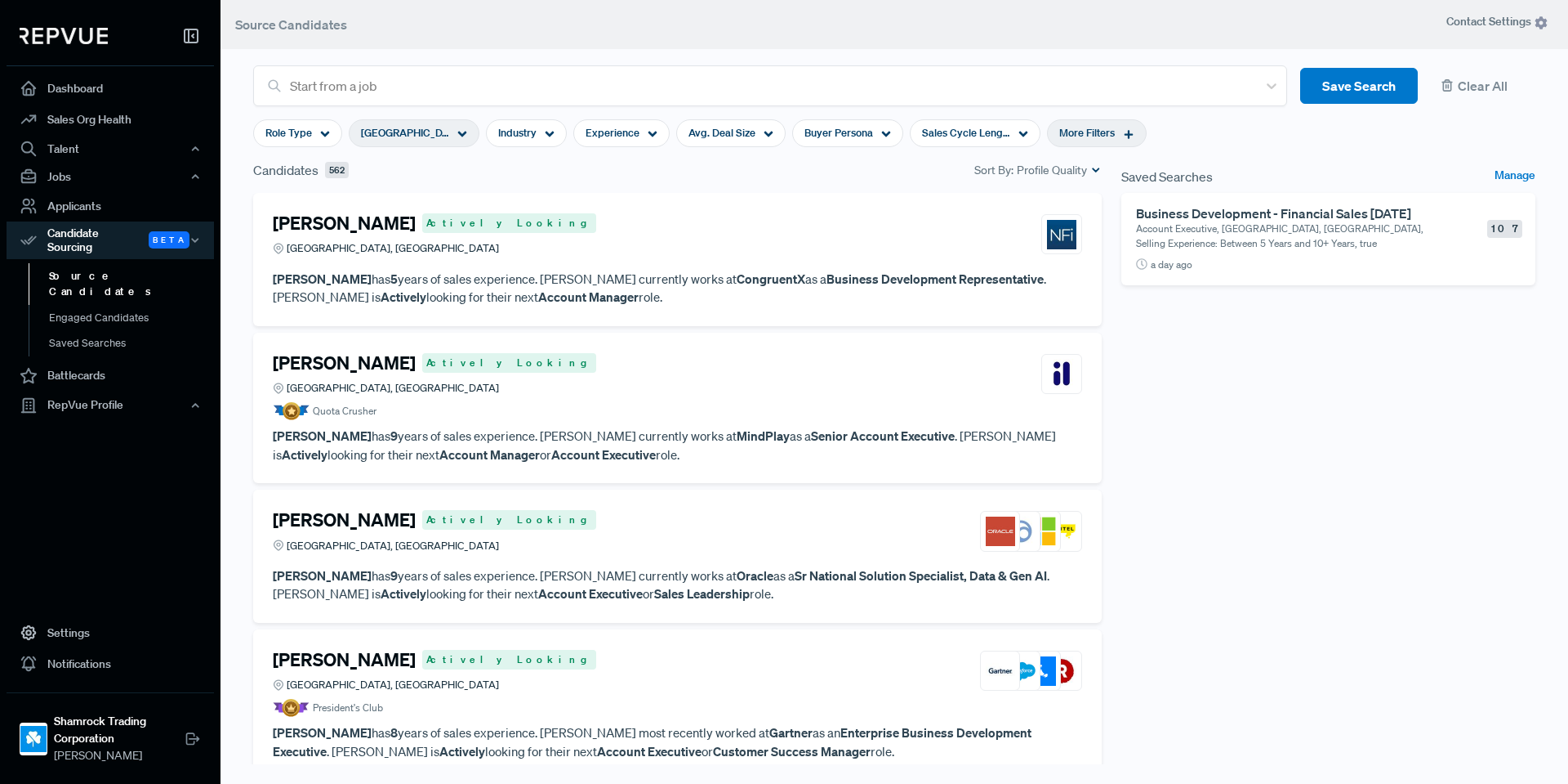
click at [1107, 142] on div "More Filters" at bounding box center [1097, 132] width 100 height 28
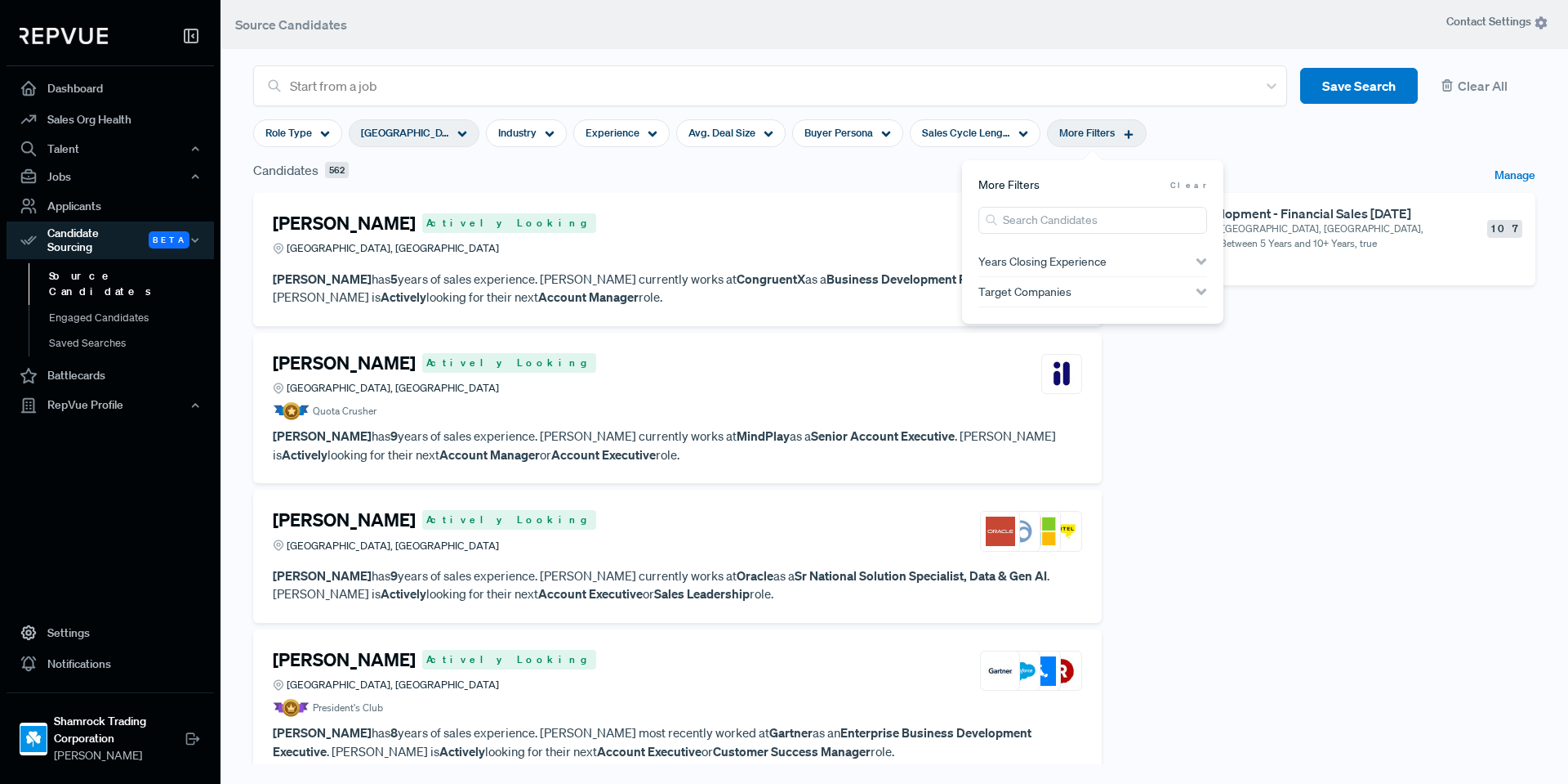
drag, startPoint x: 1236, startPoint y: 258, endPoint x: 1187, endPoint y: 253, distance: 49.3
click at [1235, 258] on div "a day ago" at bounding box center [1329, 265] width 387 height 15
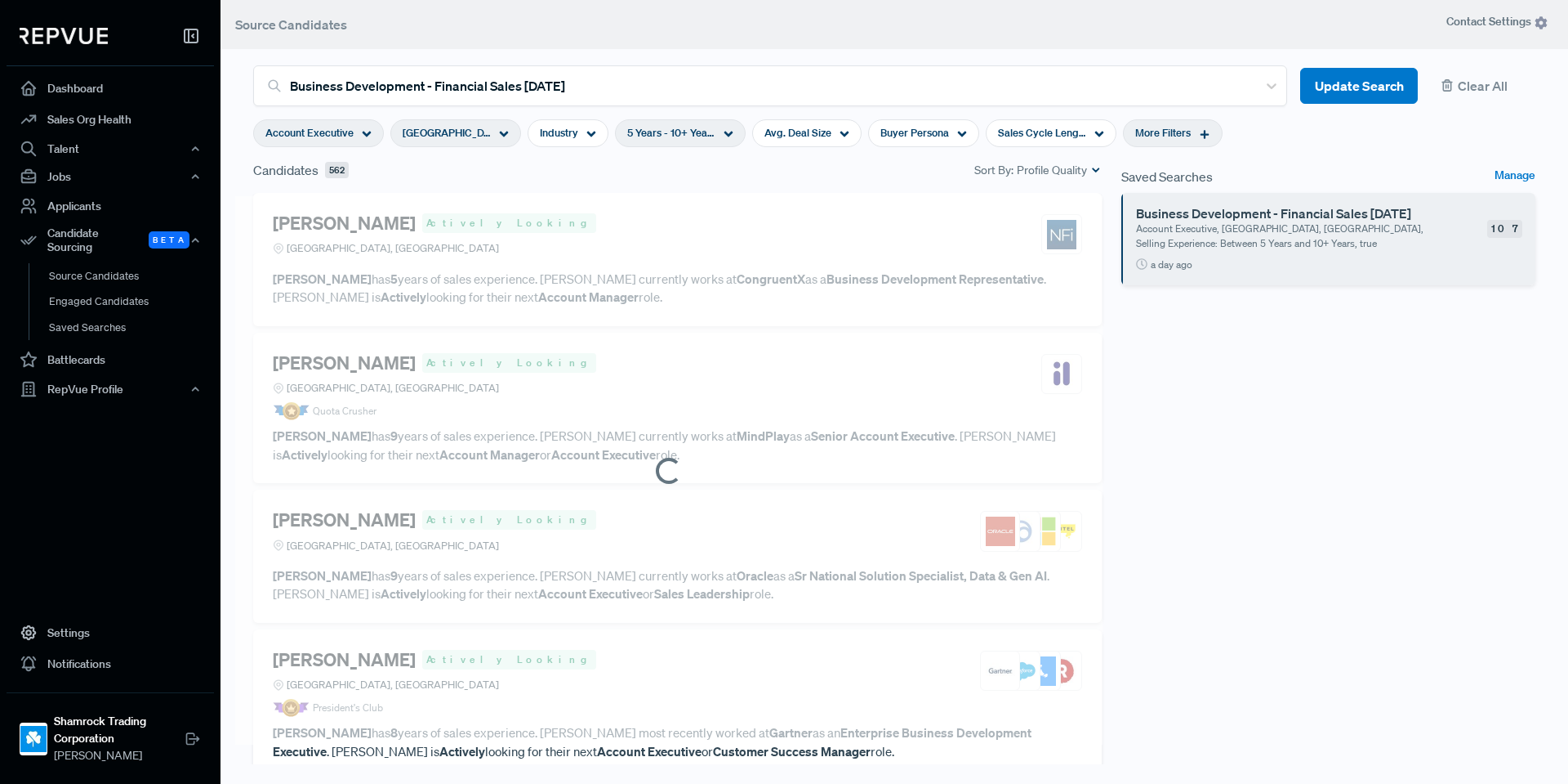
click at [1160, 145] on div "More Filters" at bounding box center [1173, 132] width 100 height 28
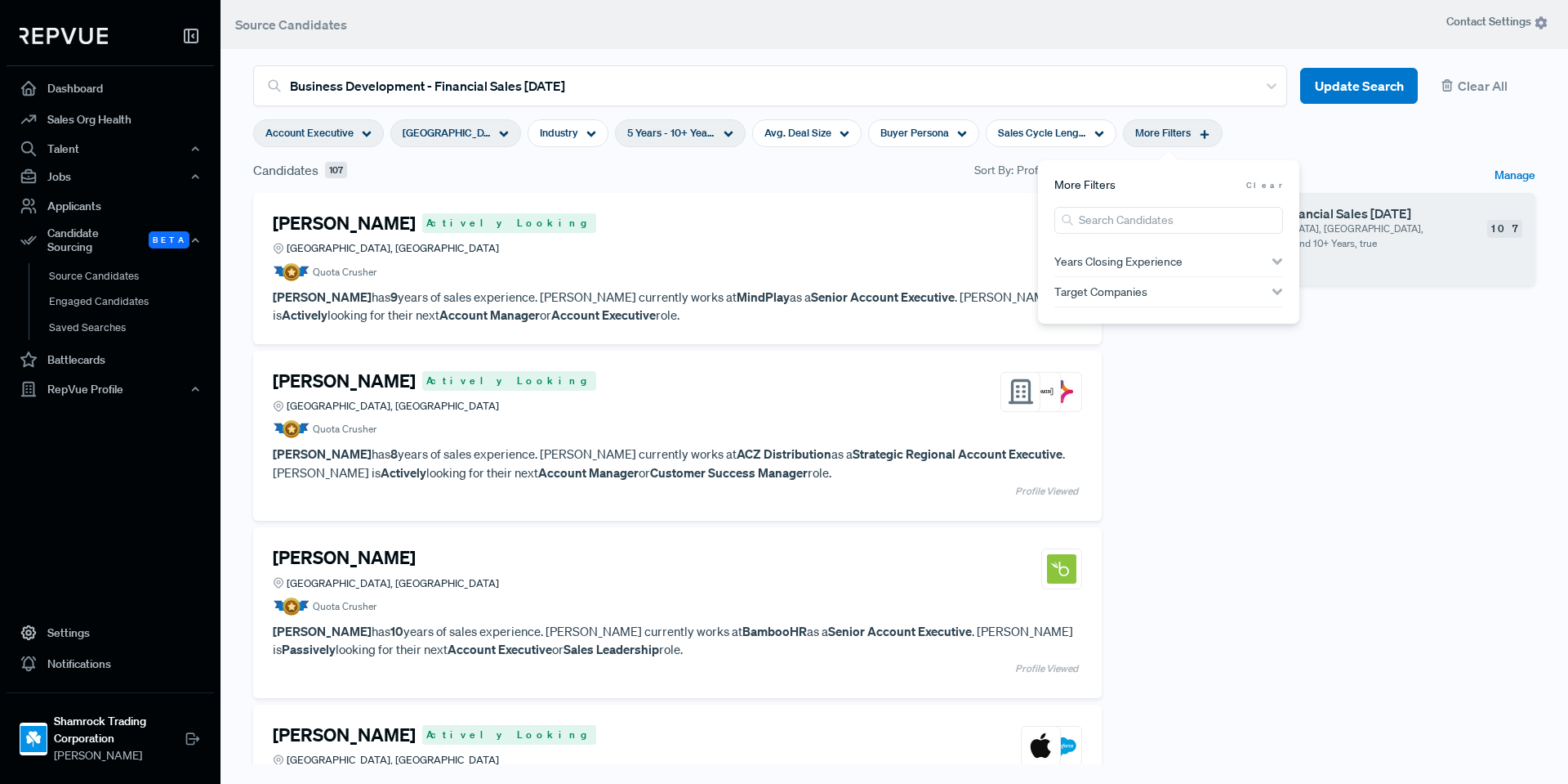
click at [1143, 259] on span "Years Closing Experience" at bounding box center [1118, 261] width 128 height 13
click at [1137, 358] on span "Target Companies" at bounding box center [1101, 364] width 93 height 13
click at [1441, 579] on div "Saved Searches Manage Business Development - Financial Sales [DATE] Account Exe…" at bounding box center [1329, 472] width 434 height 624
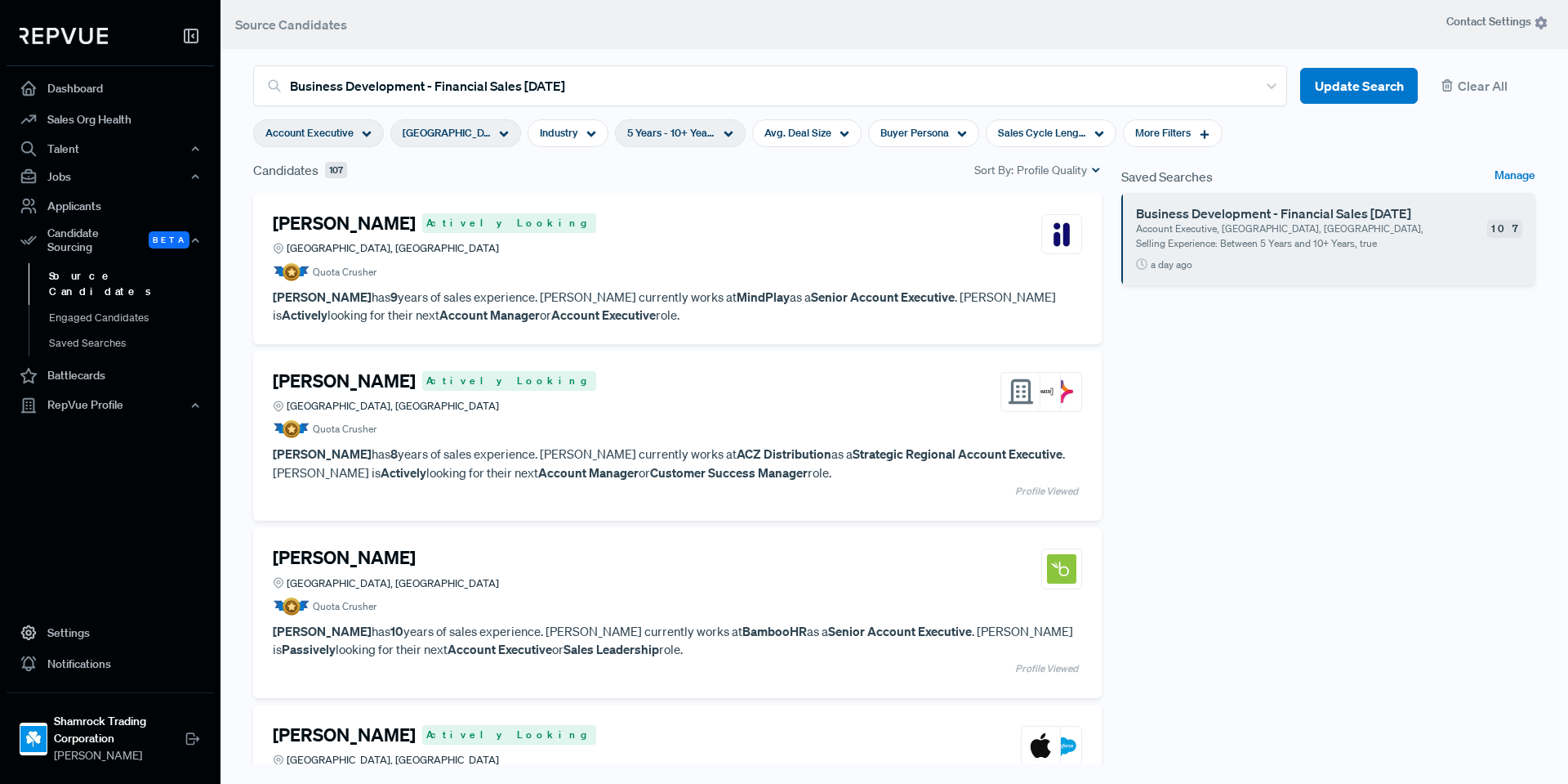
click at [92, 263] on link "Source Candidates" at bounding box center [132, 284] width 208 height 42
click at [102, 271] on link "Source Candidates" at bounding box center [132, 284] width 208 height 42
click at [672, 137] on span "5 Years - 10+ Years" at bounding box center [671, 132] width 88 height 16
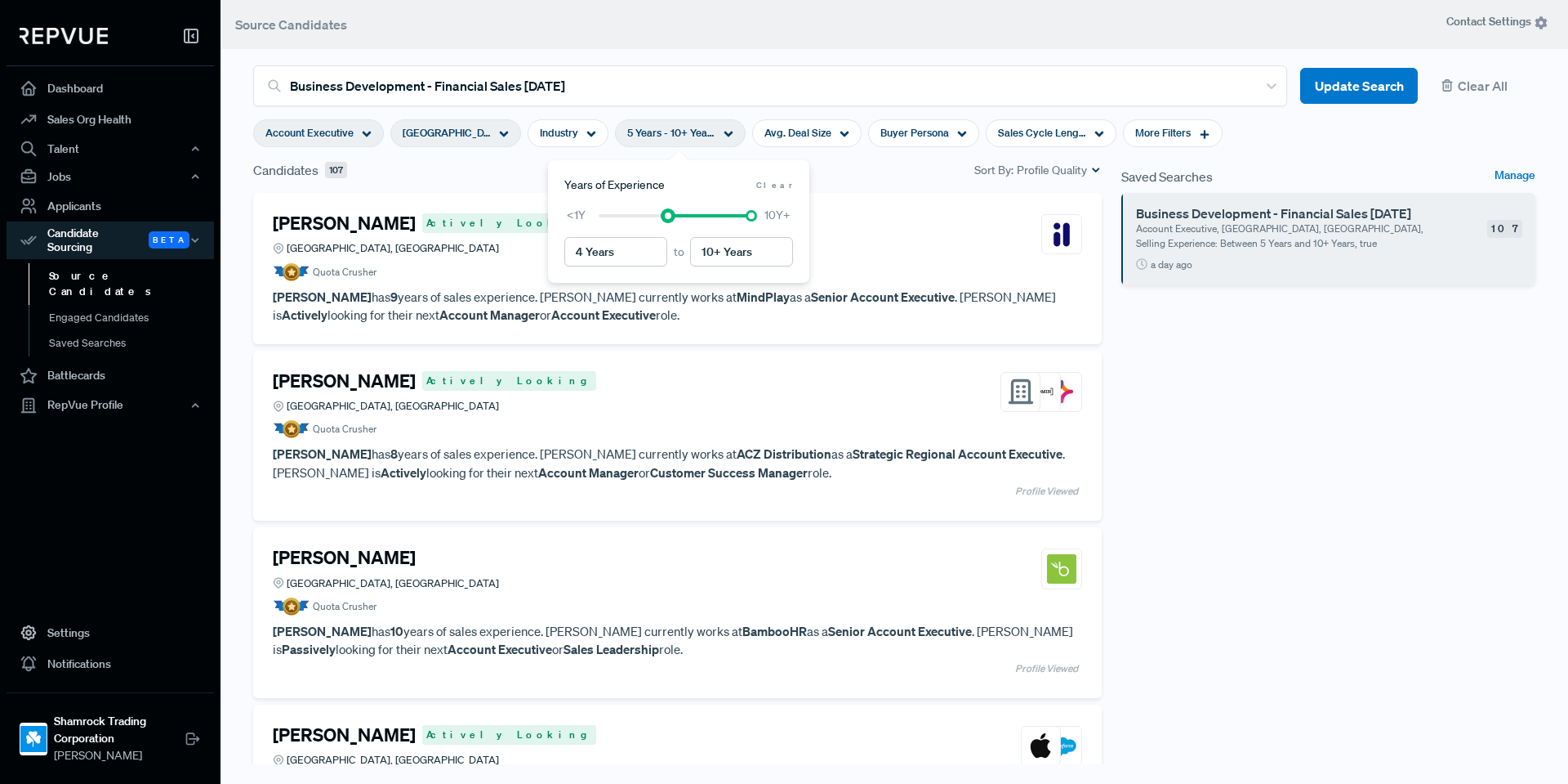
type input "3 Years"
drag, startPoint x: 672, startPoint y: 216, endPoint x: 650, endPoint y: 216, distance: 22.0
click at [650, 216] on div at bounding box center [675, 216] width 152 height 12
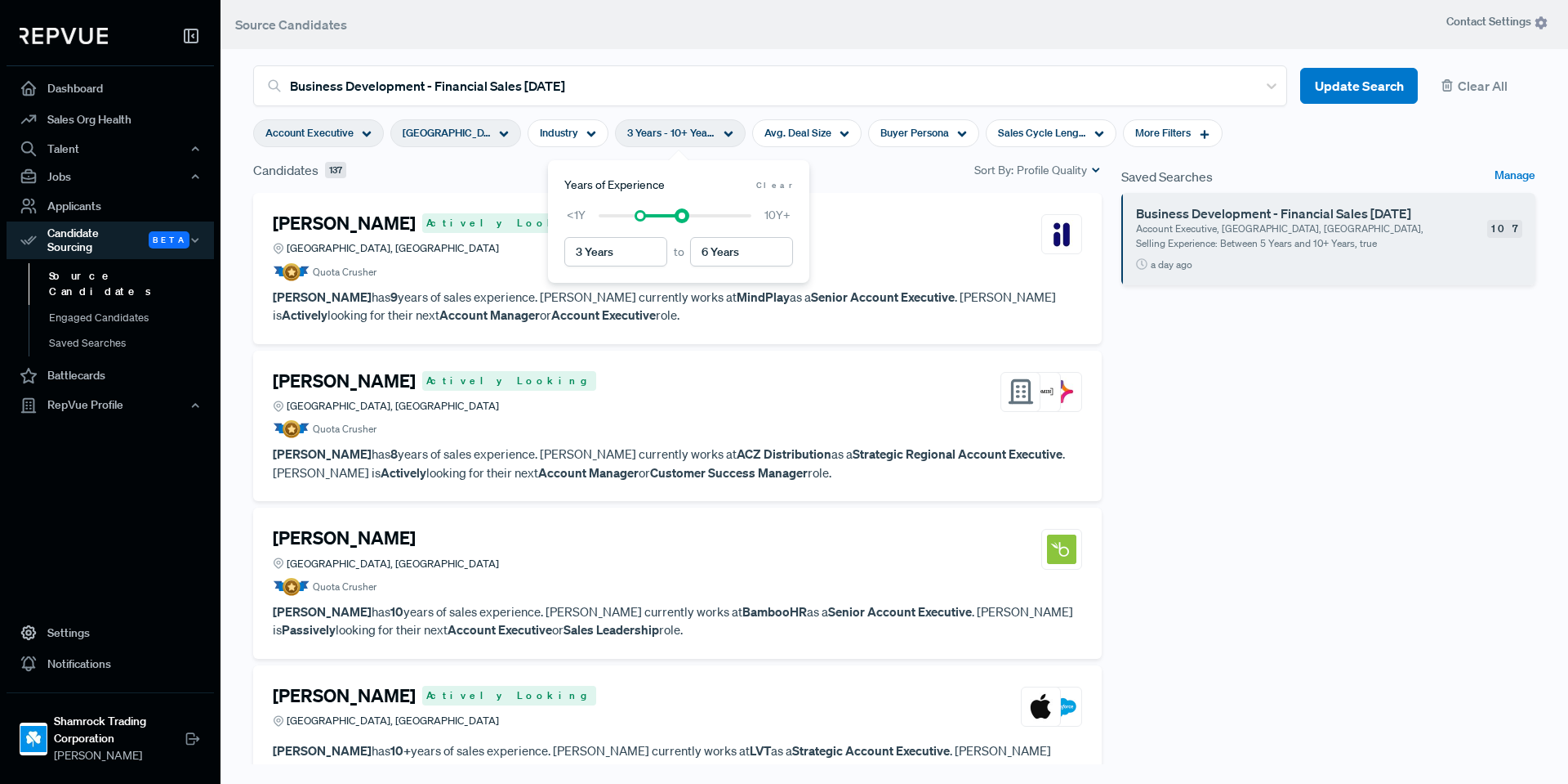
type input "5 Years"
drag, startPoint x: 751, startPoint y: 213, endPoint x: 671, endPoint y: 219, distance: 80.2
click at [671, 219] on div at bounding box center [668, 216] width 12 height 12
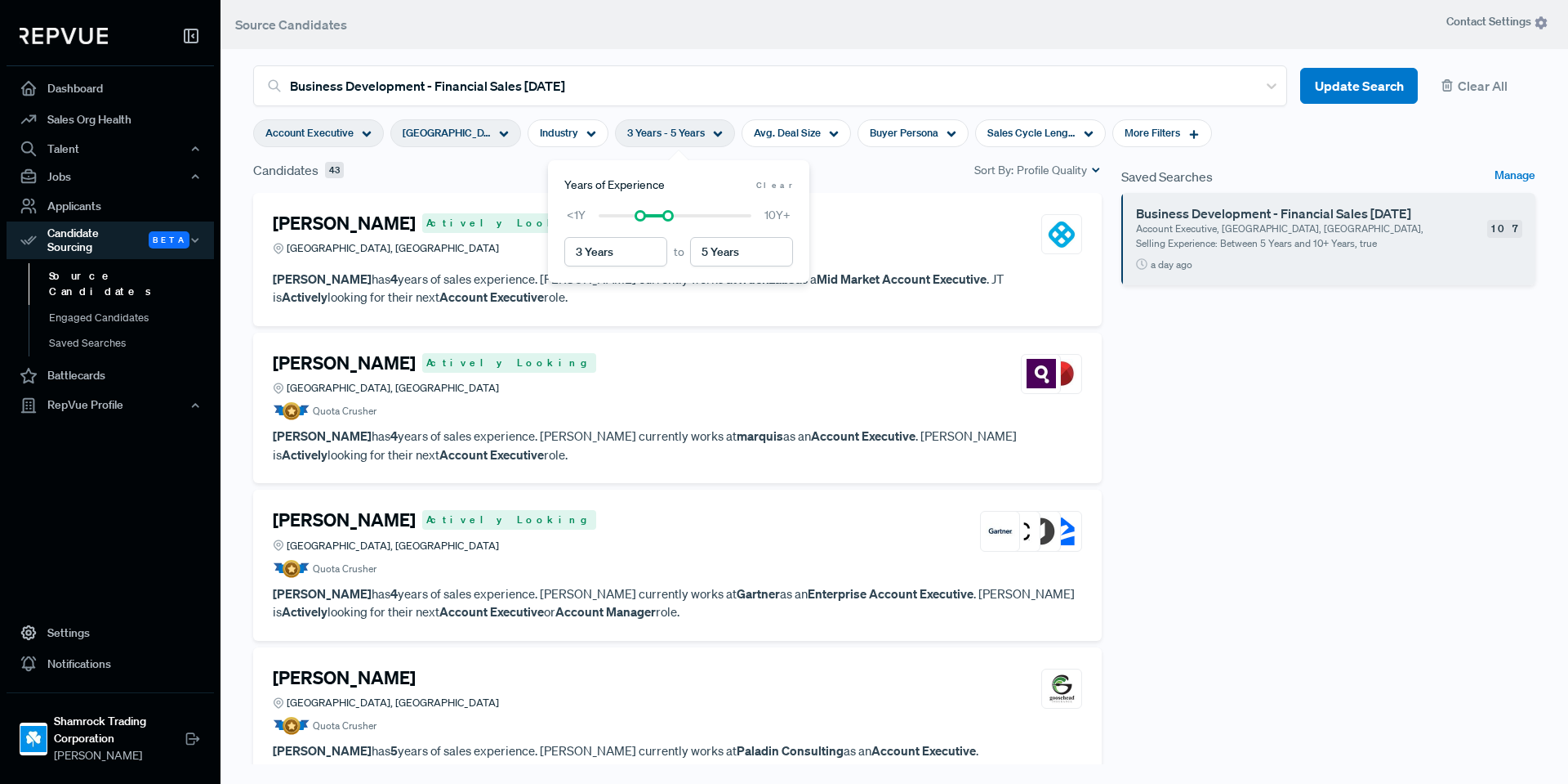
click at [884, 209] on div "[PERSON_NAME] Actively Looking [GEOGRAPHIC_DATA], [GEOGRAPHIC_DATA] [PERSON_NAM…" at bounding box center [677, 259] width 849 height 133
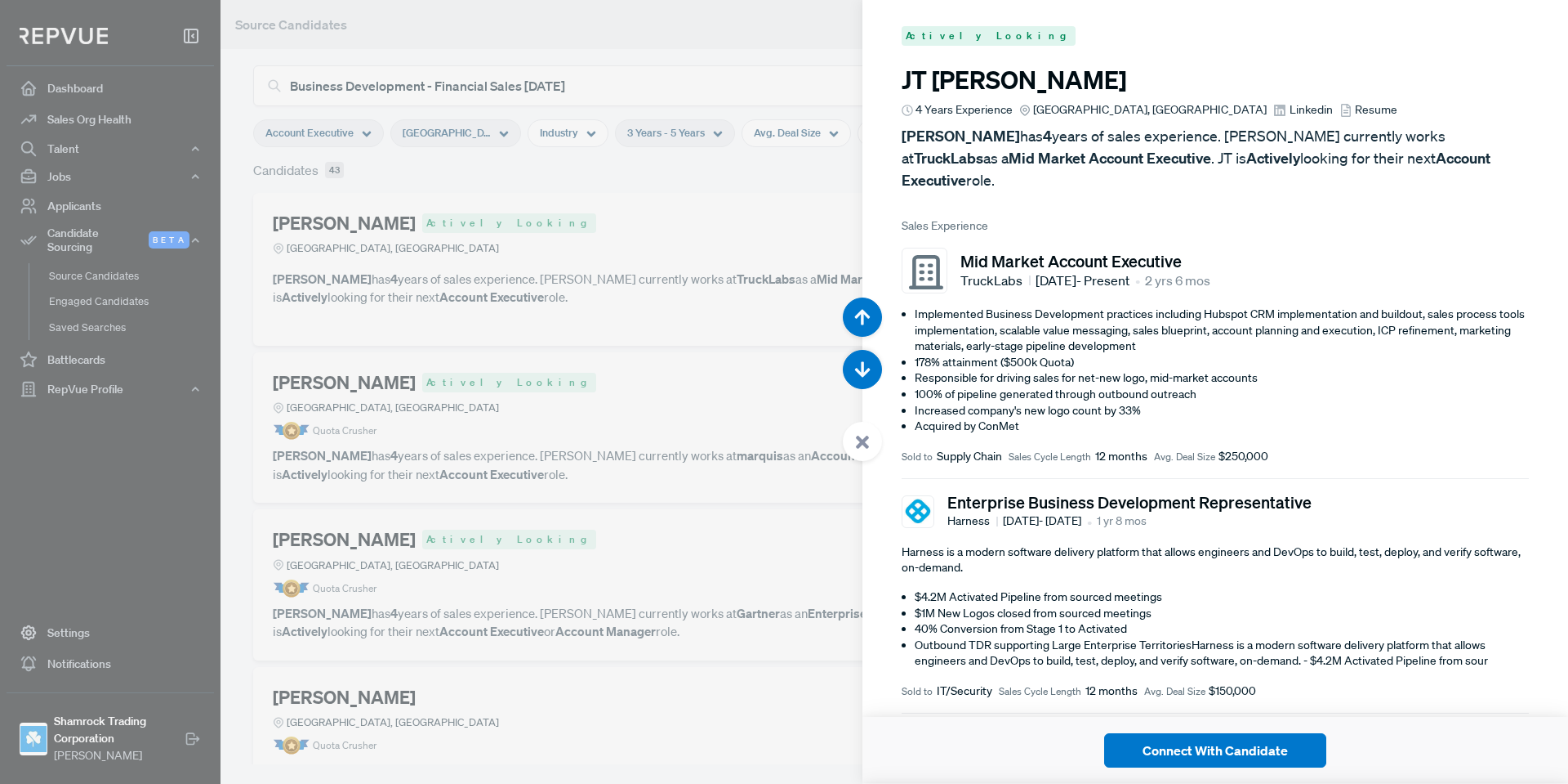
click at [847, 440] on div at bounding box center [862, 441] width 39 height 39
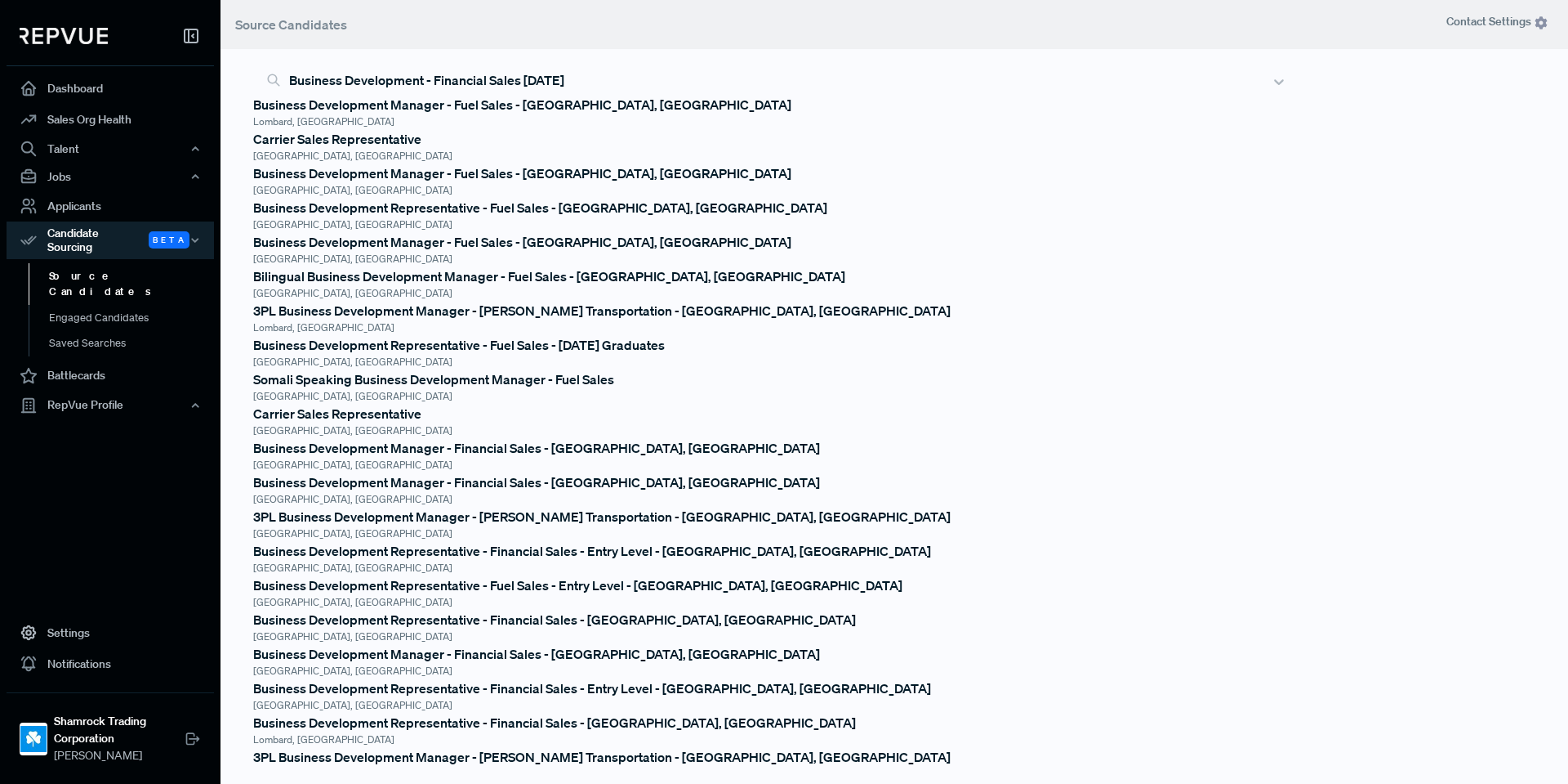
click at [998, 75] on div at bounding box center [775, 80] width 974 height 23
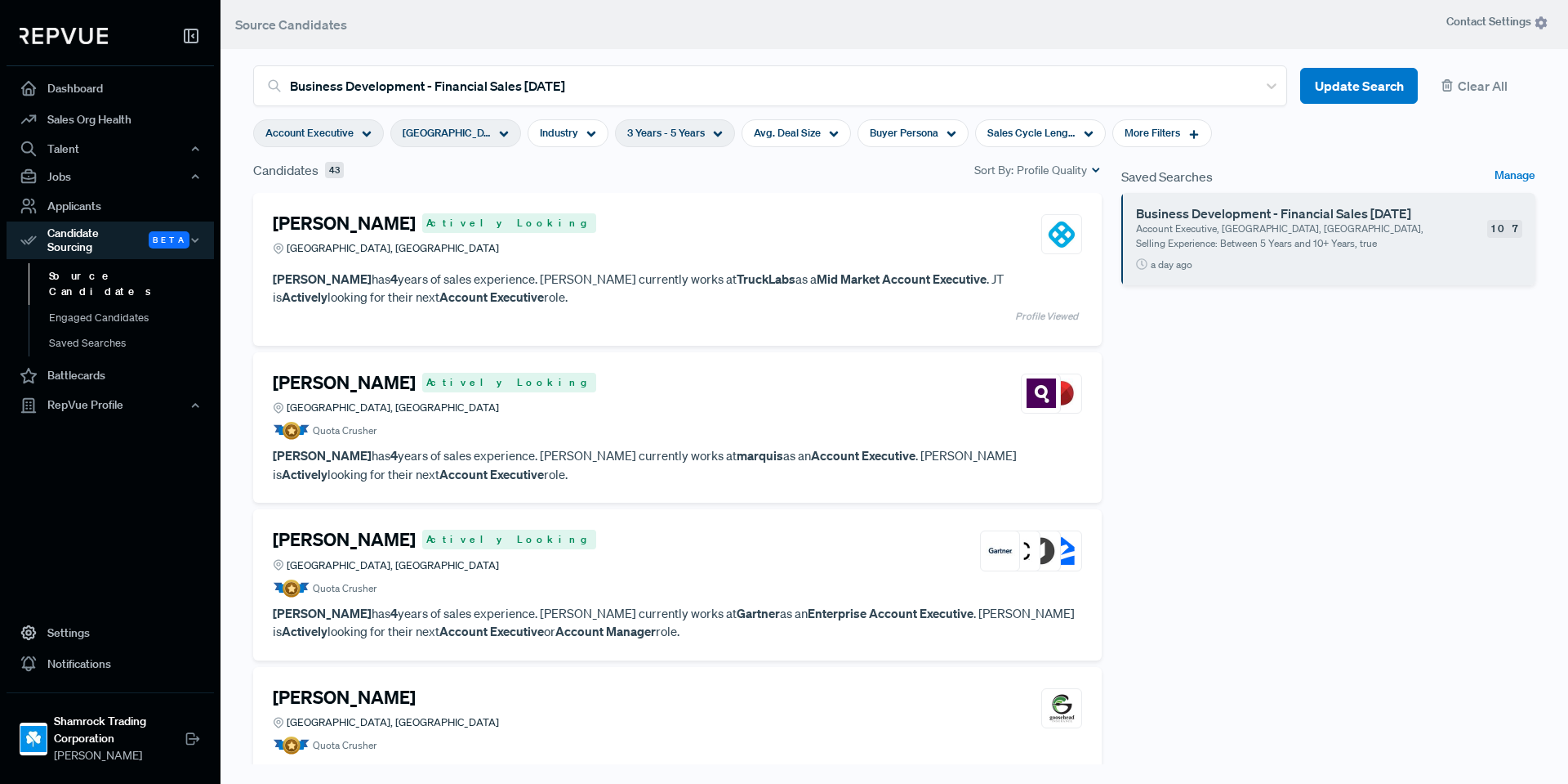
click at [1035, 169] on span "Profile Quality" at bounding box center [1052, 170] width 70 height 17
click at [1242, 393] on div "Saved Searches Manage Business Development - Financial Sales [DATE] Account Exe…" at bounding box center [1329, 472] width 434 height 624
click at [1424, 479] on div "Saved Searches Manage Business Development - Financial Sales [DATE] Account Exe…" at bounding box center [1329, 472] width 434 height 624
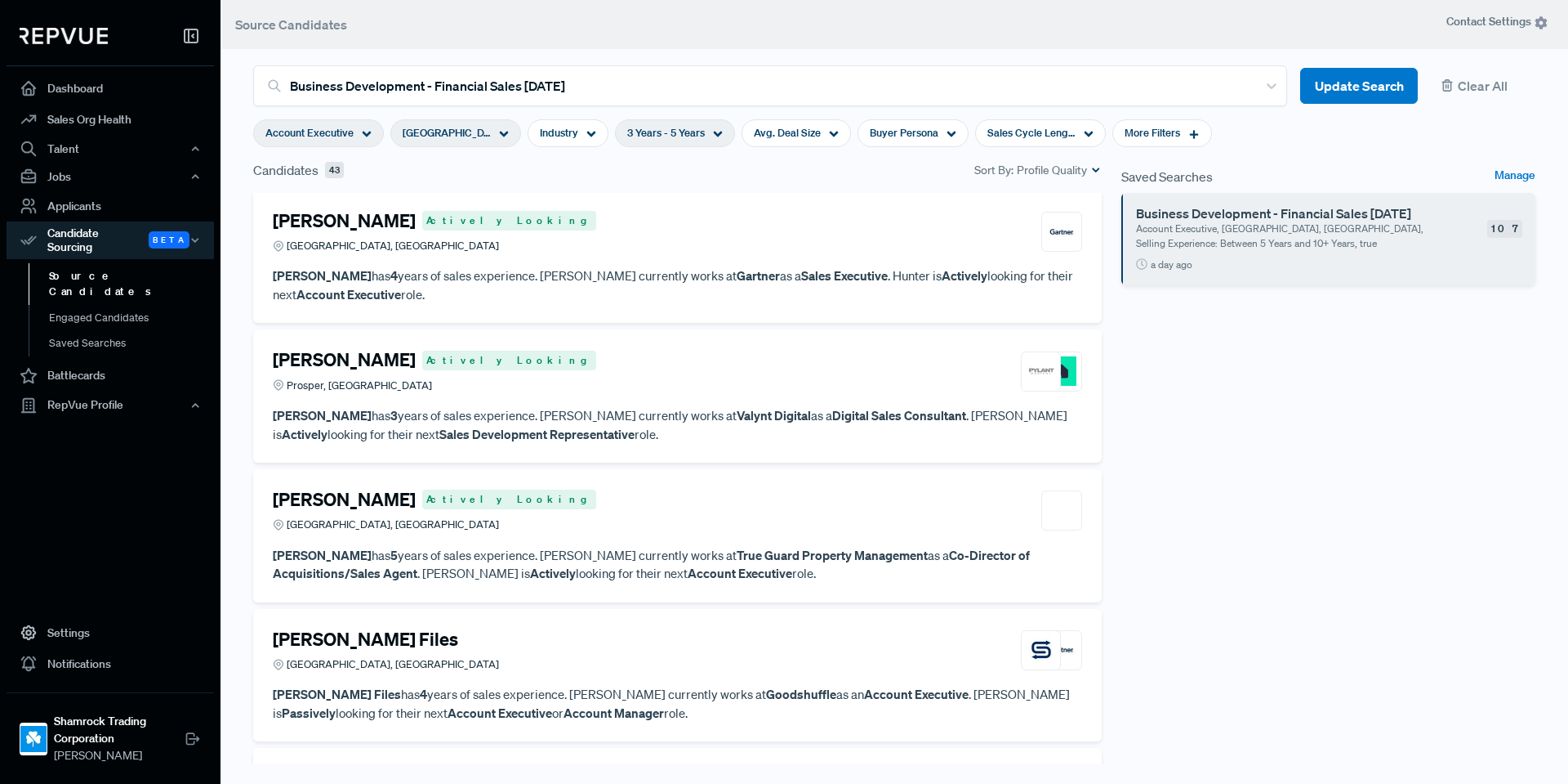
scroll to position [899, 0]
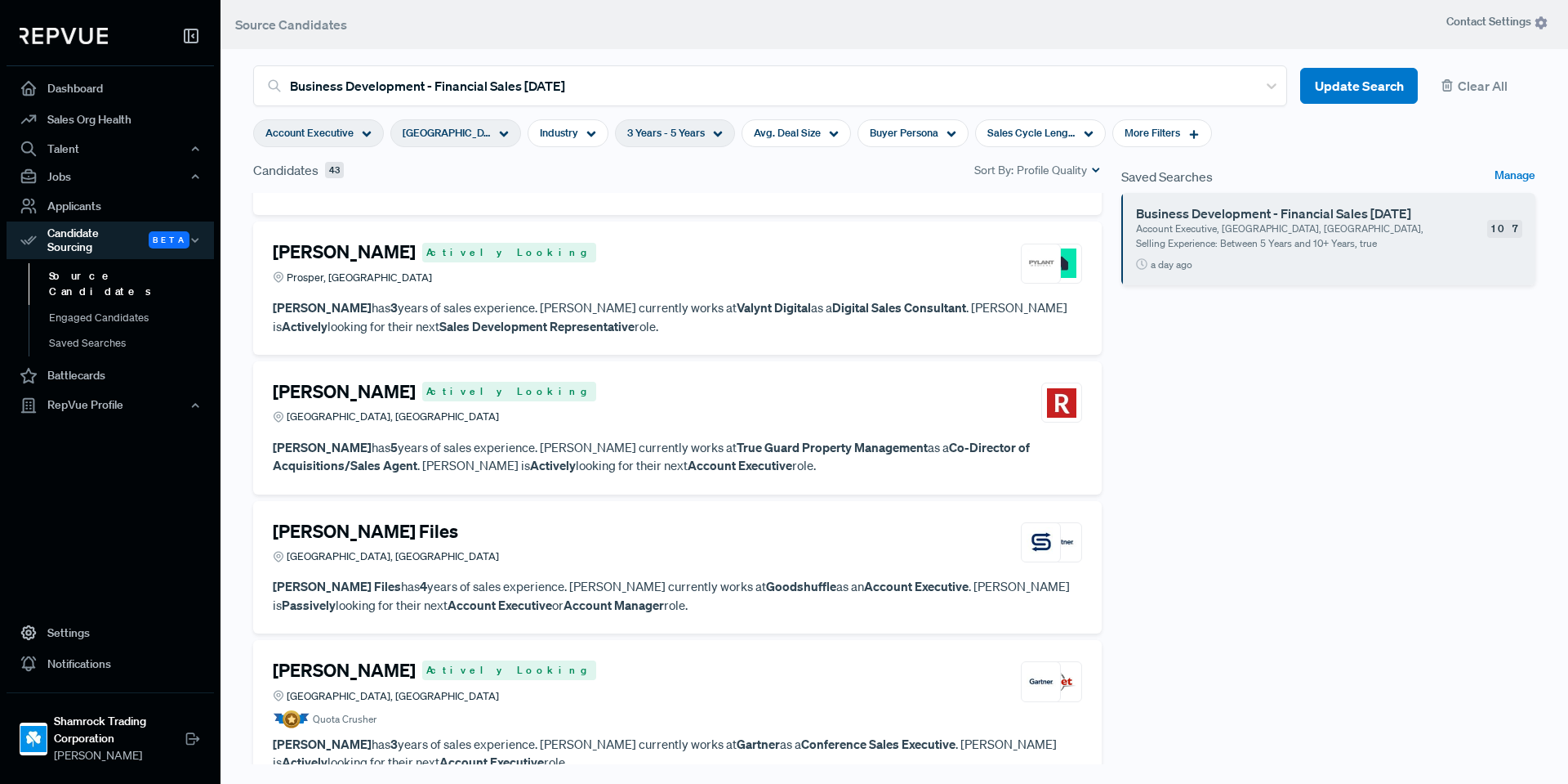
click at [1178, 500] on div "Saved Searches Manage Business Development - Financial Sales [DATE] Account Exe…" at bounding box center [1329, 472] width 434 height 624
click at [1389, 538] on div "Saved Searches Manage Business Development - Financial Sales [DATE] Account Exe…" at bounding box center [1329, 472] width 434 height 624
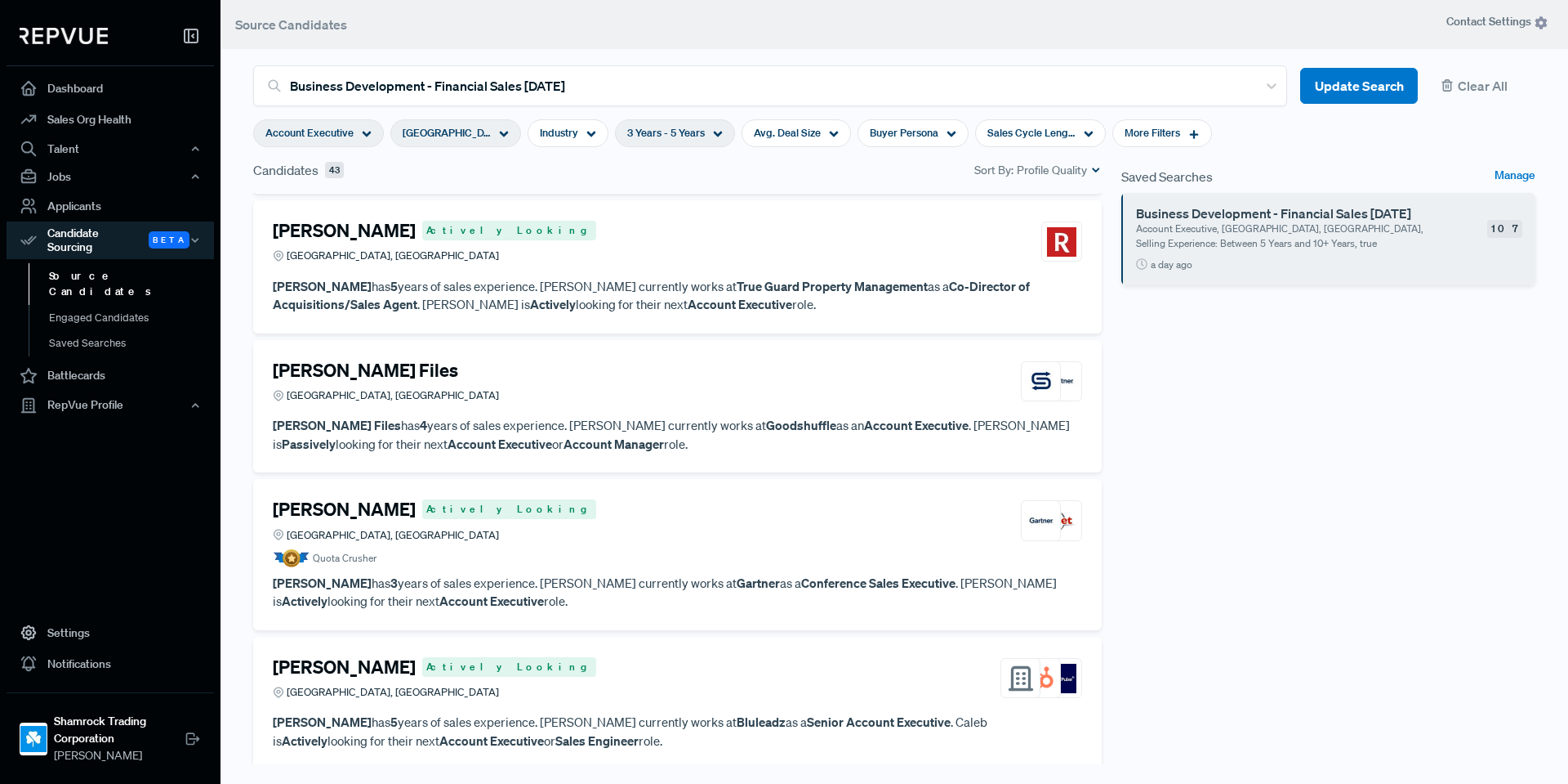
scroll to position [1062, 0]
click at [591, 441] on strong "Account Manager" at bounding box center [614, 441] width 100 height 17
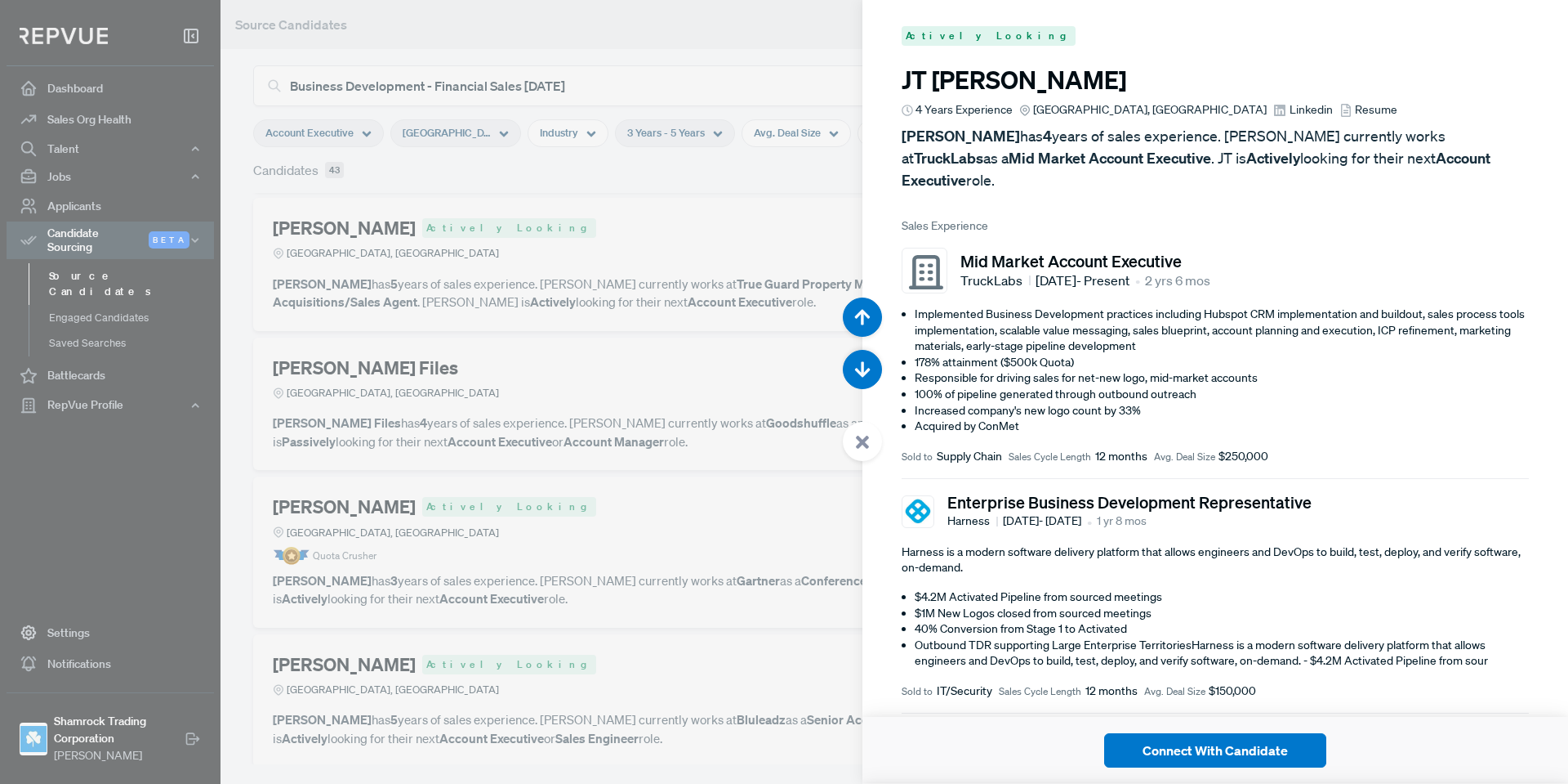
scroll to position [6270, 0]
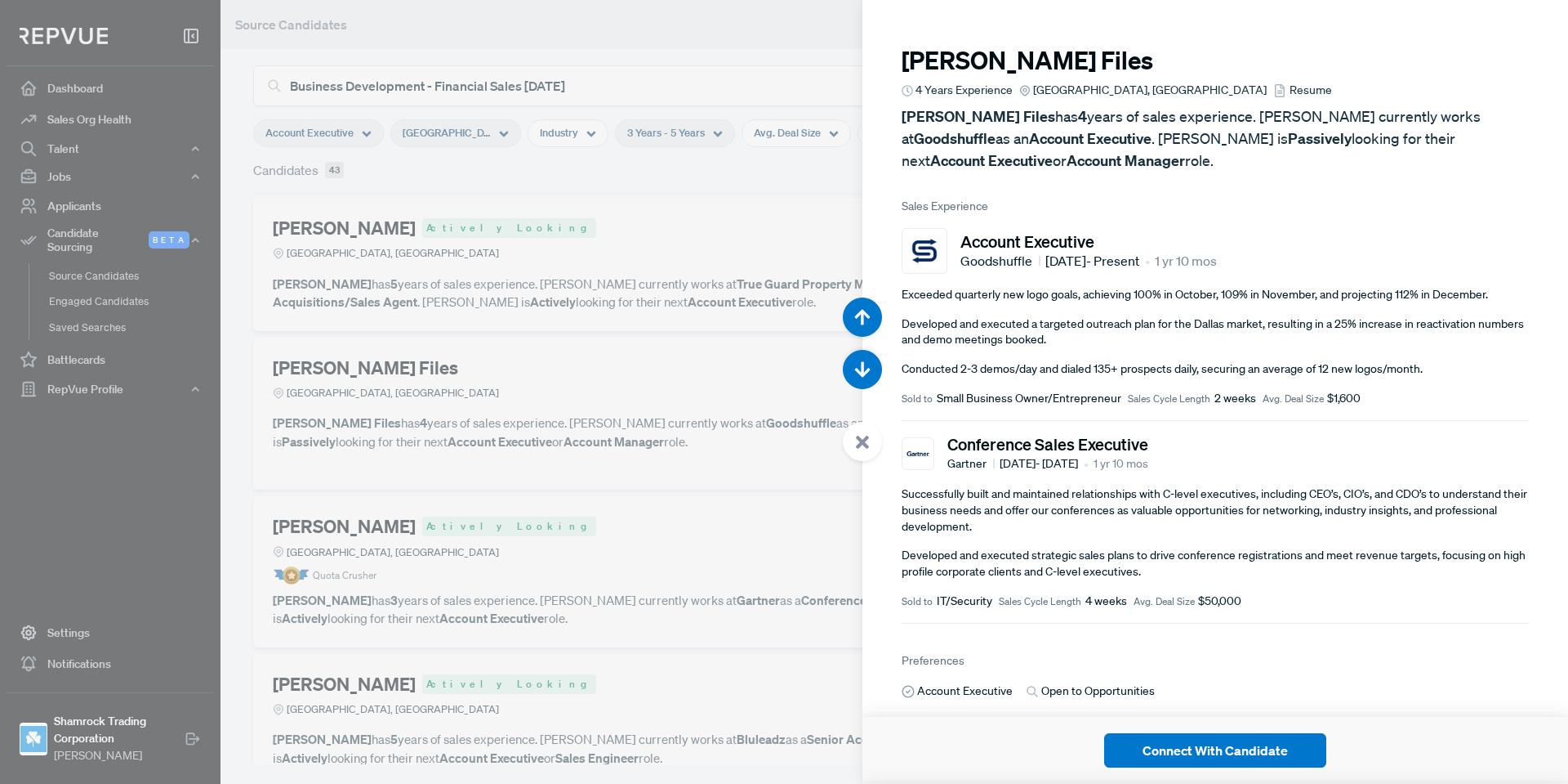
click at [1273, 85] on link "Resume" at bounding box center [1302, 90] width 58 height 17
click at [866, 441] on icon at bounding box center [863, 442] width 15 height 15
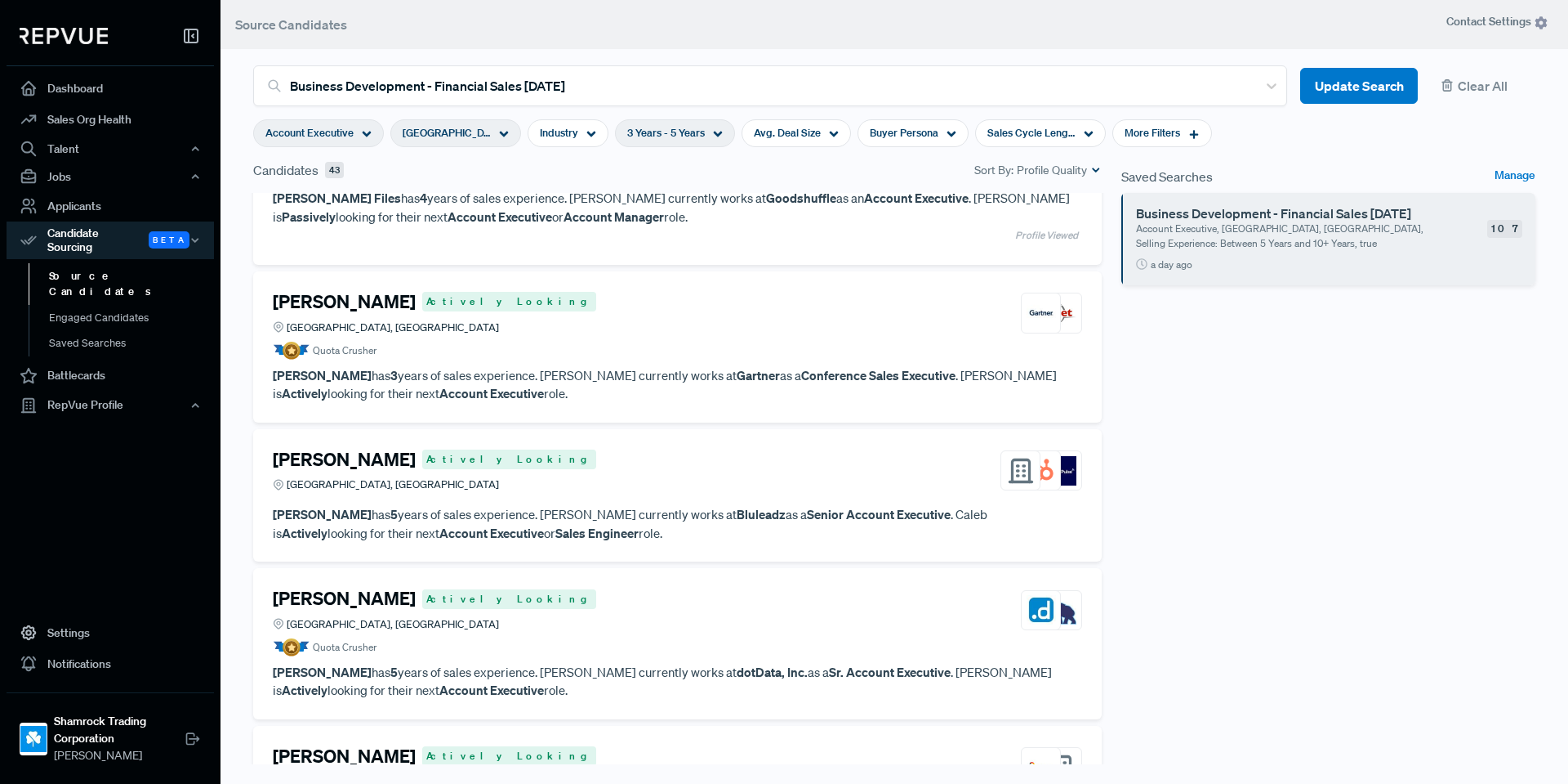
scroll to position [1390, 0]
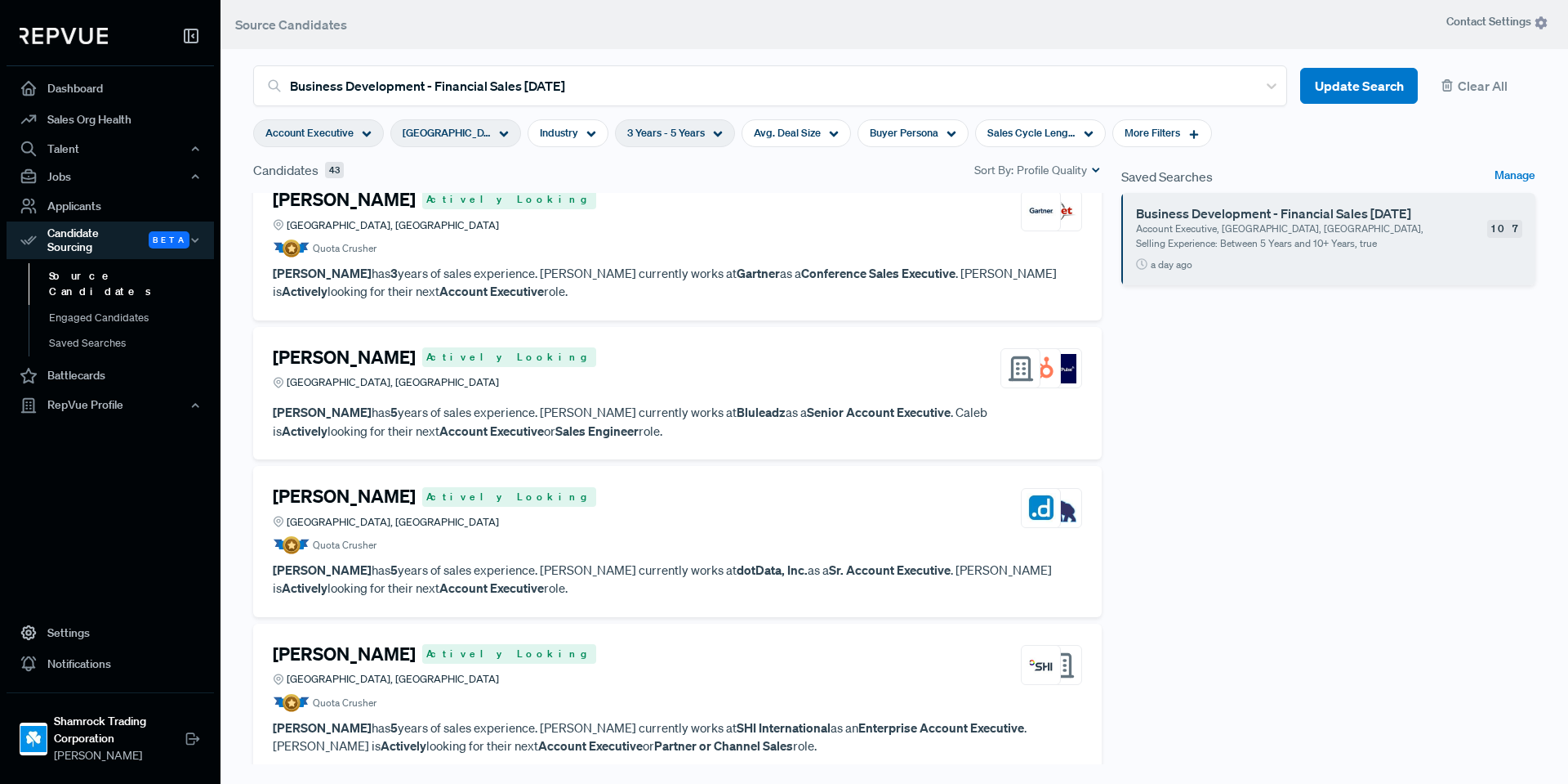
click at [657, 539] on article "Quota Crusher" at bounding box center [677, 544] width 810 height 18
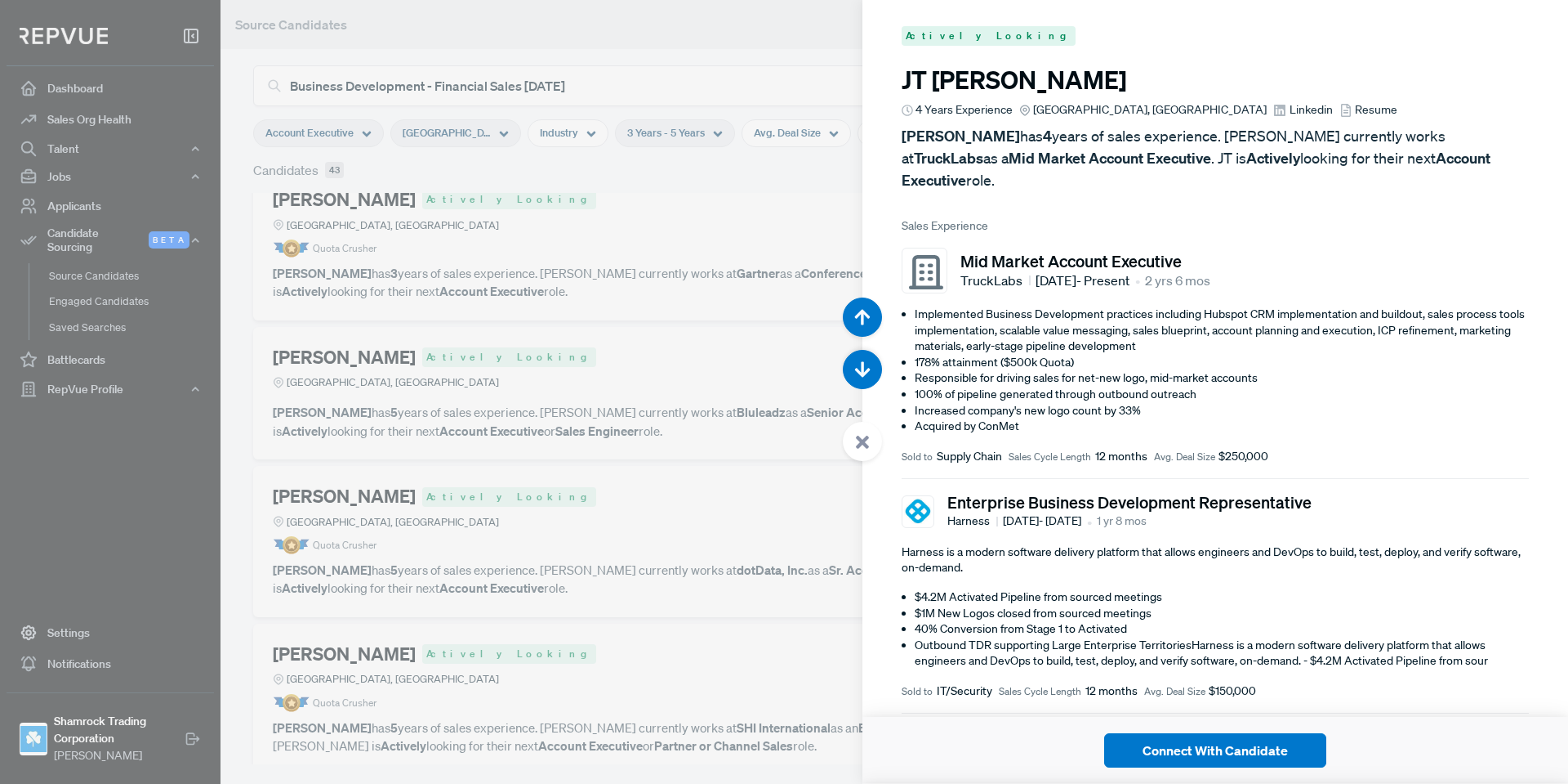
scroll to position [8621, 0]
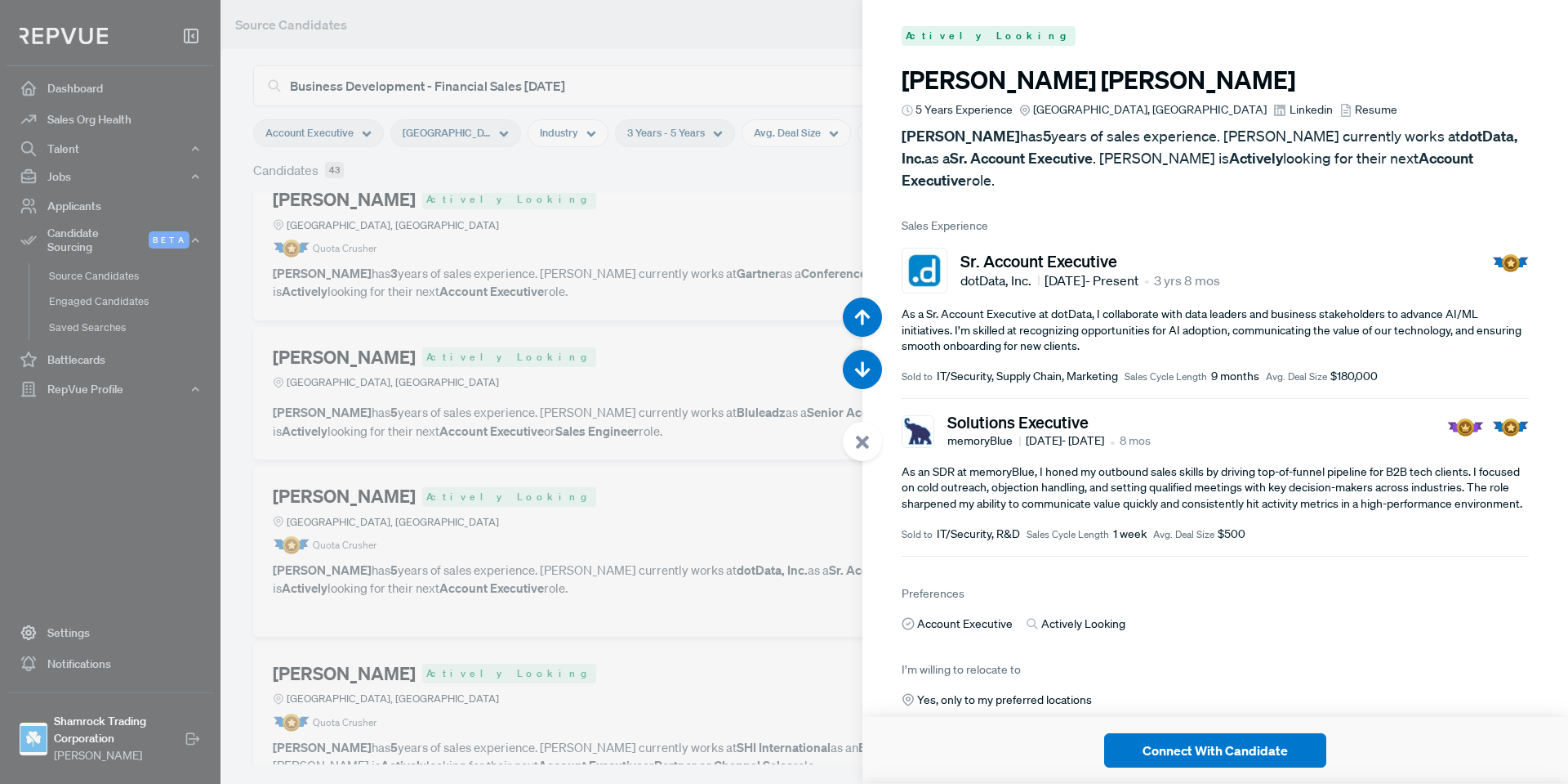
click at [1290, 115] on span "Linkedin" at bounding box center [1312, 110] width 44 height 17
click at [857, 441] on icon at bounding box center [863, 442] width 15 height 15
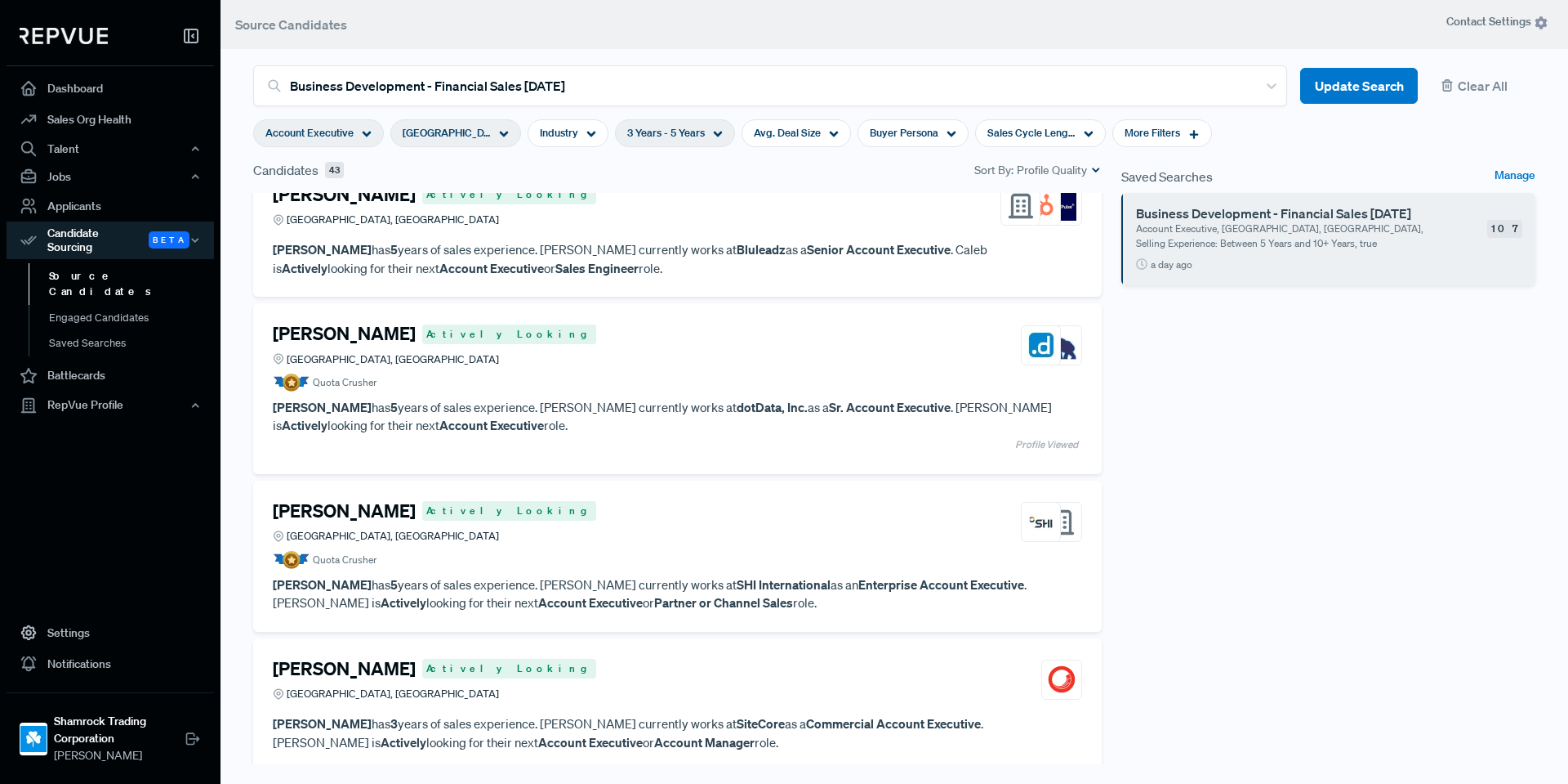
scroll to position [1553, 0]
click at [680, 562] on article "Quota Crusher" at bounding box center [677, 559] width 810 height 18
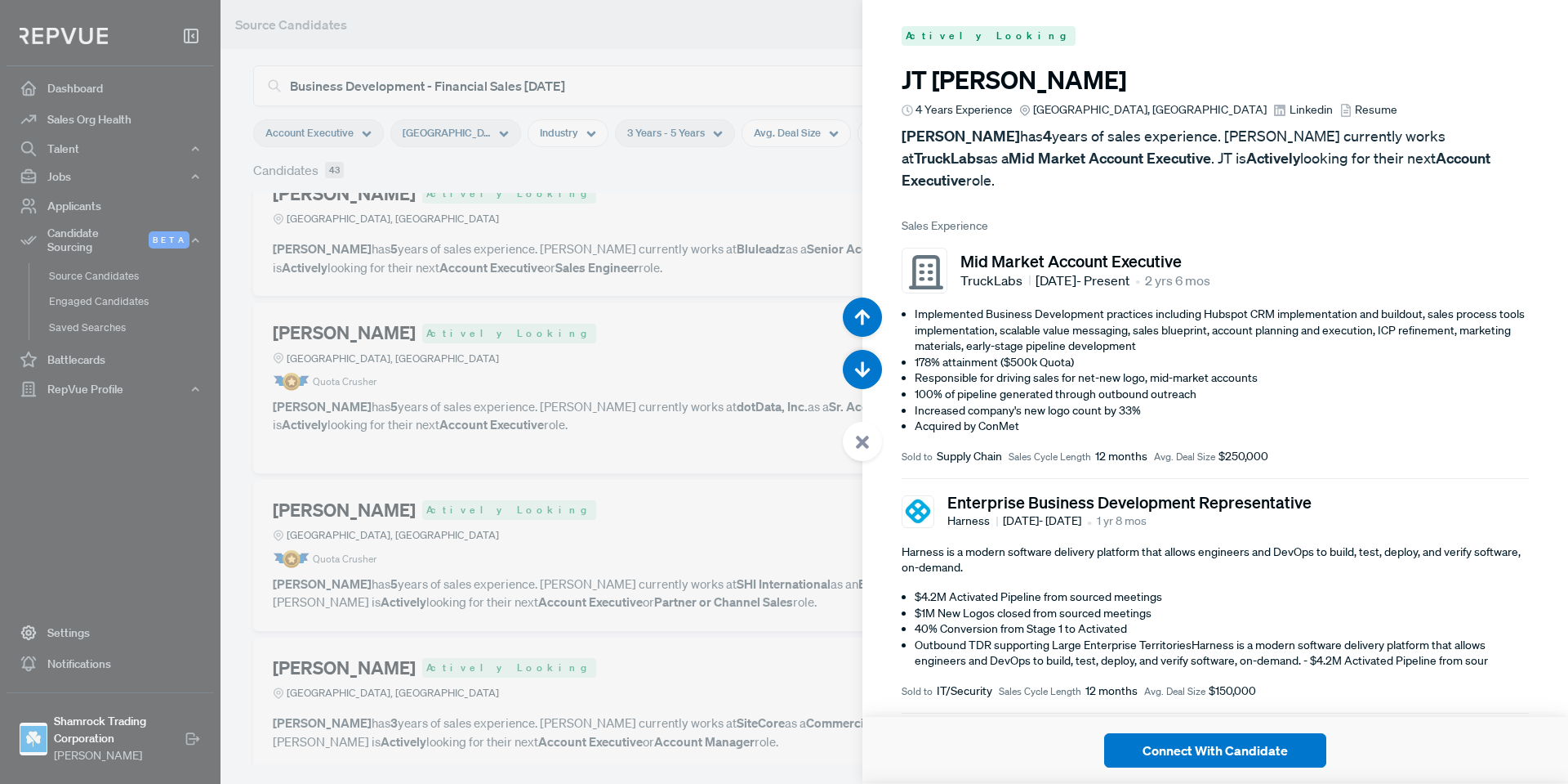
scroll to position [9405, 0]
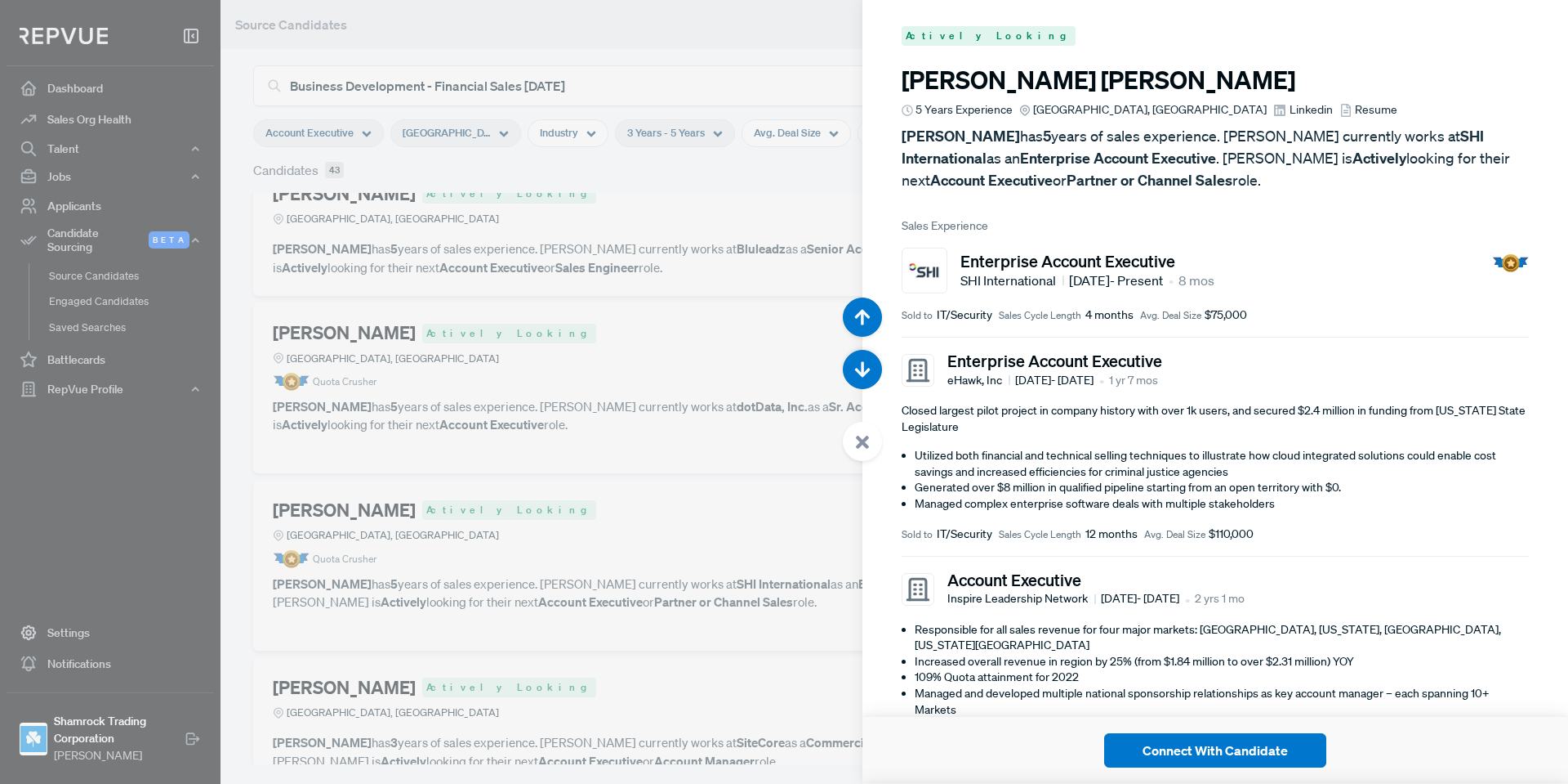
click at [1274, 105] on use at bounding box center [1280, 111] width 12 height 12
click at [853, 428] on div at bounding box center [862, 441] width 39 height 39
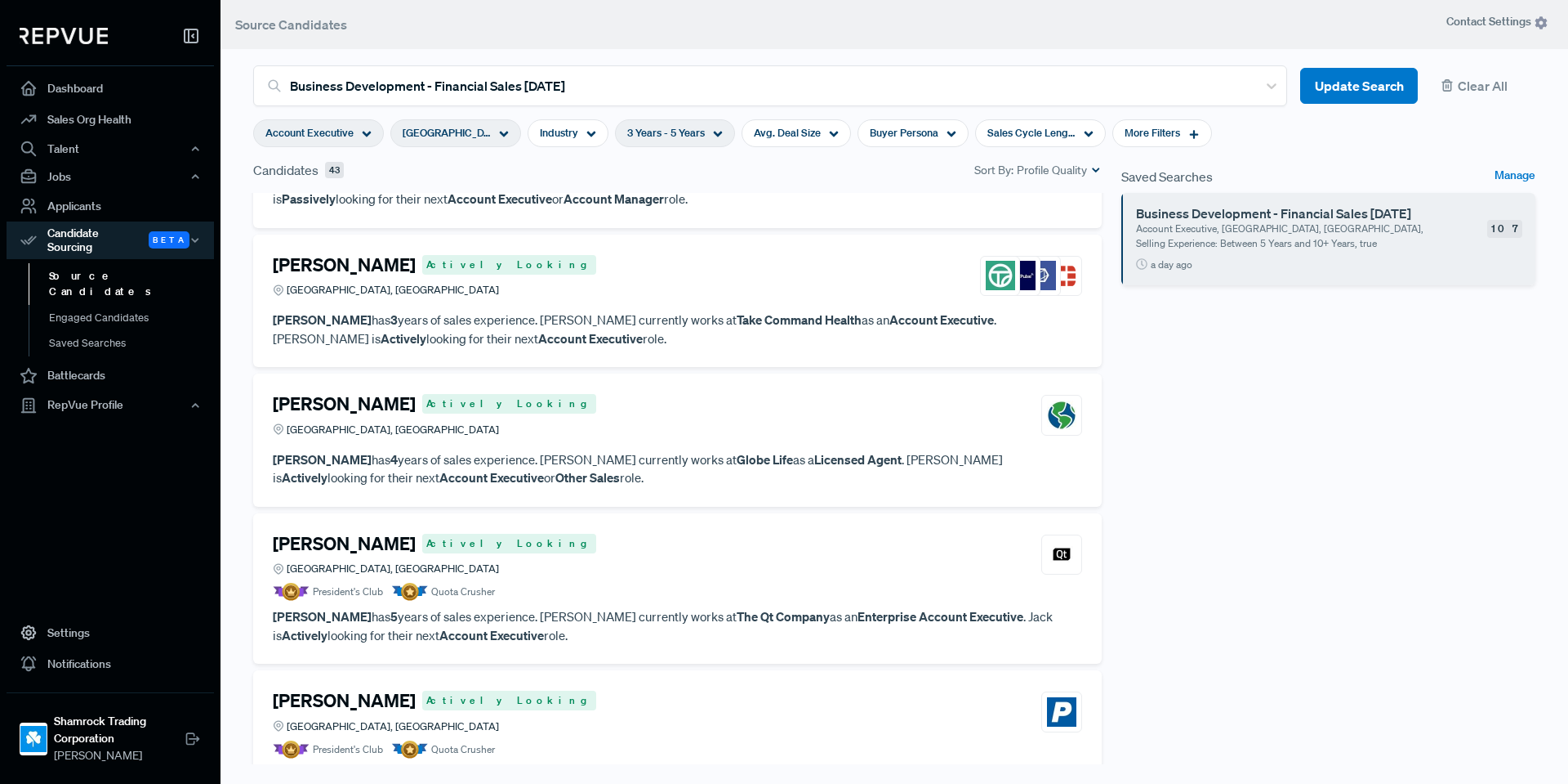
scroll to position [5826, 0]
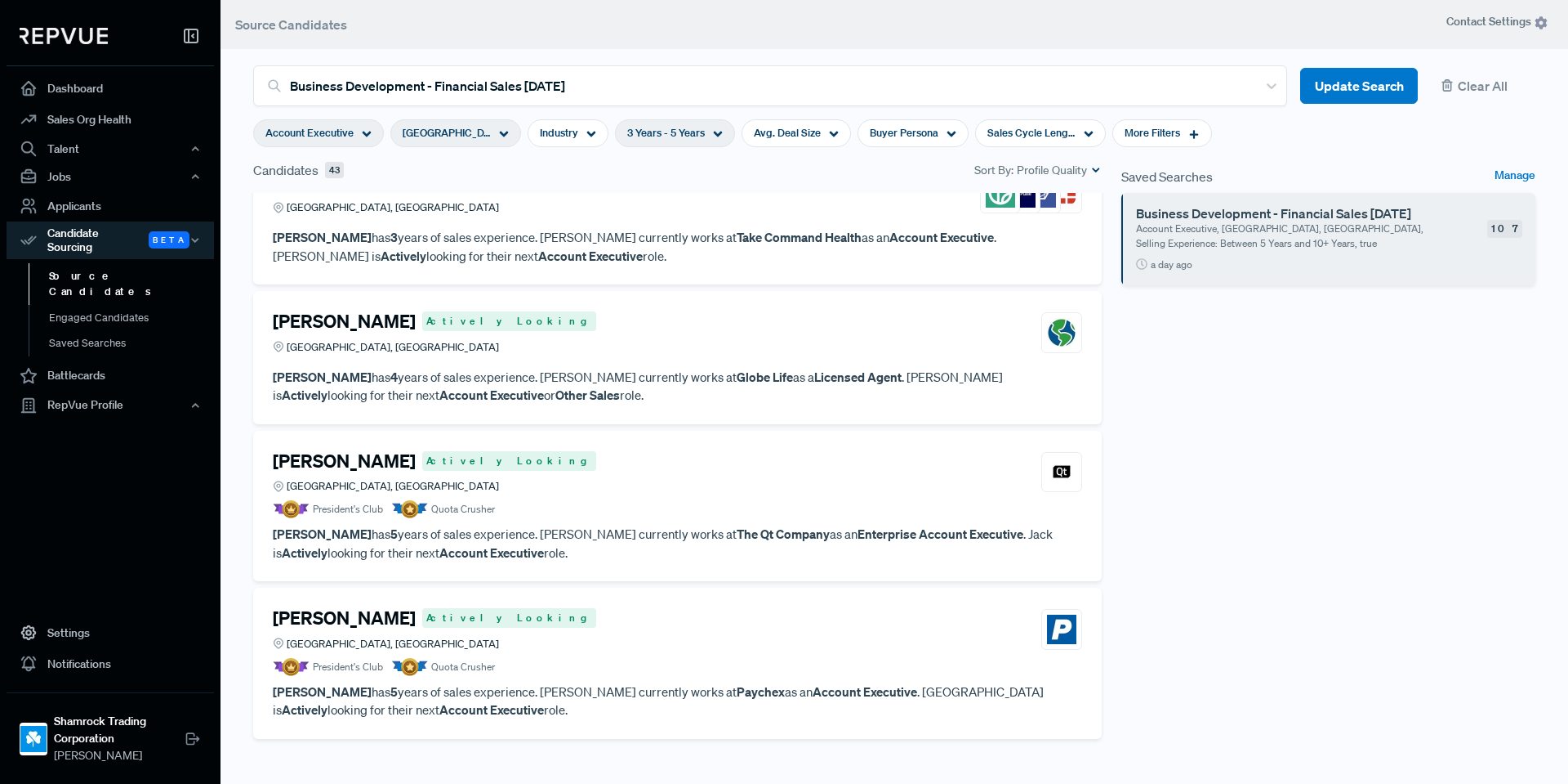
click at [646, 646] on div "[PERSON_NAME] Actively Looking [GEOGRAPHIC_DATA], [GEOGRAPHIC_DATA]" at bounding box center [677, 629] width 810 height 44
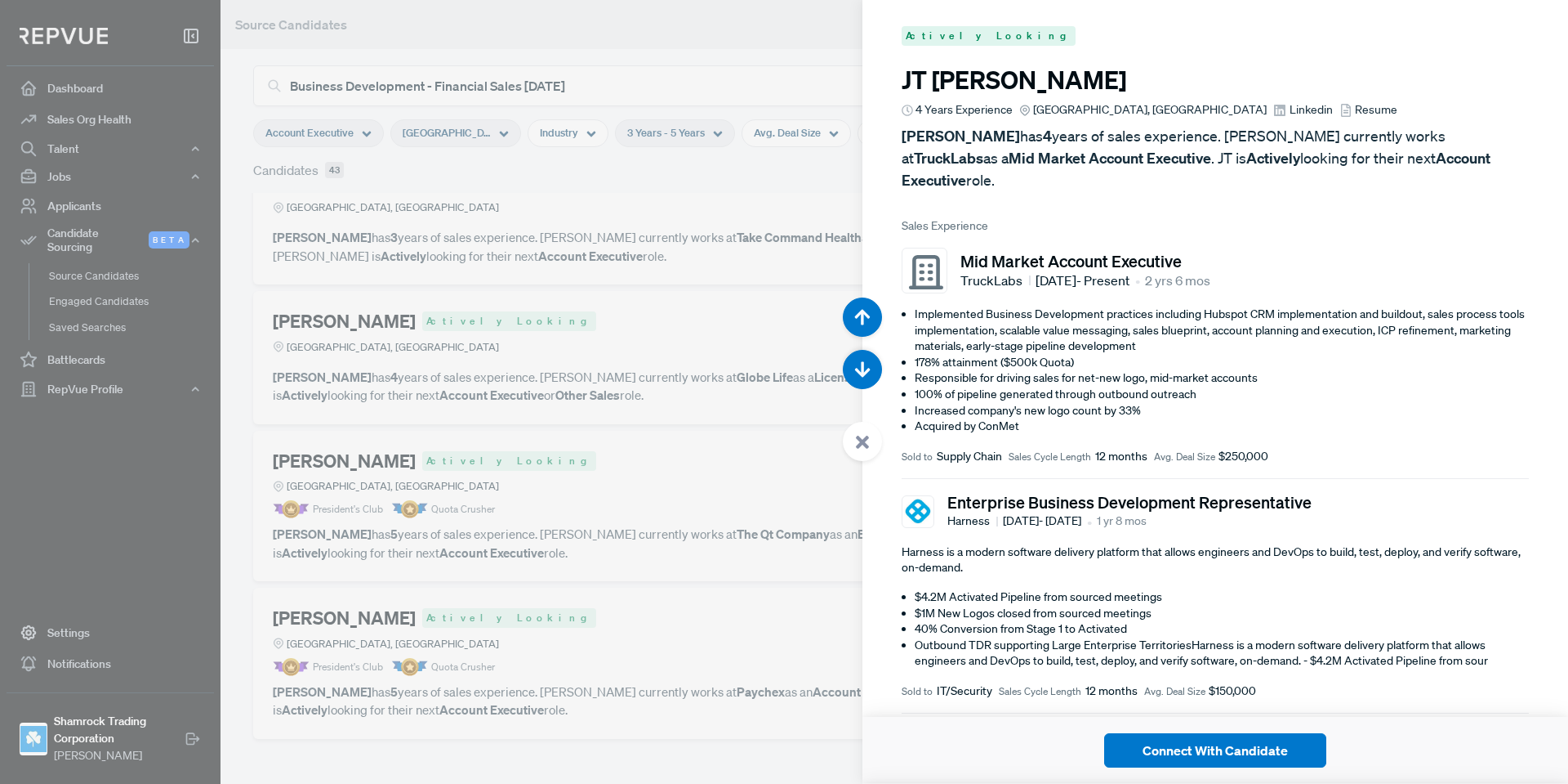
scroll to position [32918, 0]
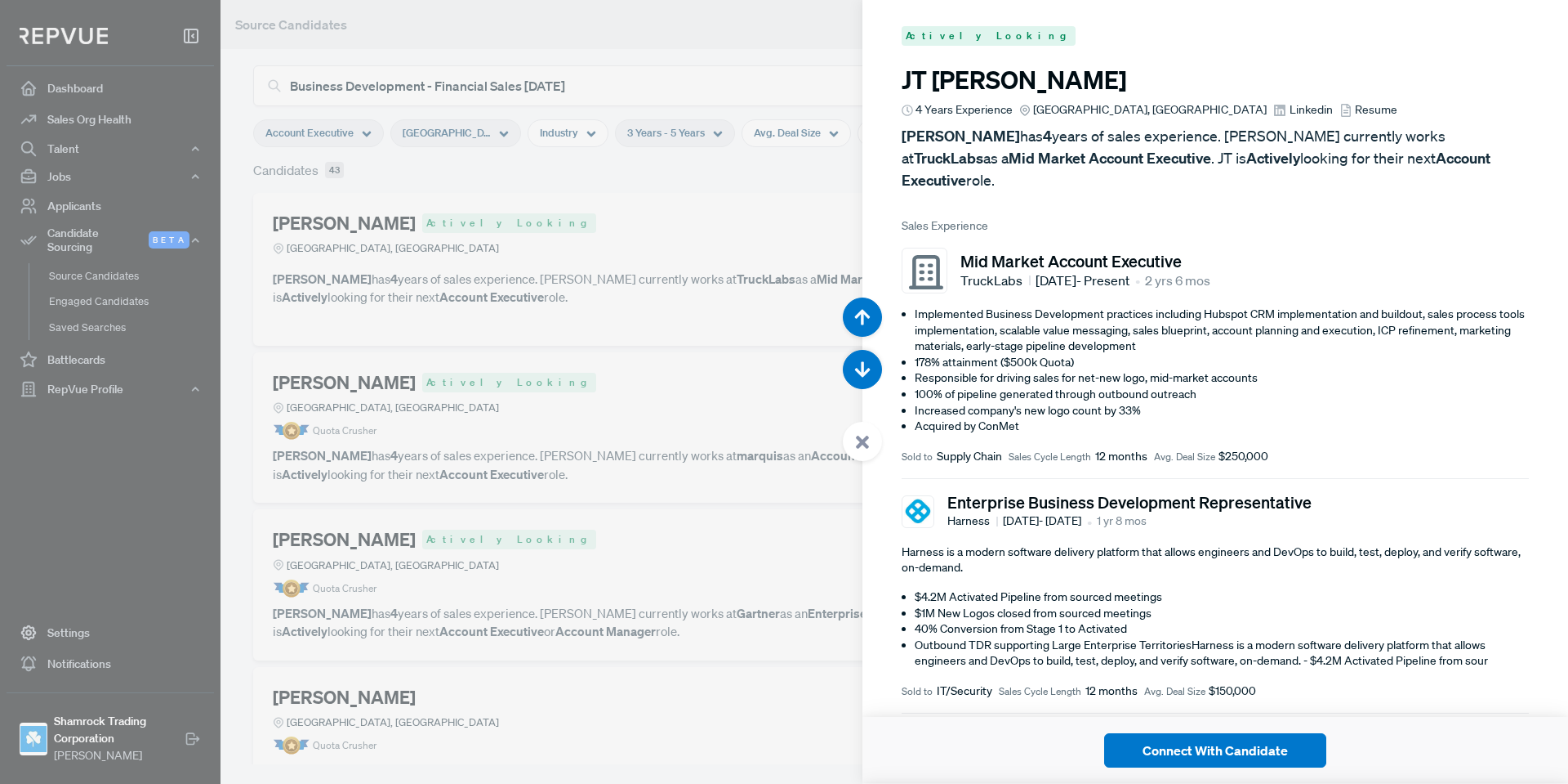
scroll to position [32918, 0]
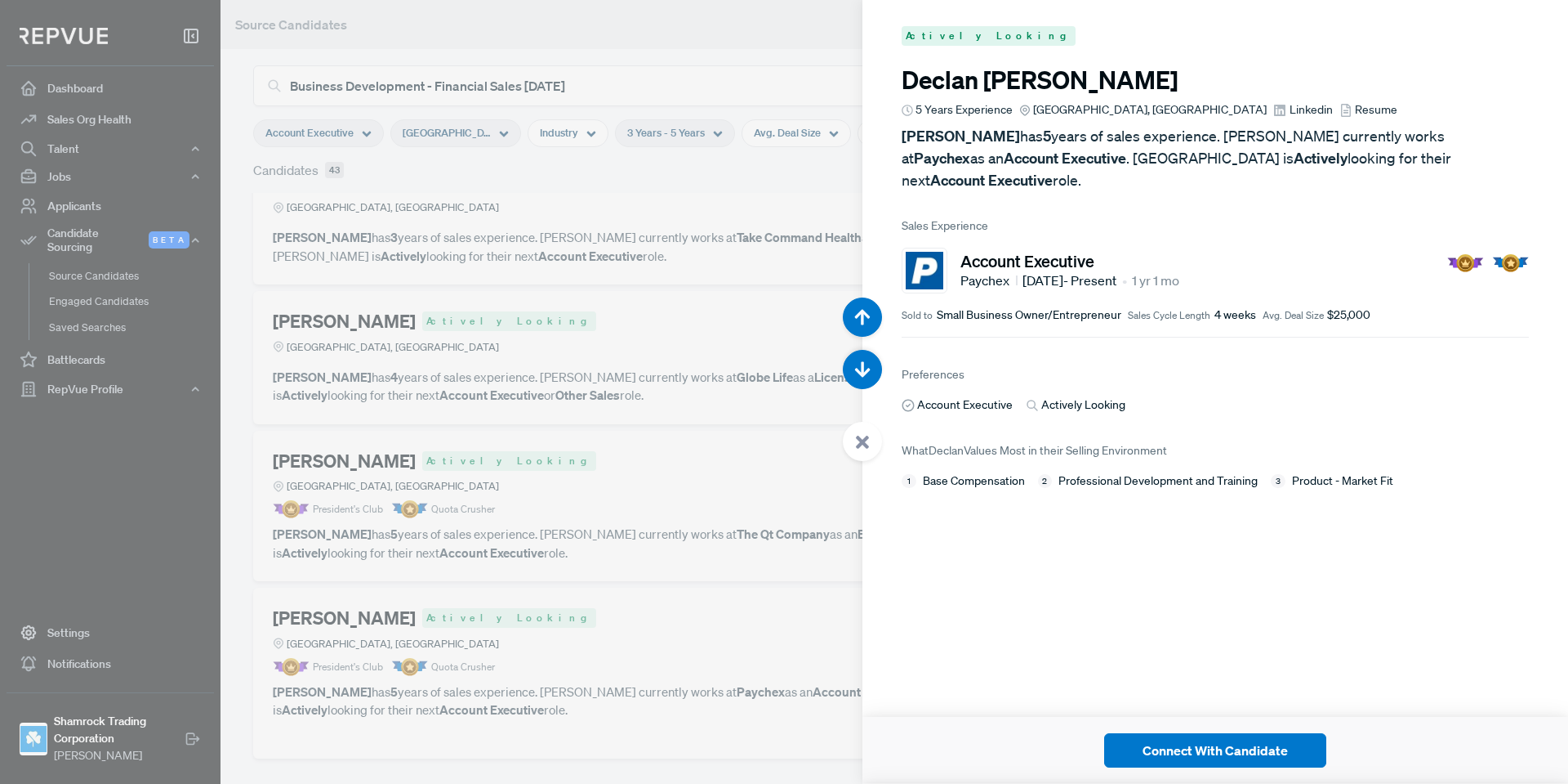
click at [1273, 114] on link "Linkedin" at bounding box center [1303, 110] width 59 height 17
click at [867, 435] on icon at bounding box center [863, 442] width 15 height 15
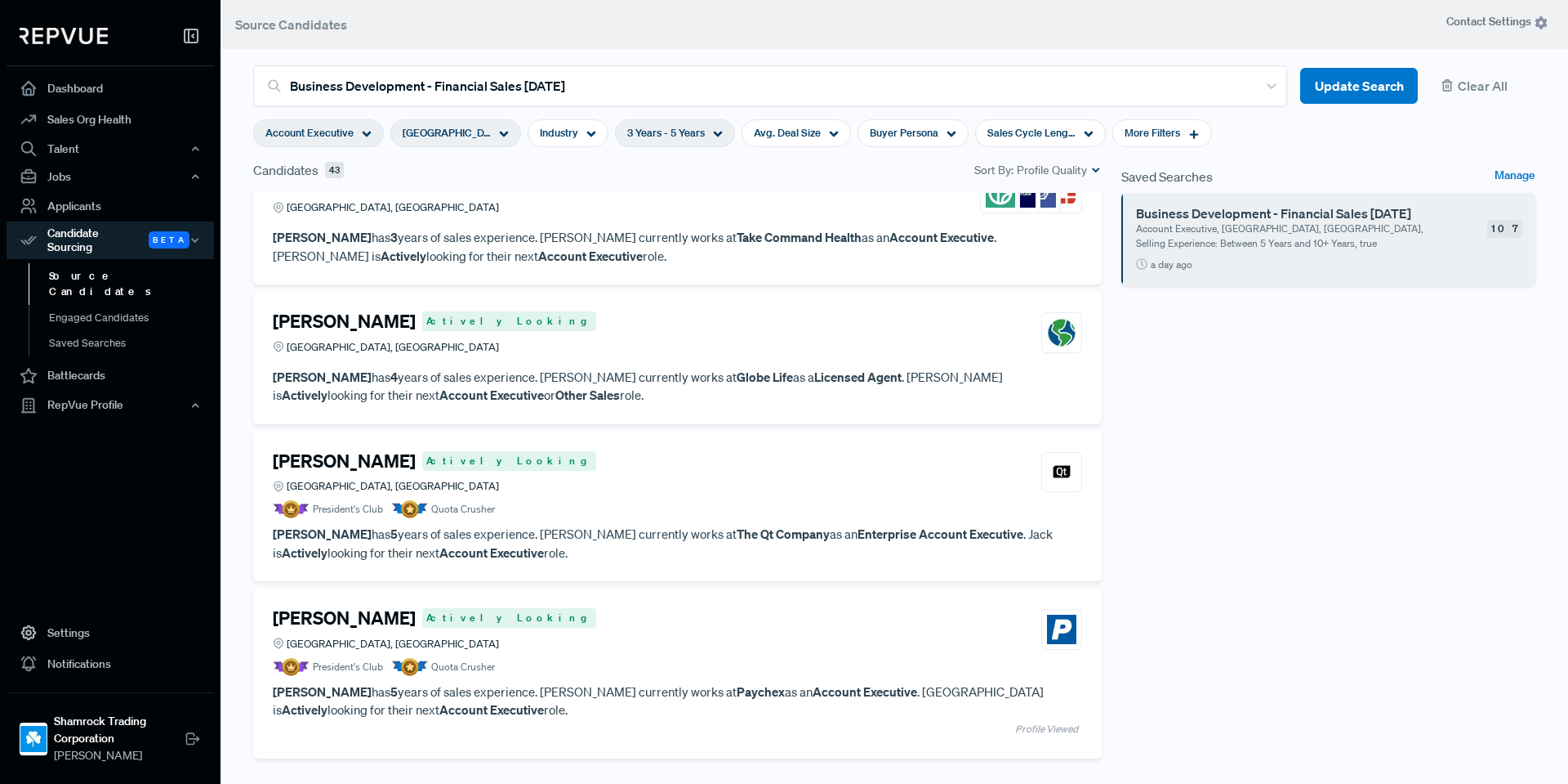
click at [716, 459] on div "Jack DiPierro Actively Looking Dallas, TX" at bounding box center [677, 472] width 810 height 44
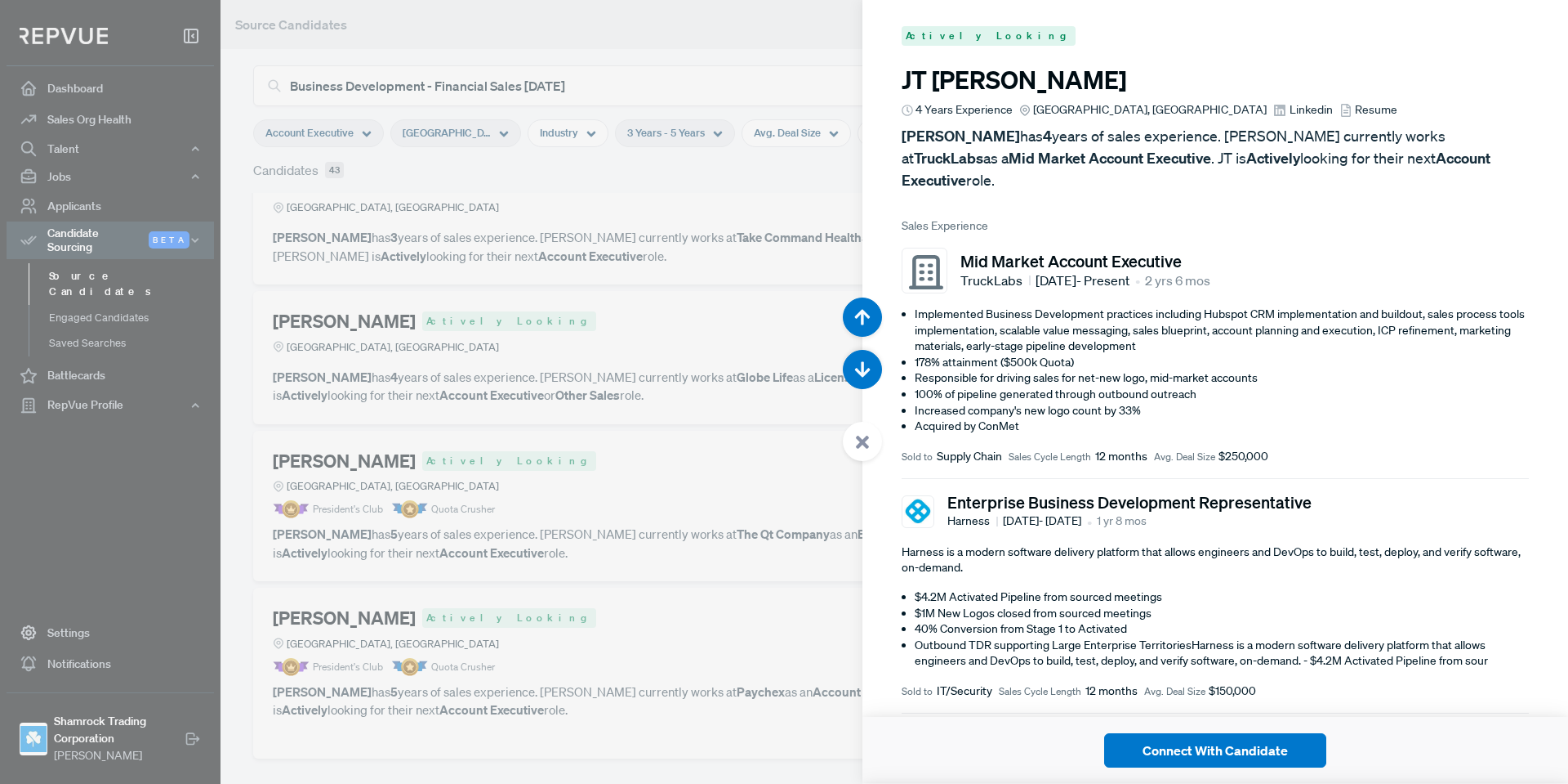
scroll to position [32134, 0]
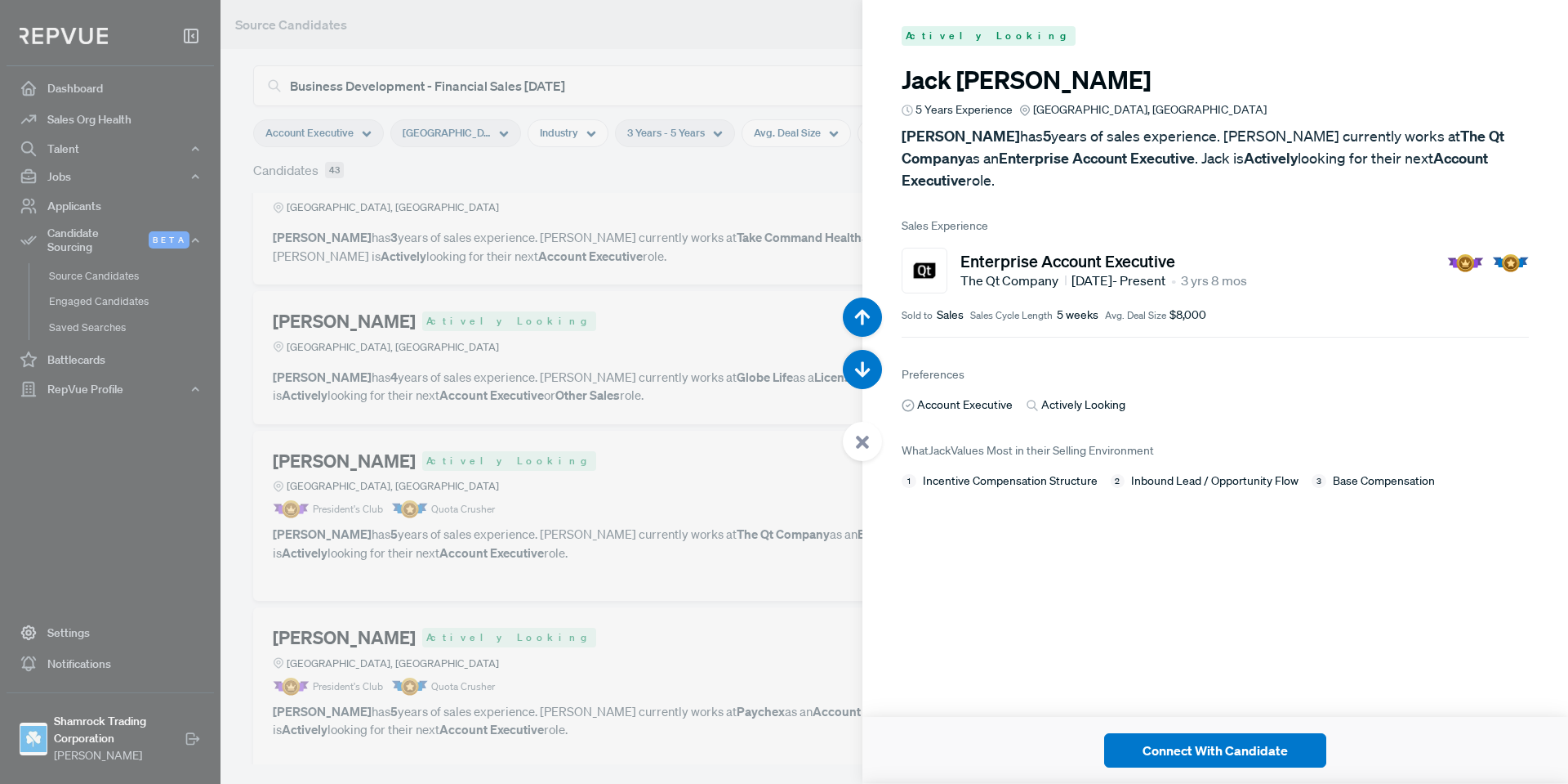
click at [859, 443] on use at bounding box center [863, 442] width 13 height 13
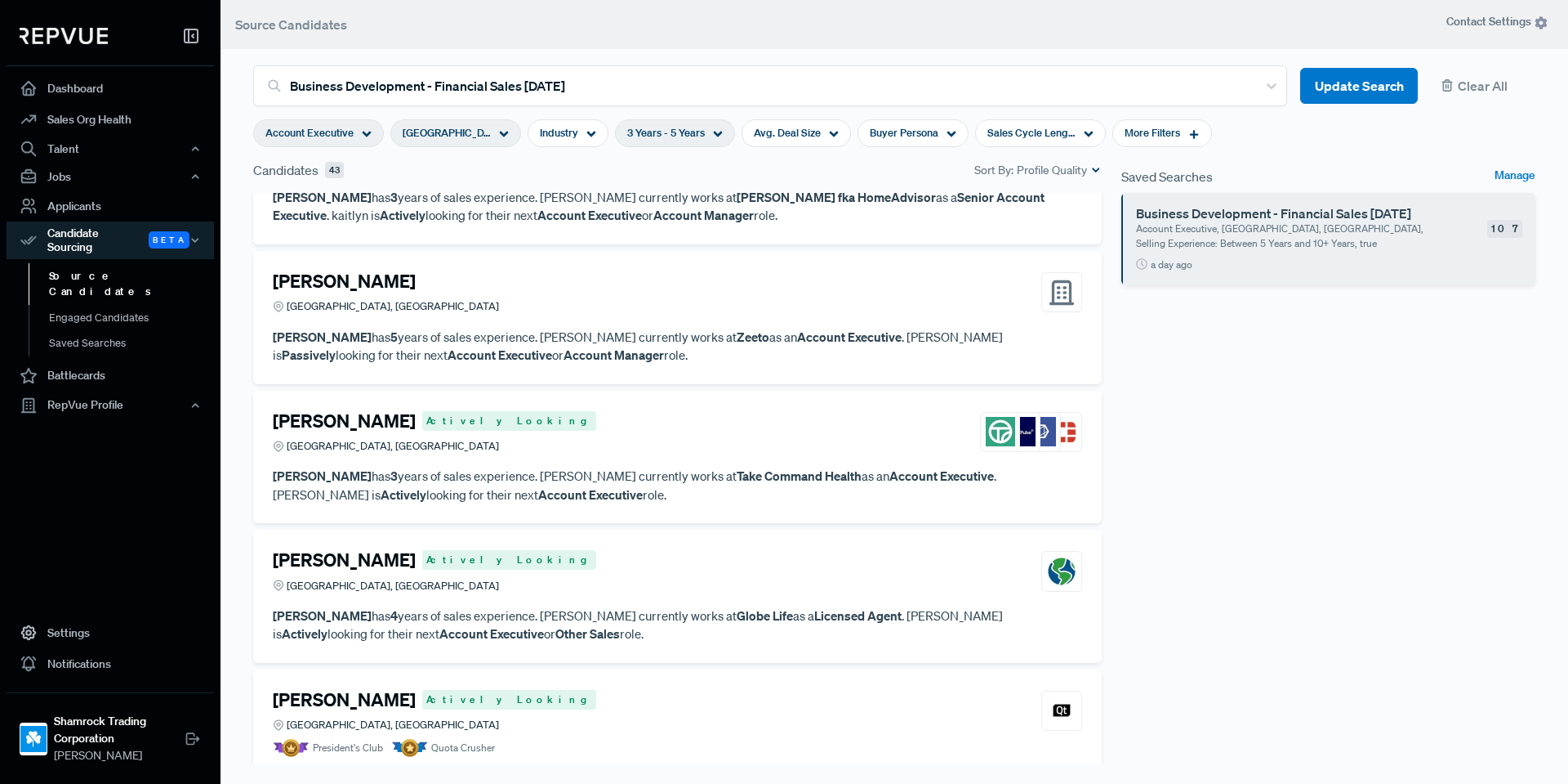
scroll to position [5581, 0]
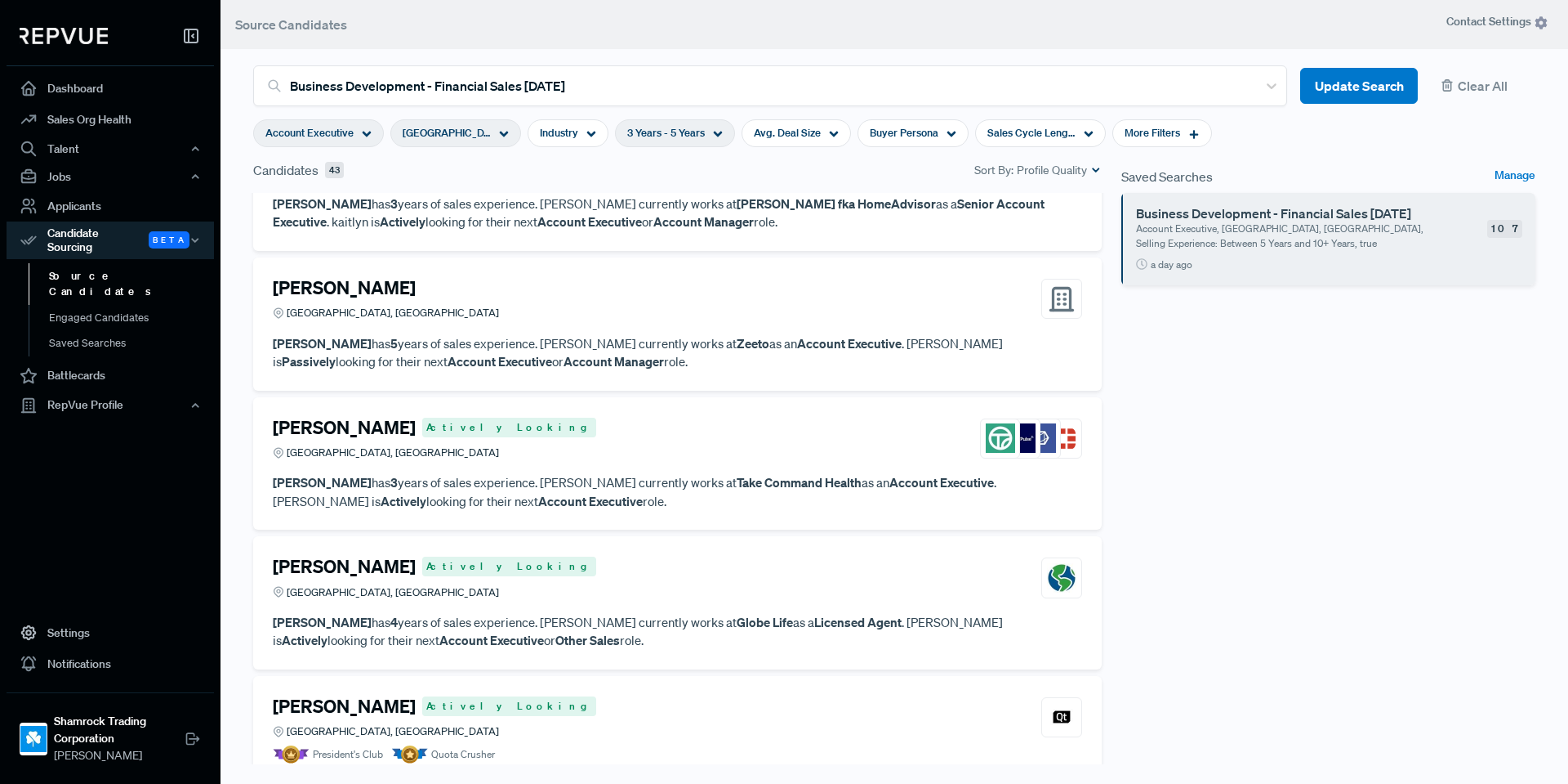
click at [589, 426] on div "Philip Le Actively Looking Greater Dallas Area, TX" at bounding box center [677, 439] width 810 height 44
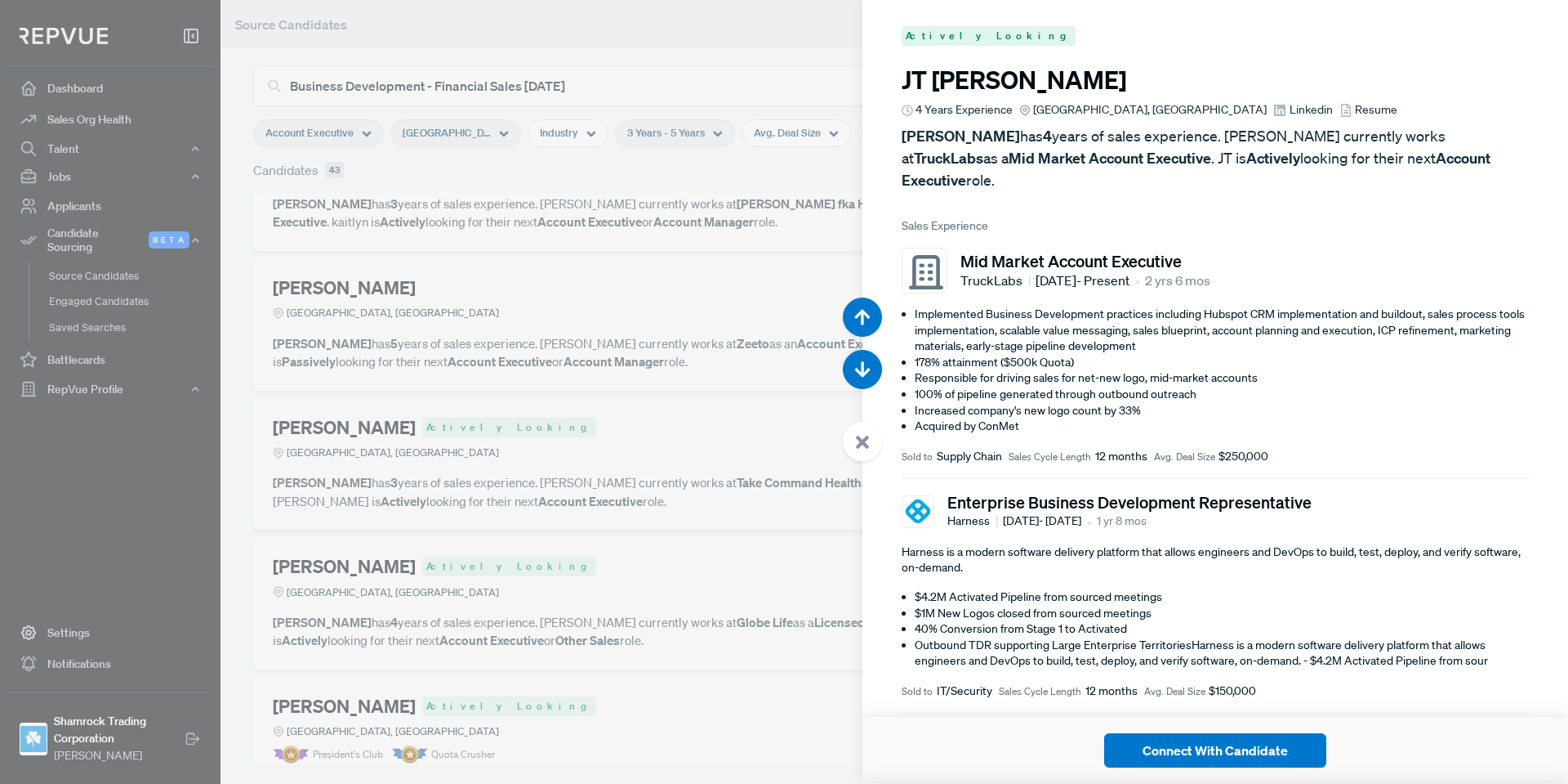
scroll to position [30567, 0]
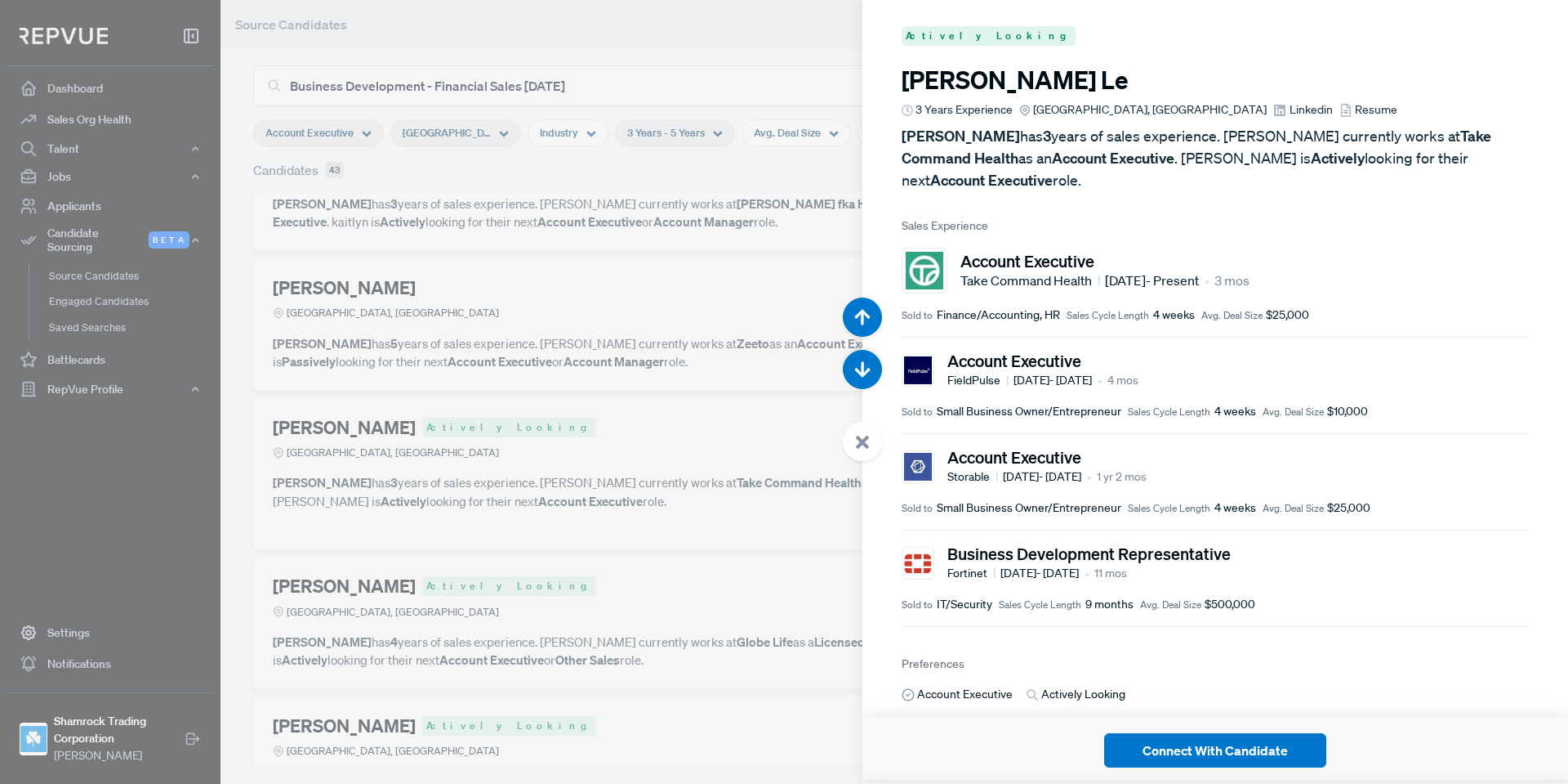
click at [851, 435] on div at bounding box center [862, 441] width 39 height 39
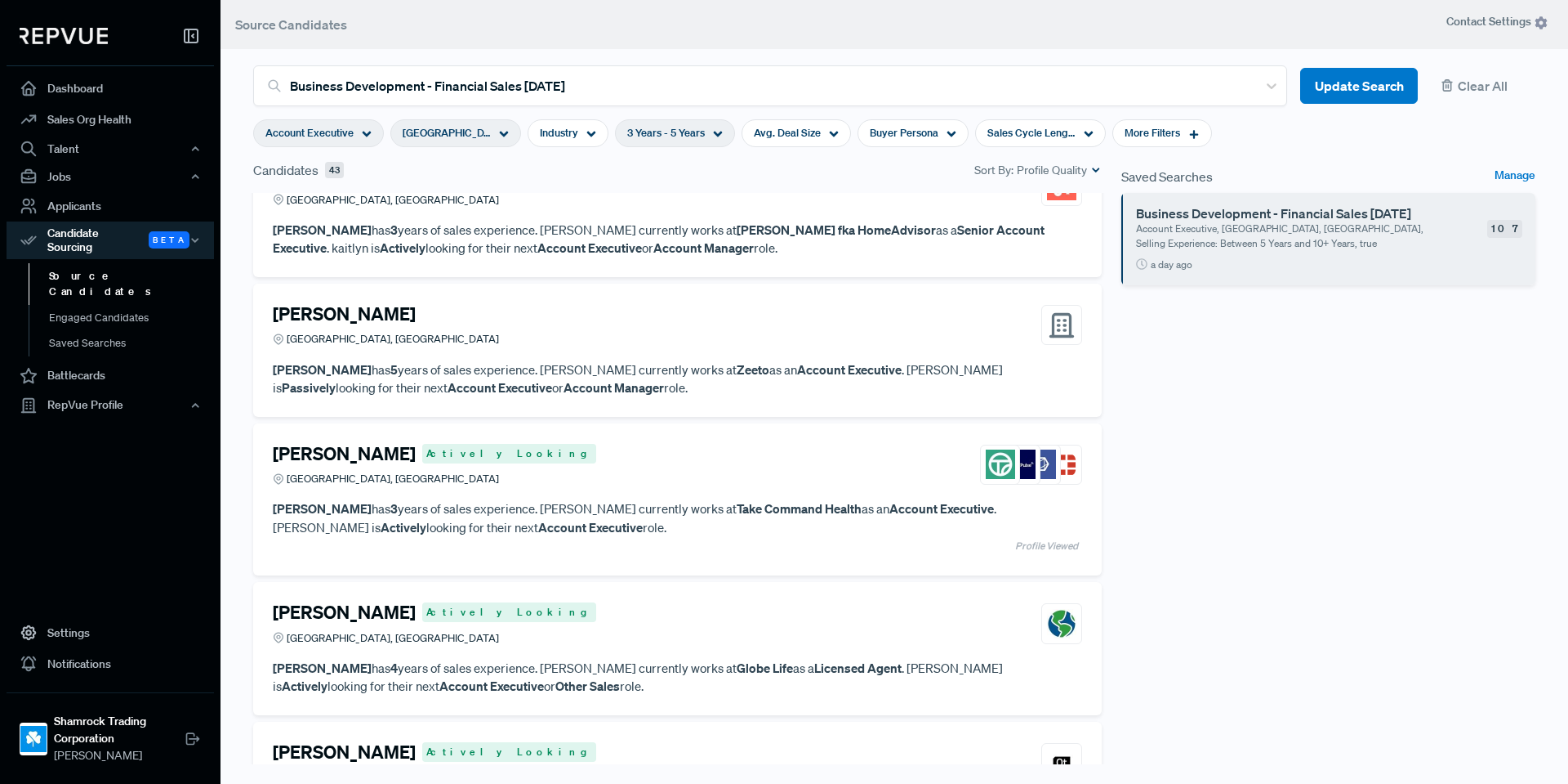
scroll to position [5581, 0]
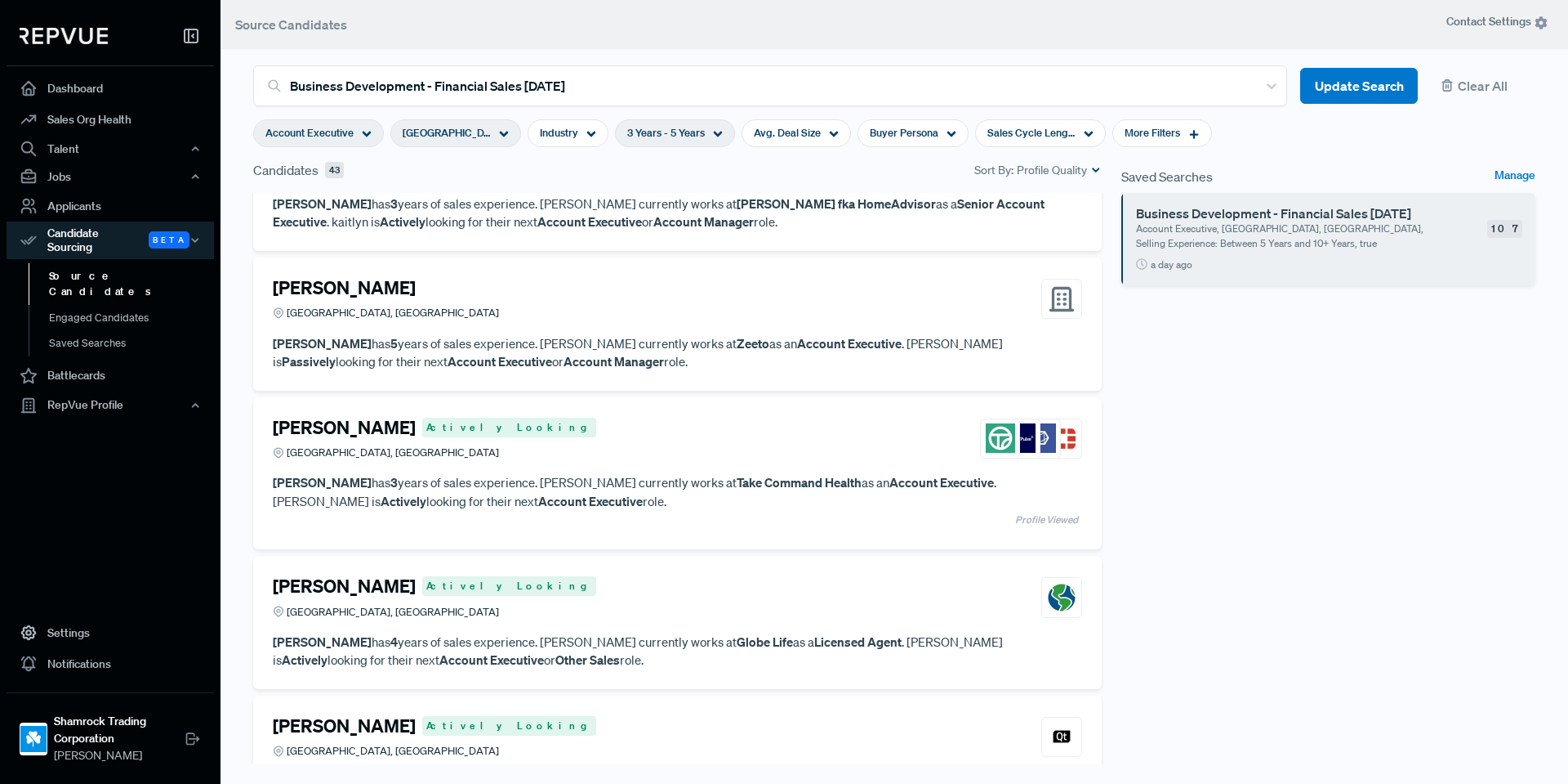
click at [860, 307] on div "David Stroope Fort Worth, TX" at bounding box center [677, 299] width 810 height 44
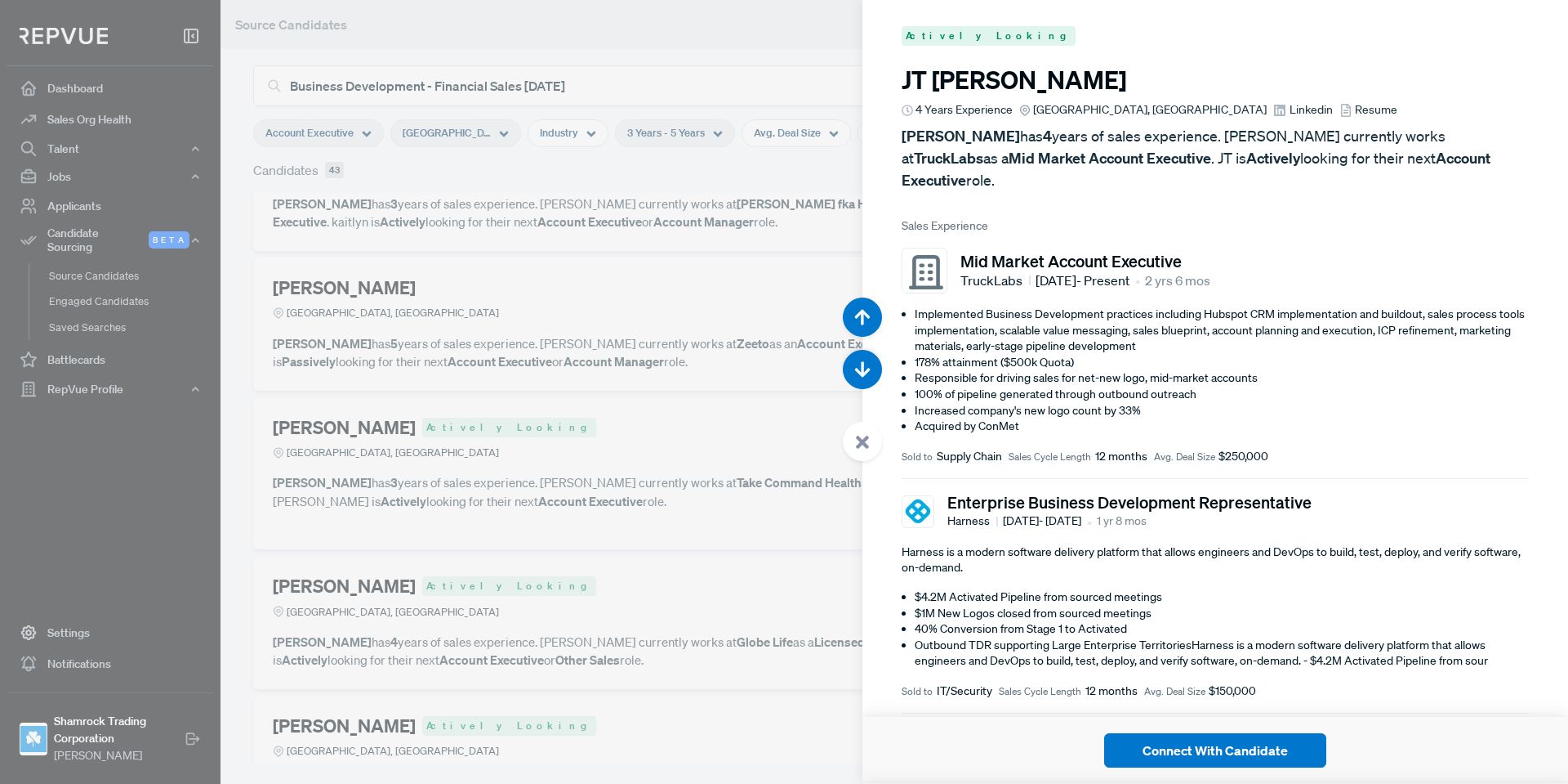
scroll to position [29783, 0]
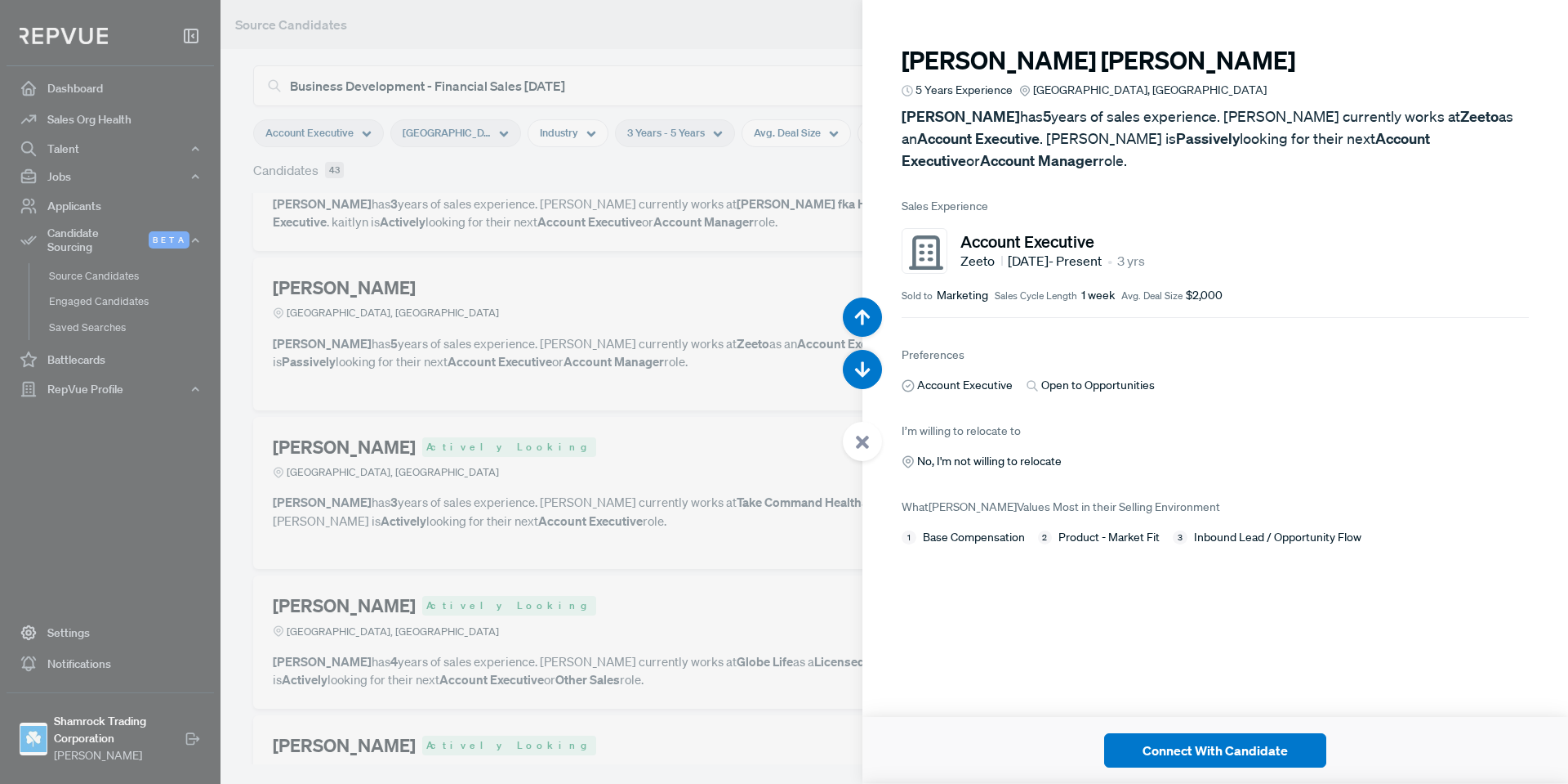
click at [871, 443] on div at bounding box center [862, 441] width 39 height 39
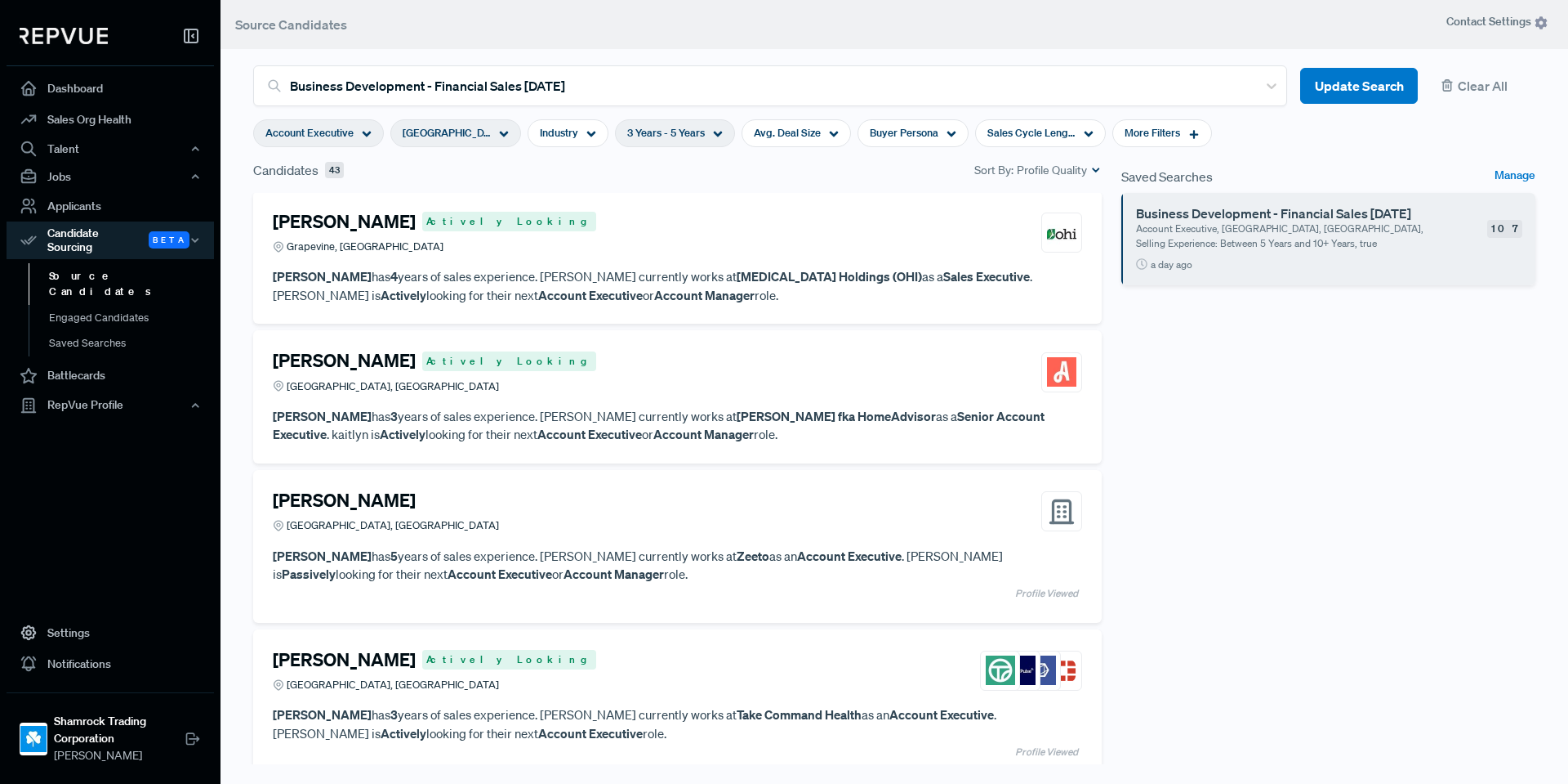
scroll to position [5336, 0]
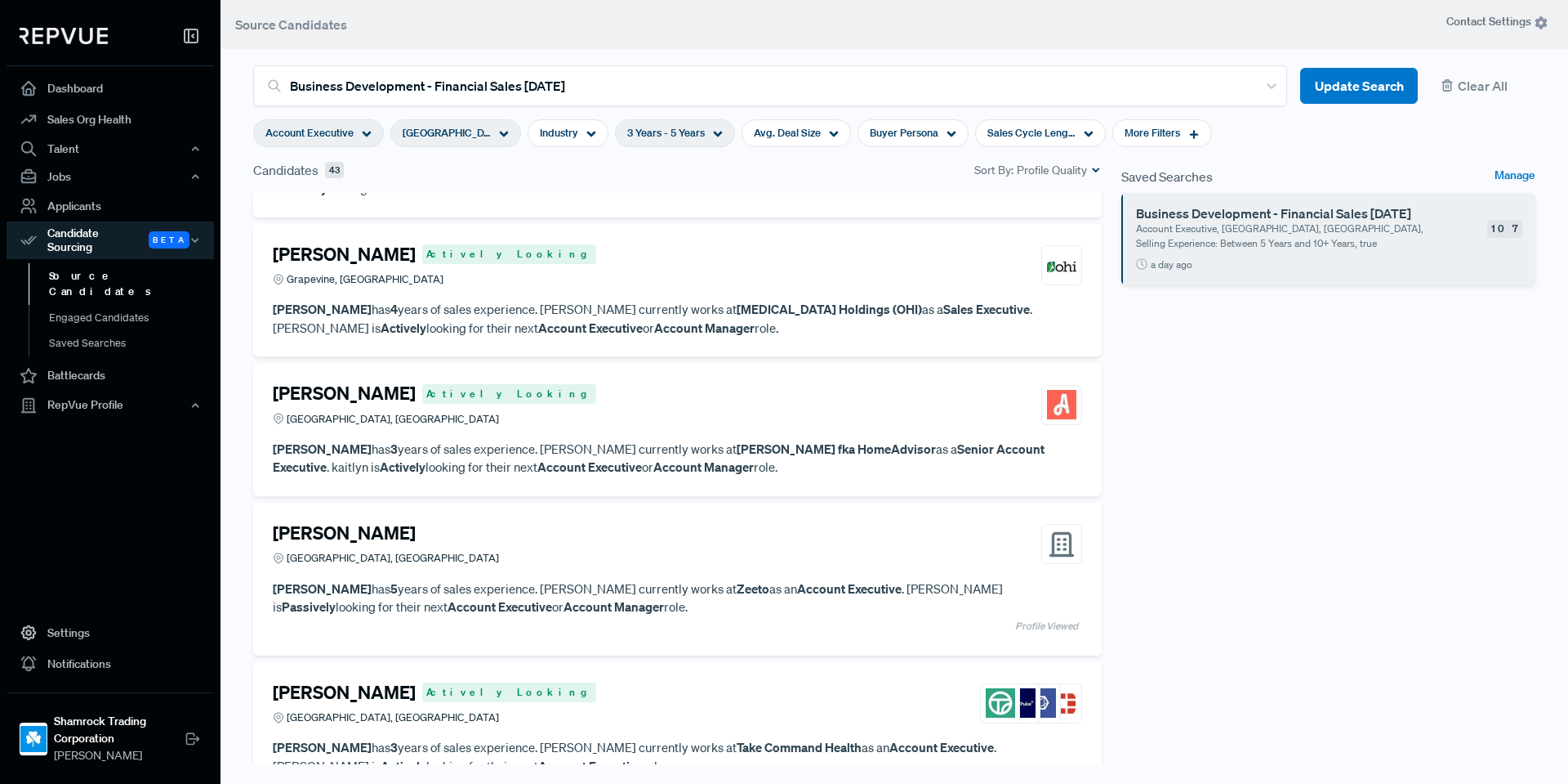
click at [481, 410] on div "kaitlyn bishop Actively Looking Dallas, TX" at bounding box center [677, 405] width 810 height 44
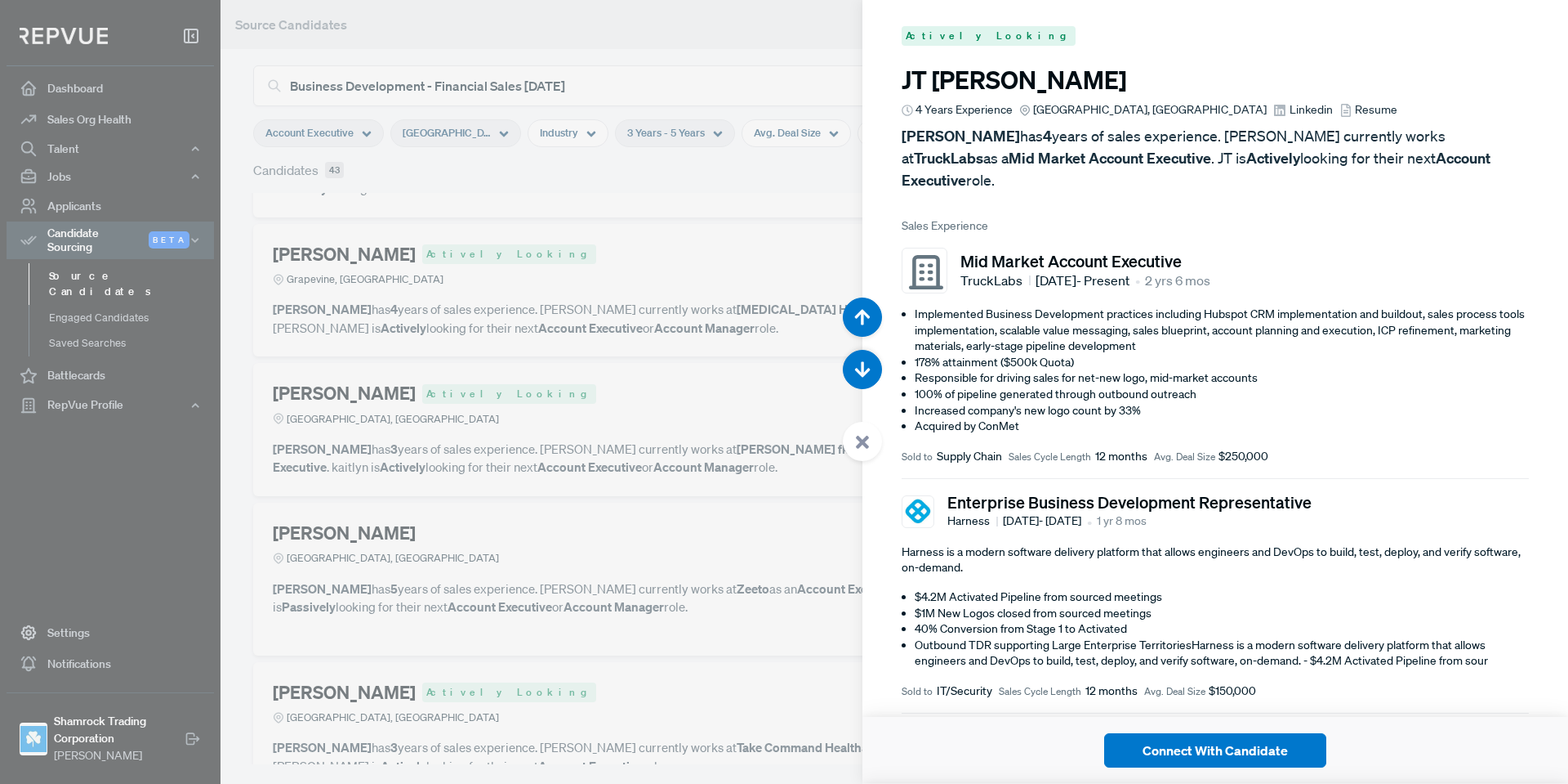
scroll to position [28999, 0]
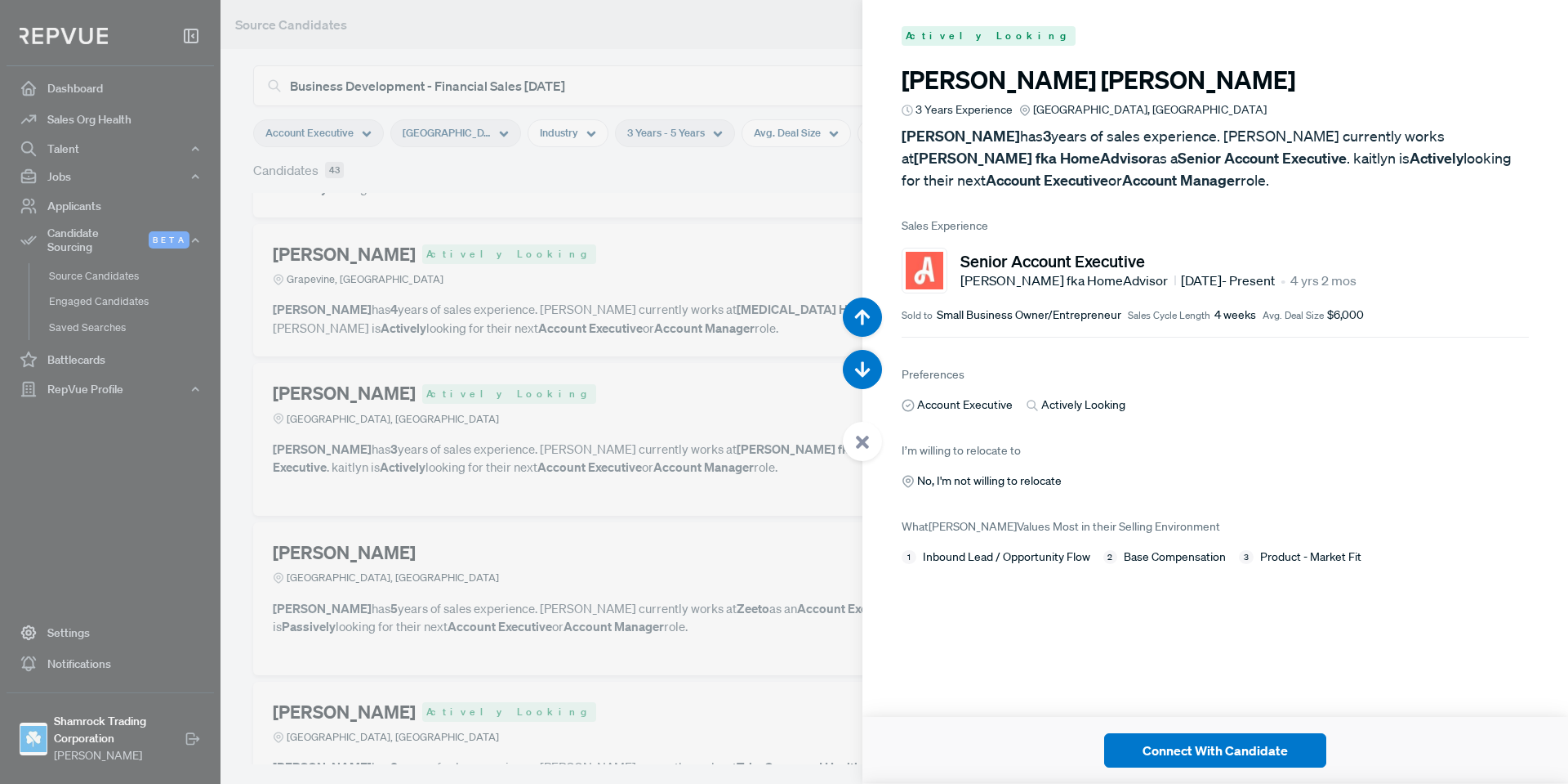
click at [856, 446] on icon at bounding box center [863, 442] width 15 height 15
